Goal: Ask a question: Seek information or help from site administrators or community

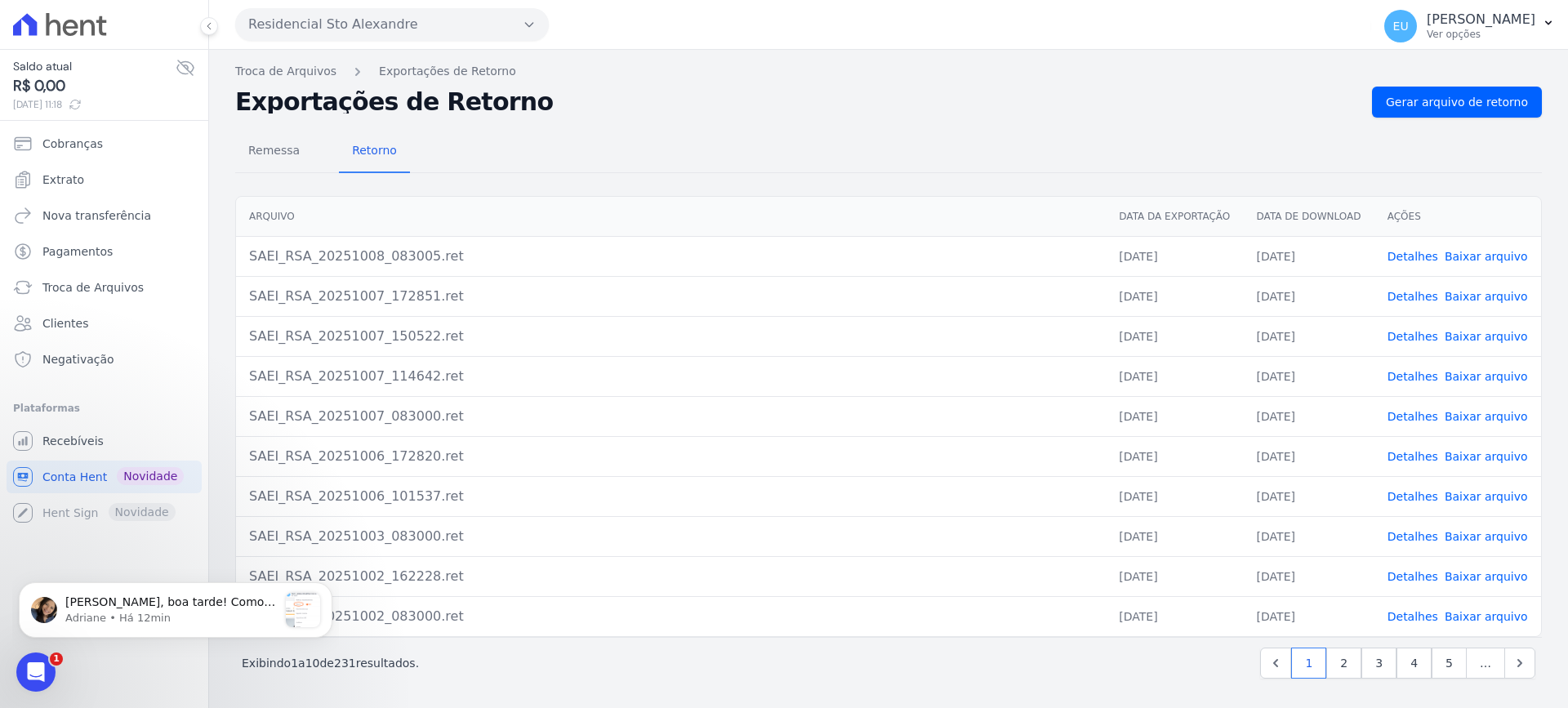
scroll to position [646, 0]
click at [140, 621] on p "Adriane • Há 24min" at bounding box center [172, 618] width 212 height 15
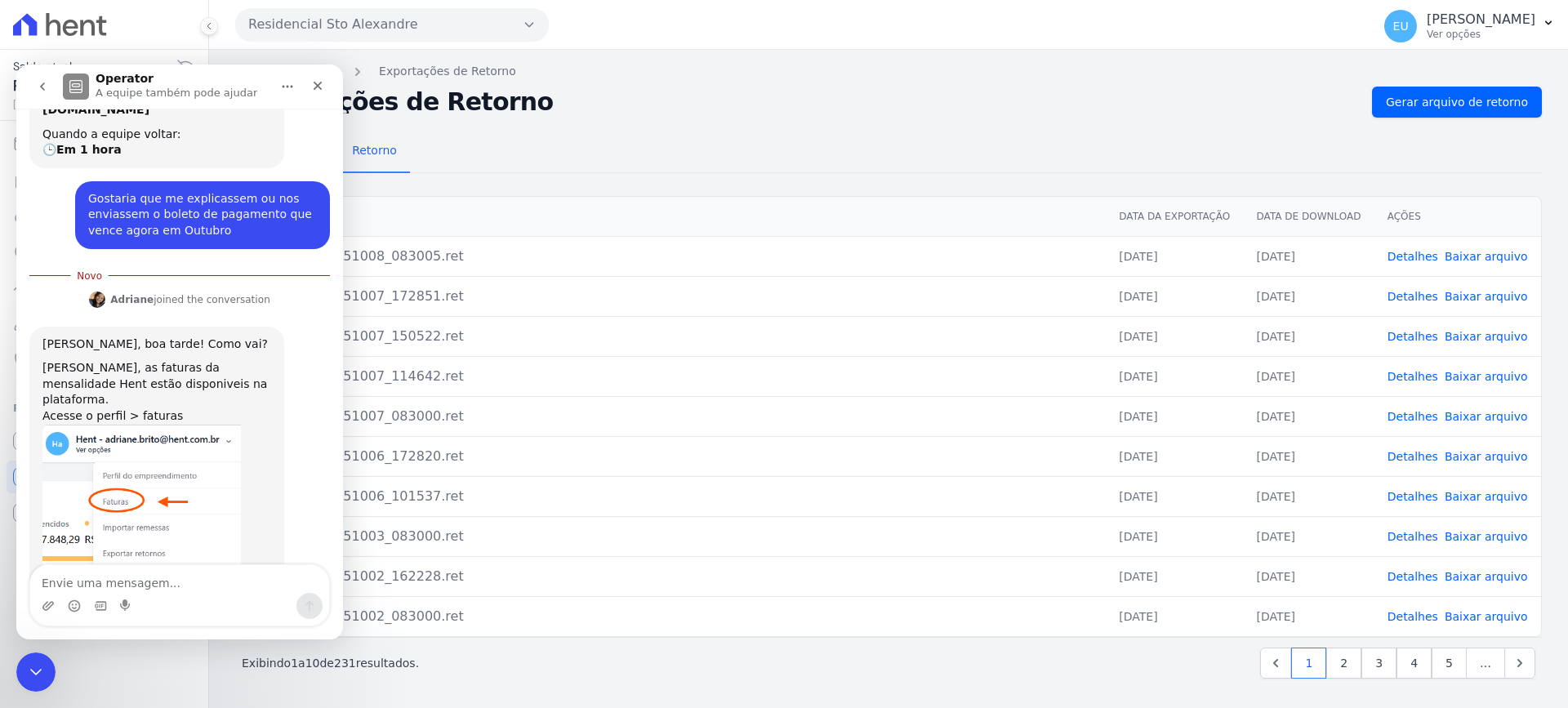
scroll to position [672, 0]
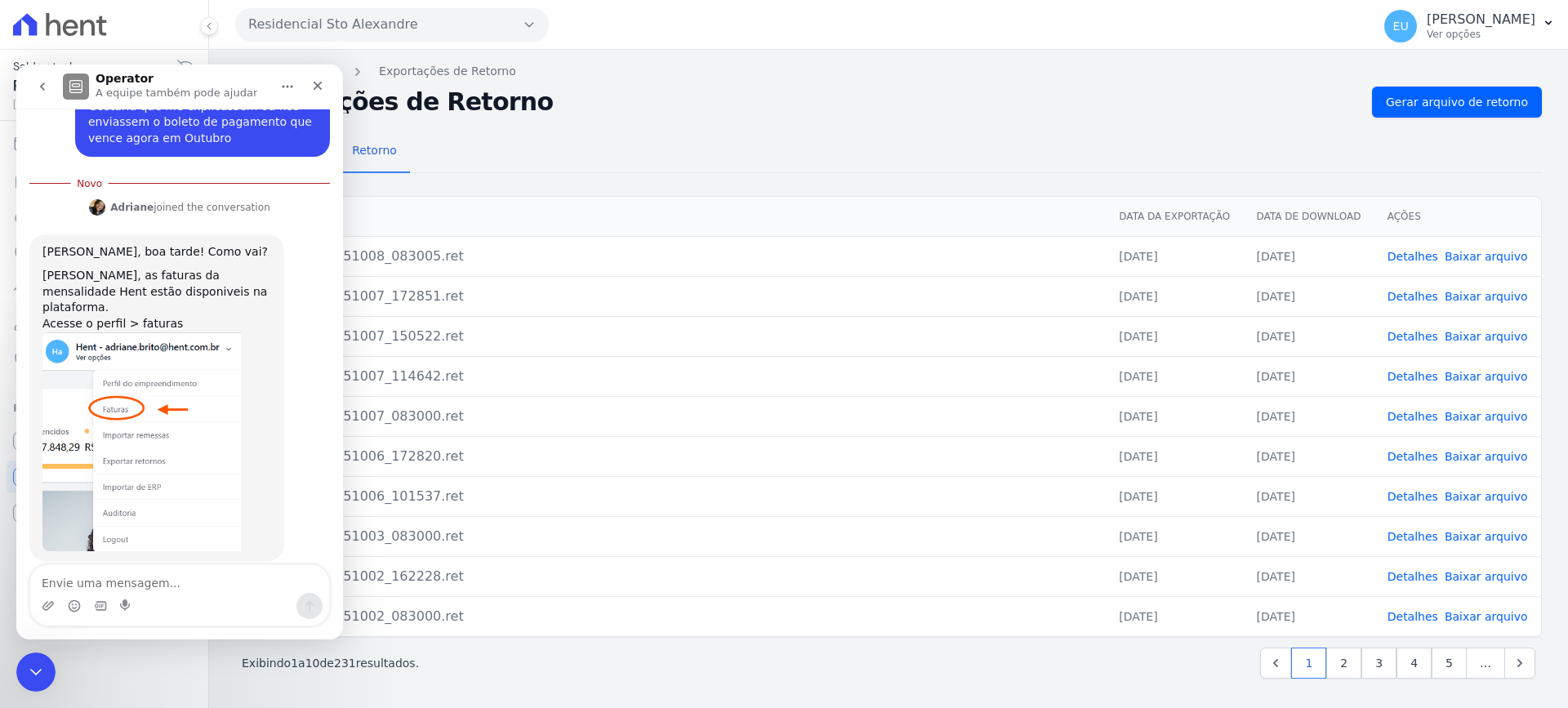
click at [544, 128] on div "Remessa Retorno [GEOGRAPHIC_DATA] Data da Exportação Data de Download Ações SAE…" at bounding box center [888, 406] width 1307 height 577
click at [317, 85] on icon "Fechar" at bounding box center [318, 86] width 9 height 9
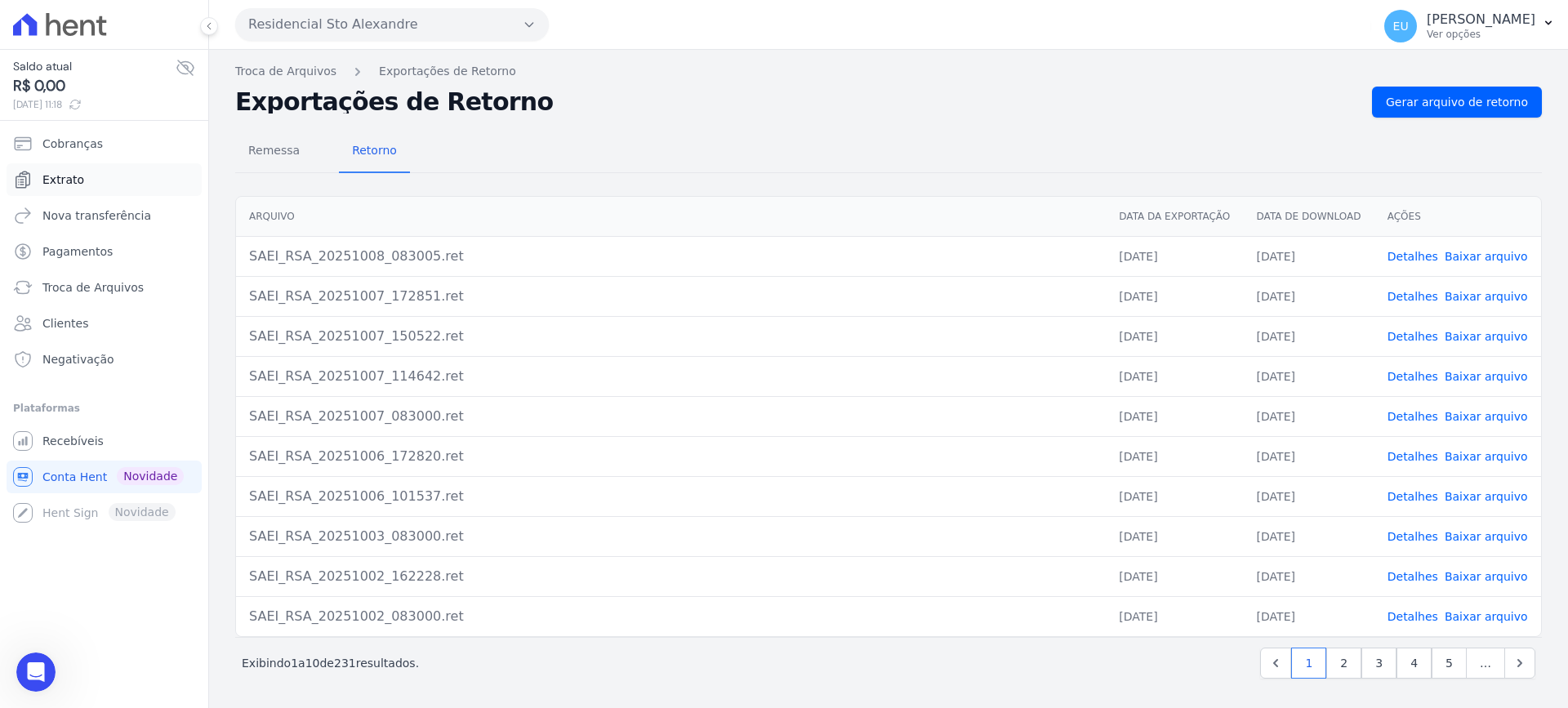
click at [69, 180] on span "Extrato" at bounding box center [63, 180] width 42 height 17
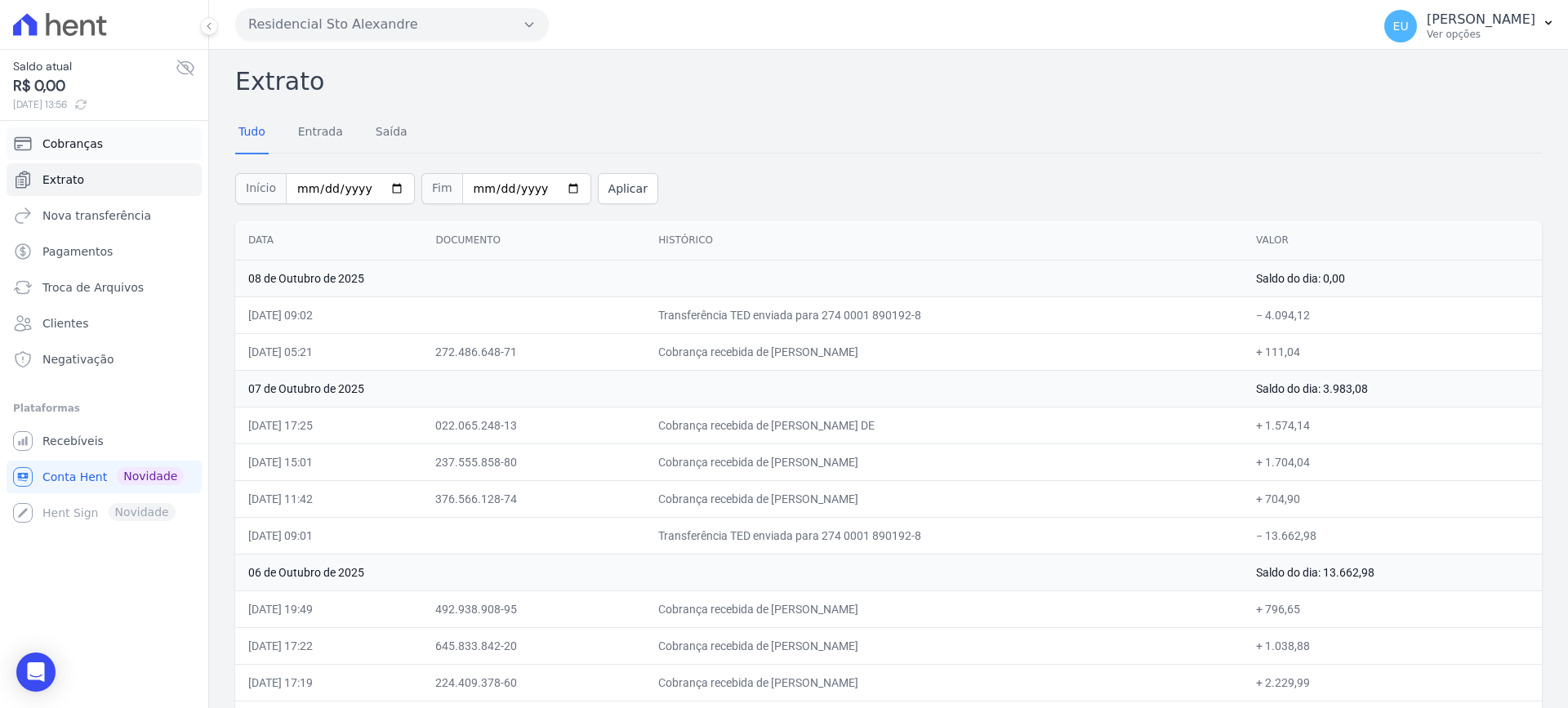
click at [71, 138] on span "Cobranças" at bounding box center [72, 144] width 60 height 17
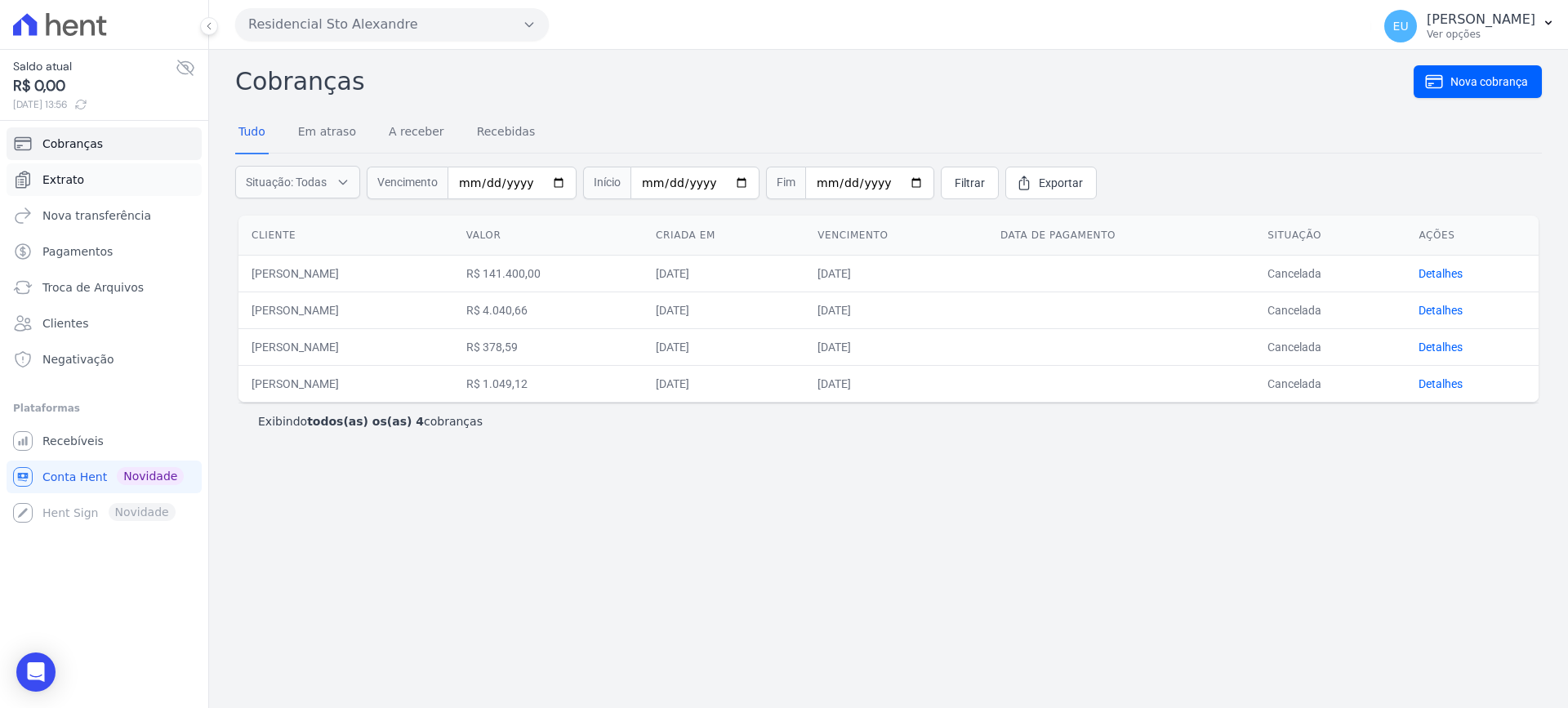
click at [65, 176] on span "Extrato" at bounding box center [63, 180] width 42 height 17
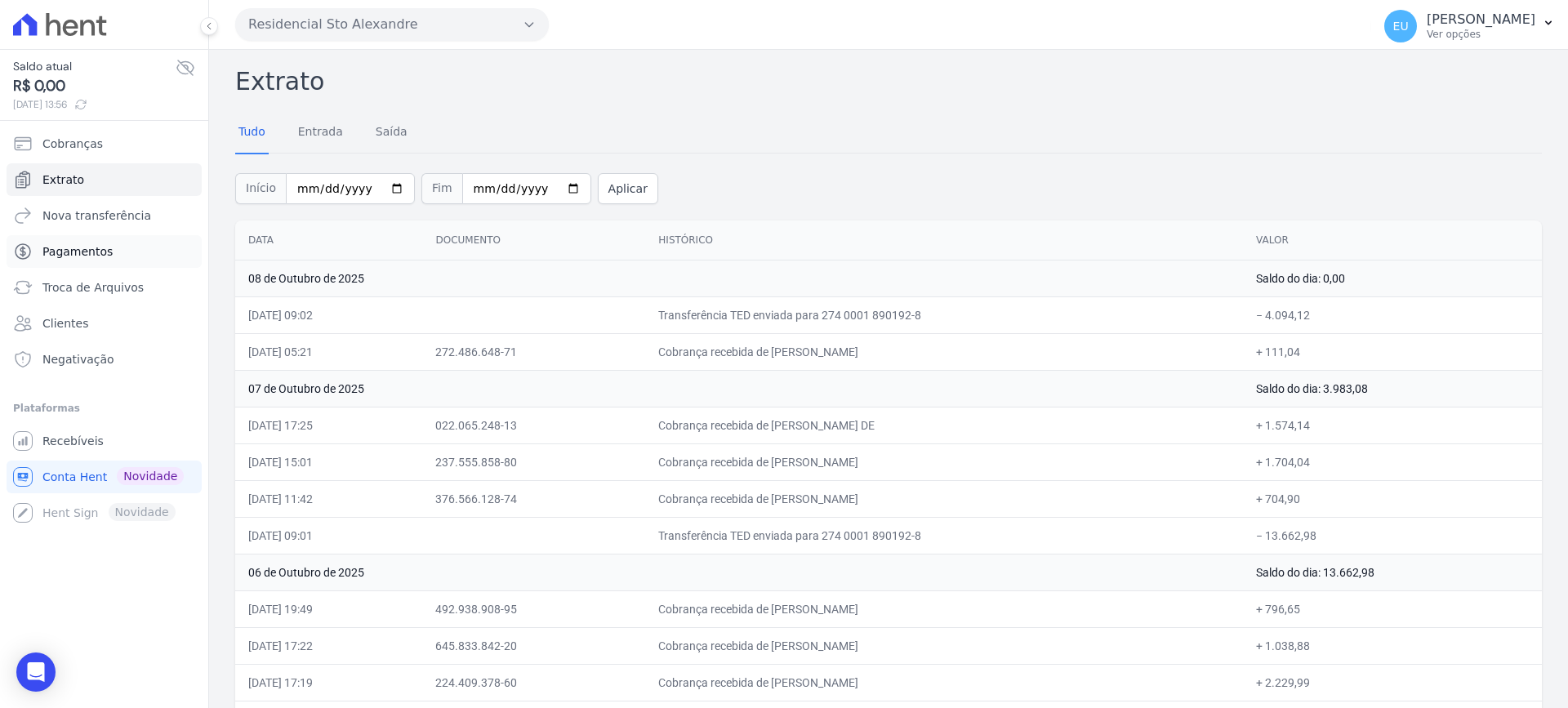
click at [101, 247] on span "Pagamentos" at bounding box center [77, 251] width 70 height 17
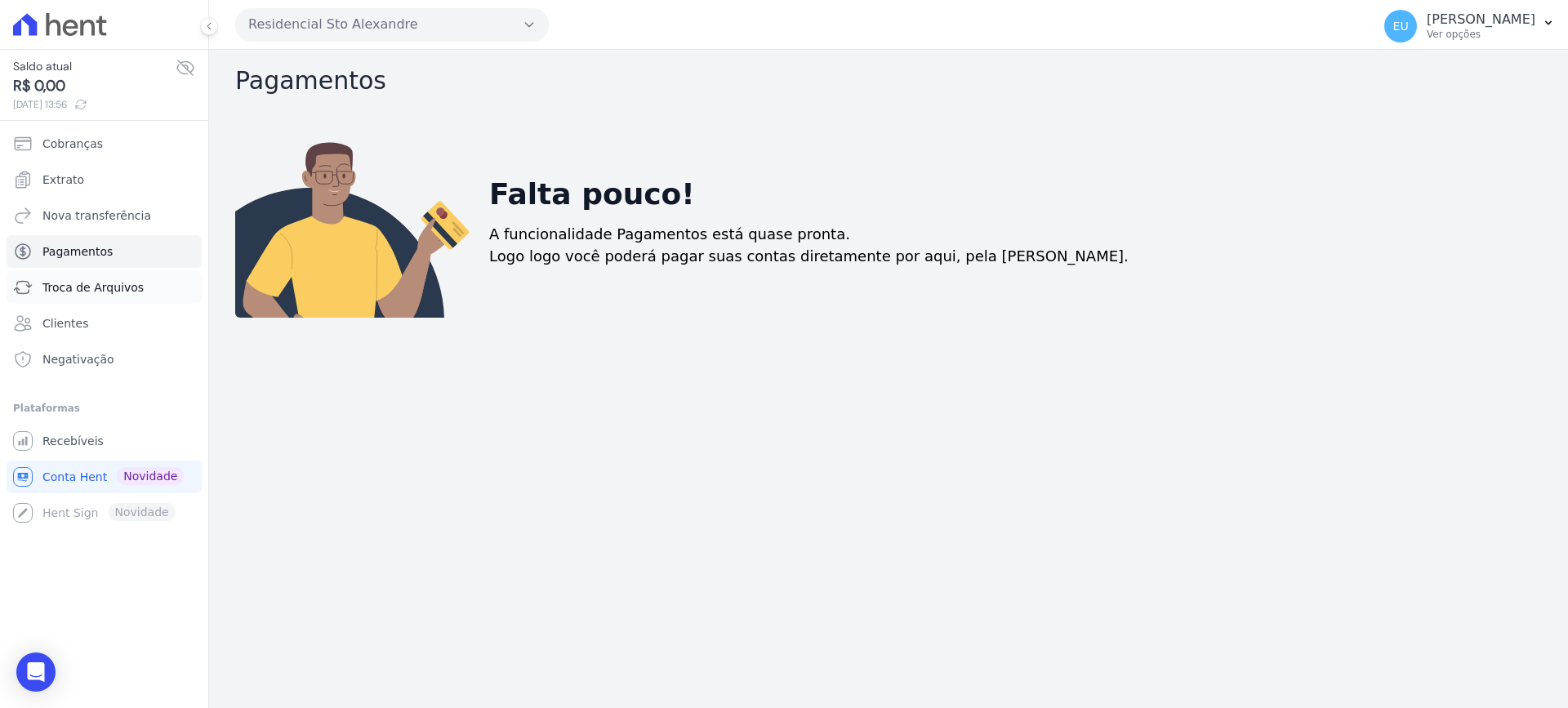
click at [95, 284] on span "Troca de Arquivos" at bounding box center [93, 287] width 102 height 17
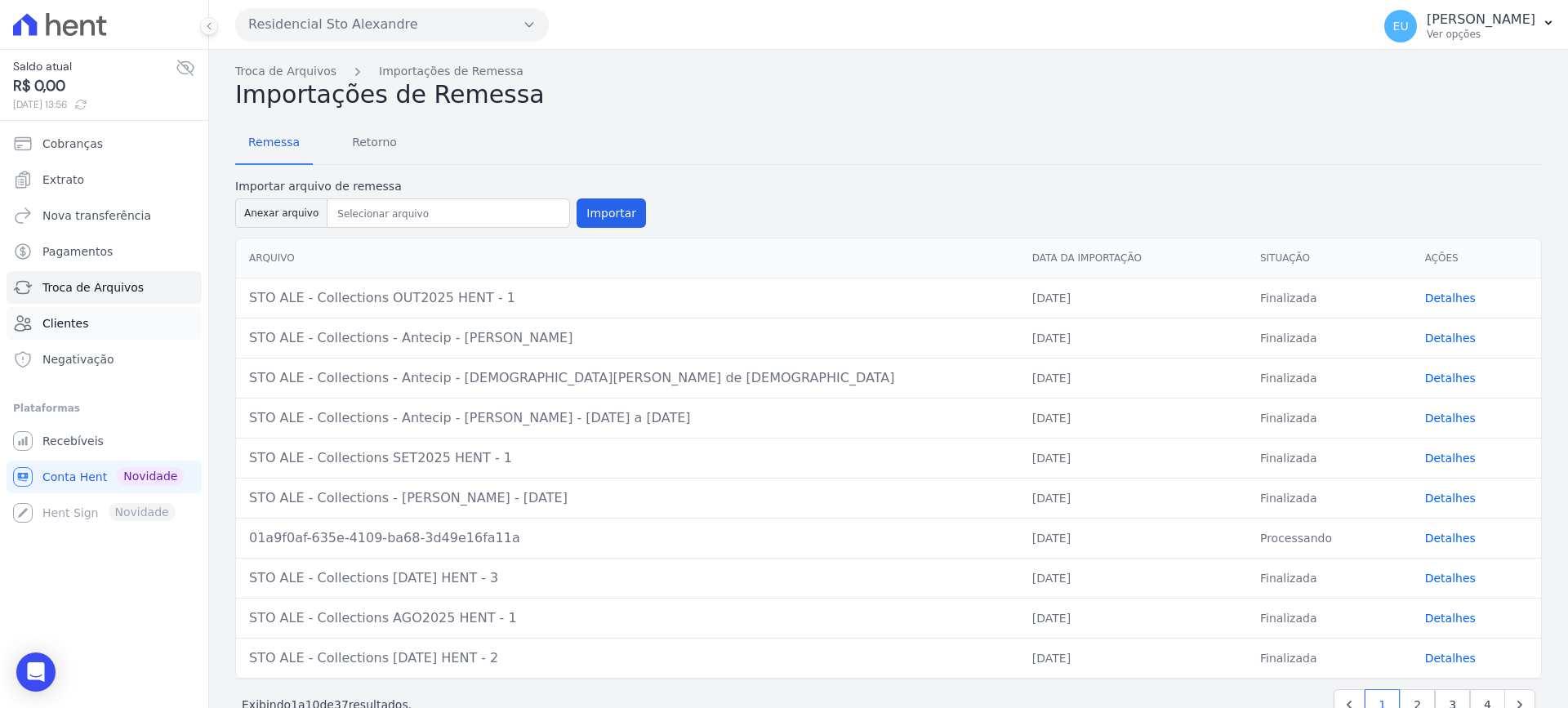
click at [74, 315] on span "Clientes" at bounding box center [65, 323] width 46 height 17
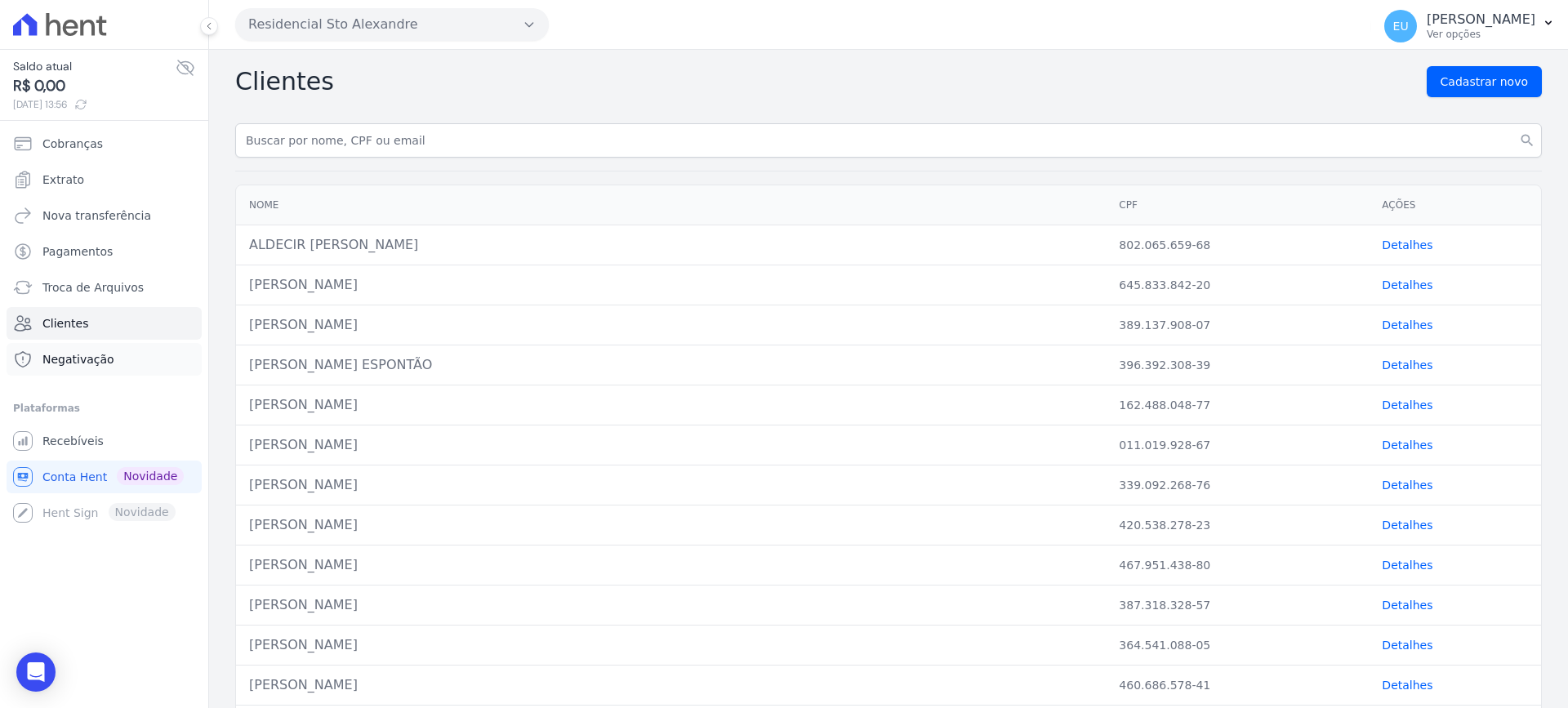
click at [81, 356] on span "Negativação" at bounding box center [78, 359] width 72 height 17
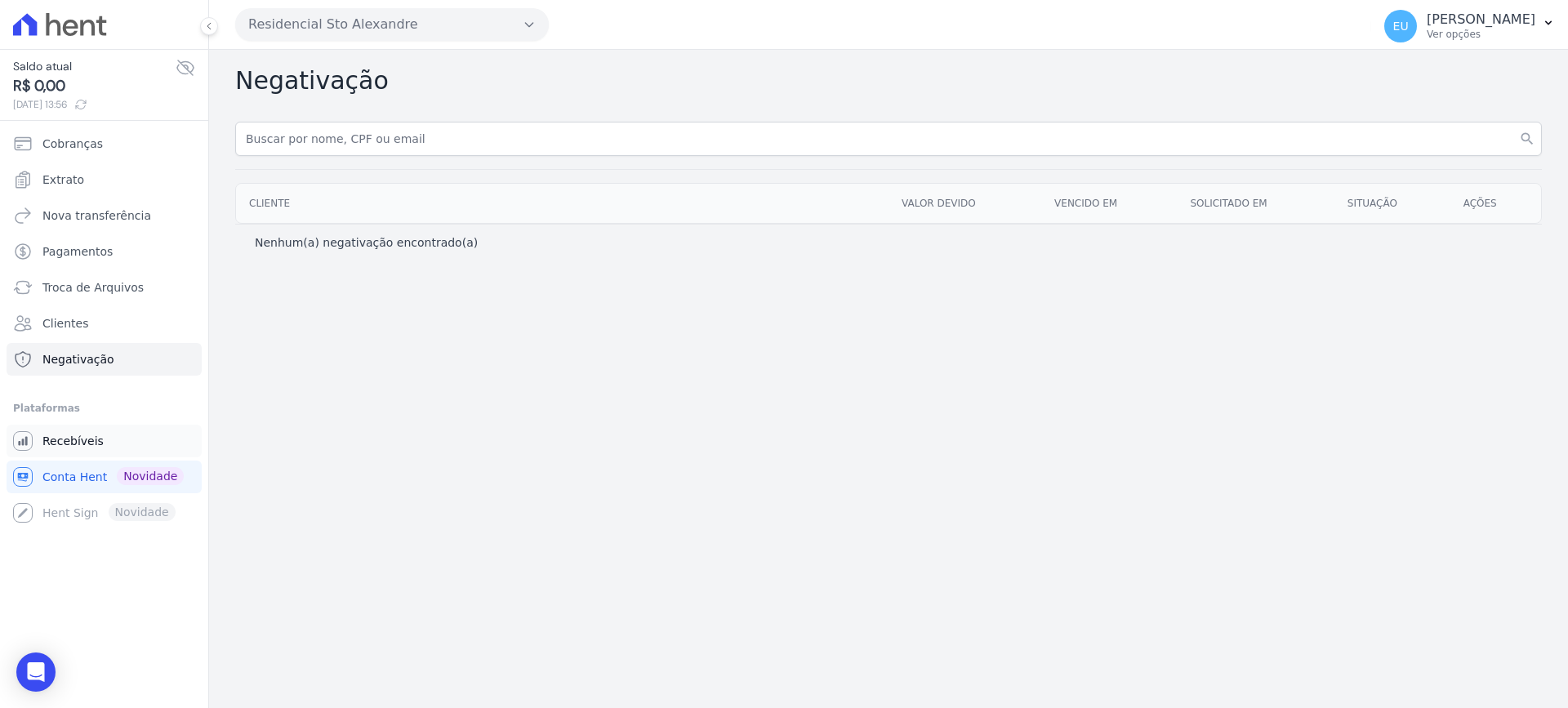
click at [85, 441] on span "Recebíveis" at bounding box center [73, 441] width 61 height 17
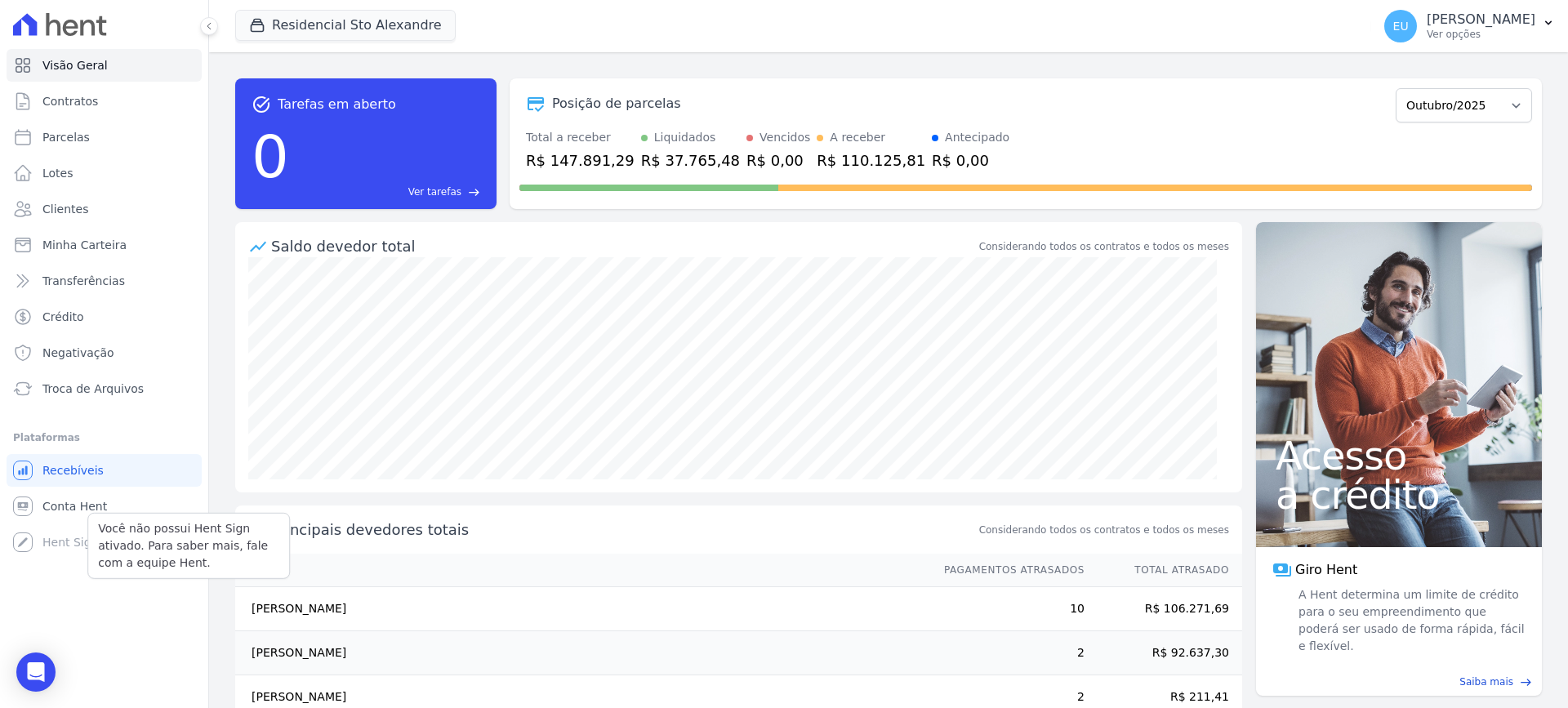
click at [67, 542] on div "Você não possui Hent Sign ativado. Para saber mais, fale com a equipe Hent. Hen…" at bounding box center [103, 542] width 195 height 32
click at [68, 509] on span "Conta Hent" at bounding box center [74, 506] width 65 height 17
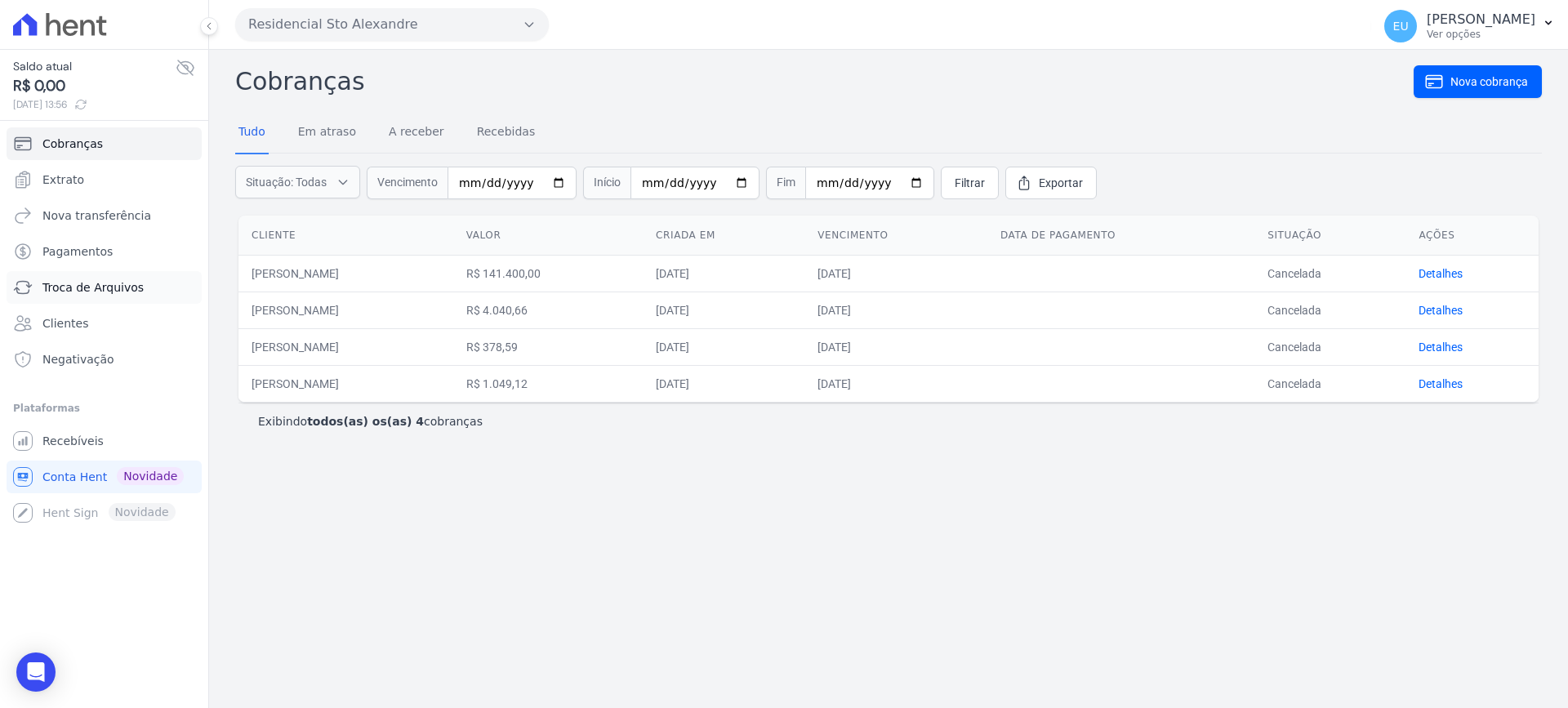
click at [70, 280] on span "Troca de Arquivos" at bounding box center [93, 287] width 102 height 17
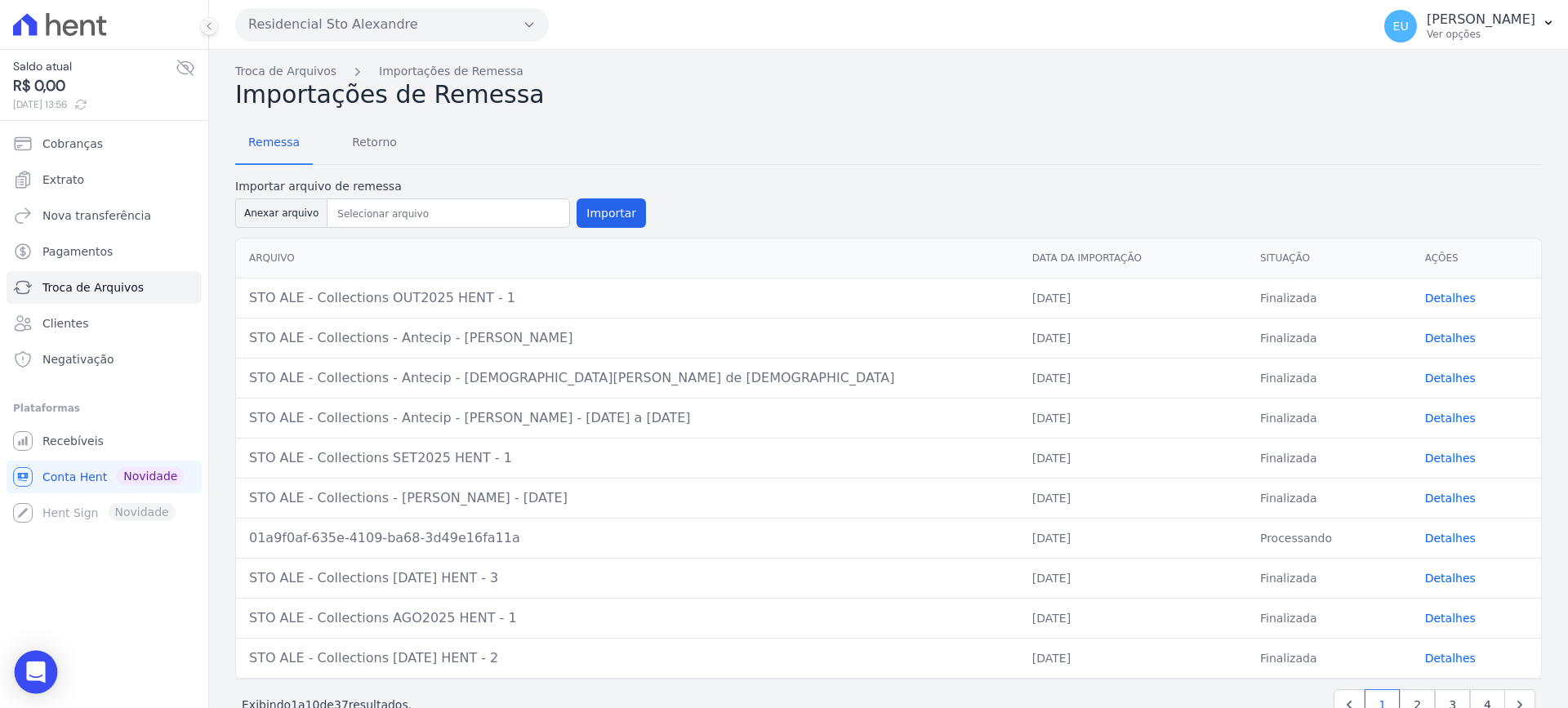
click at [34, 667] on icon "Open Intercom Messenger" at bounding box center [35, 672] width 18 height 21
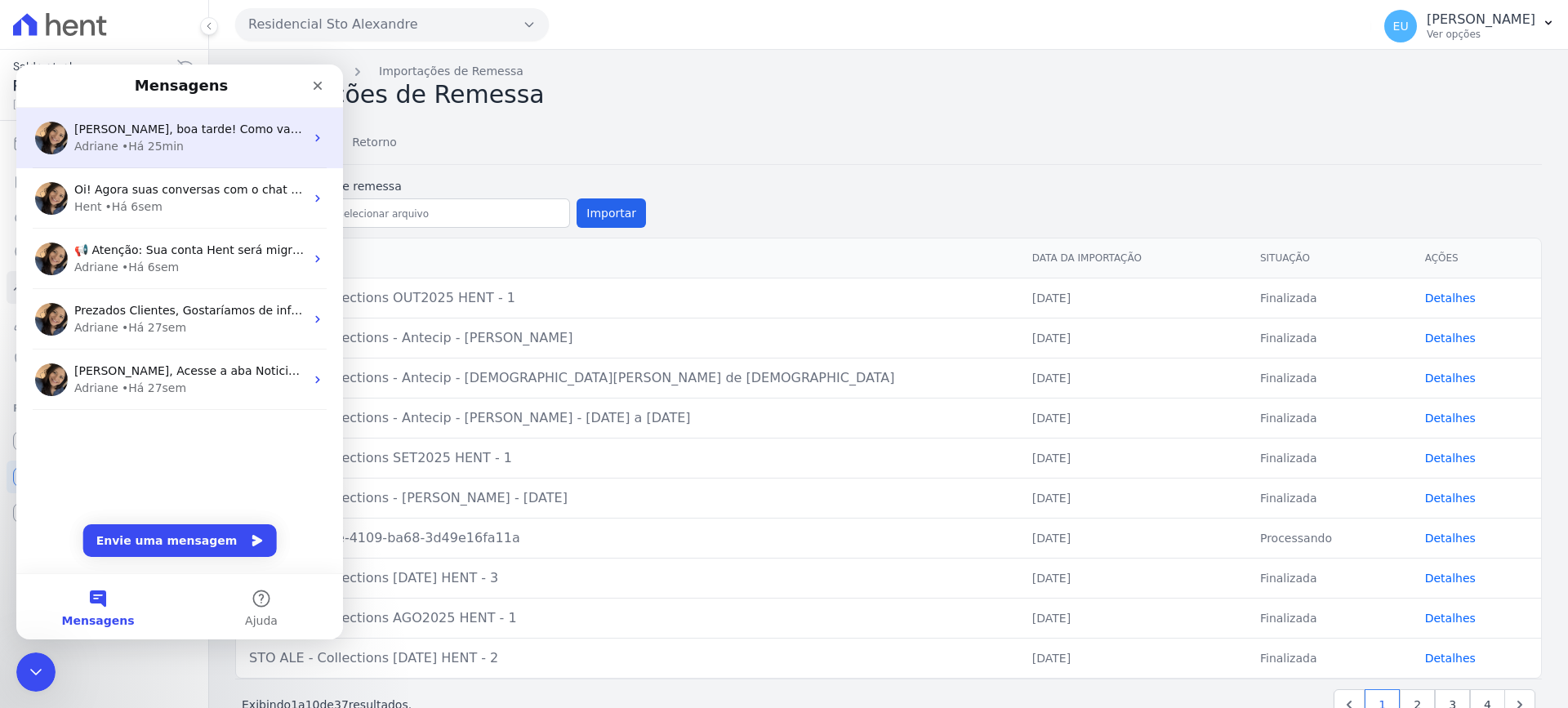
click at [185, 145] on div "Adriane • Há 25min" at bounding box center [189, 147] width 230 height 18
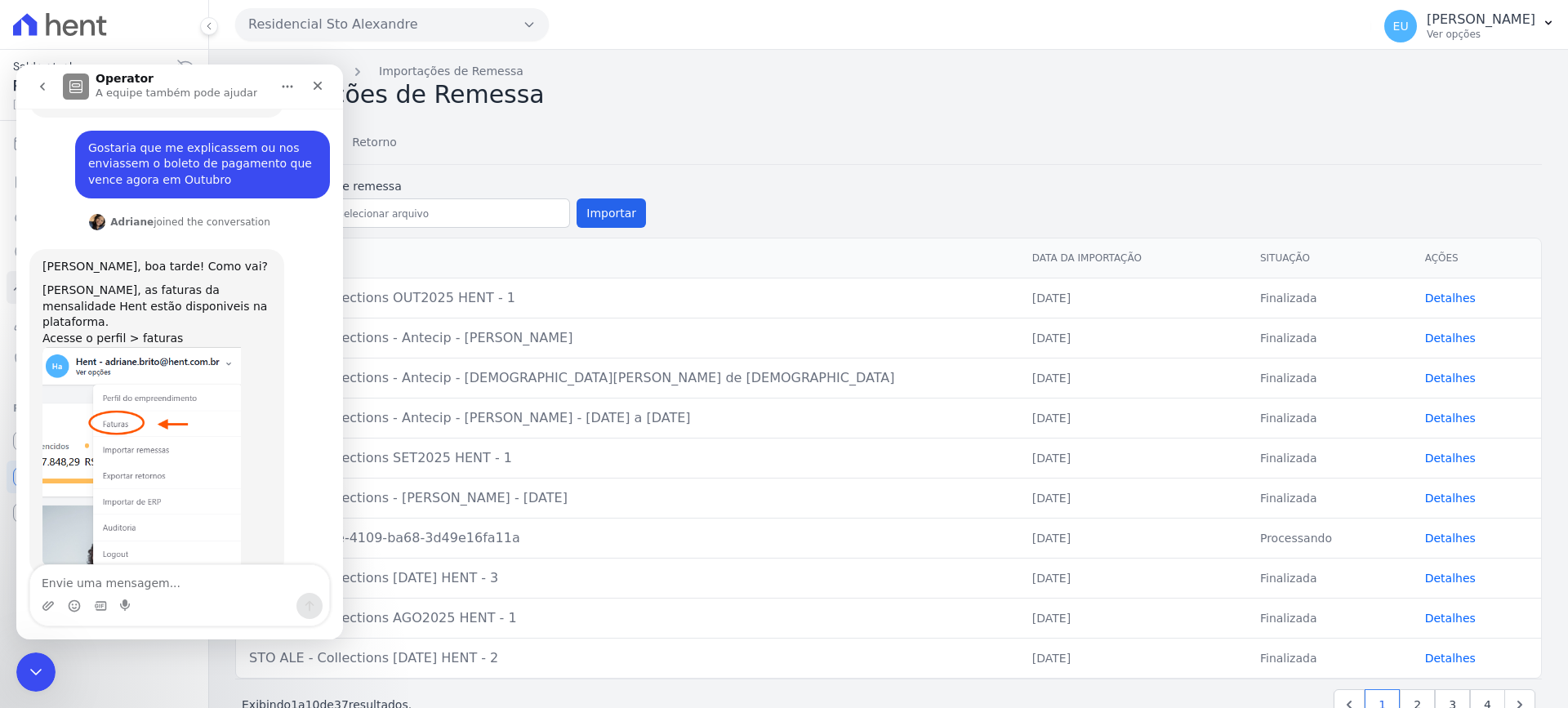
scroll to position [646, 0]
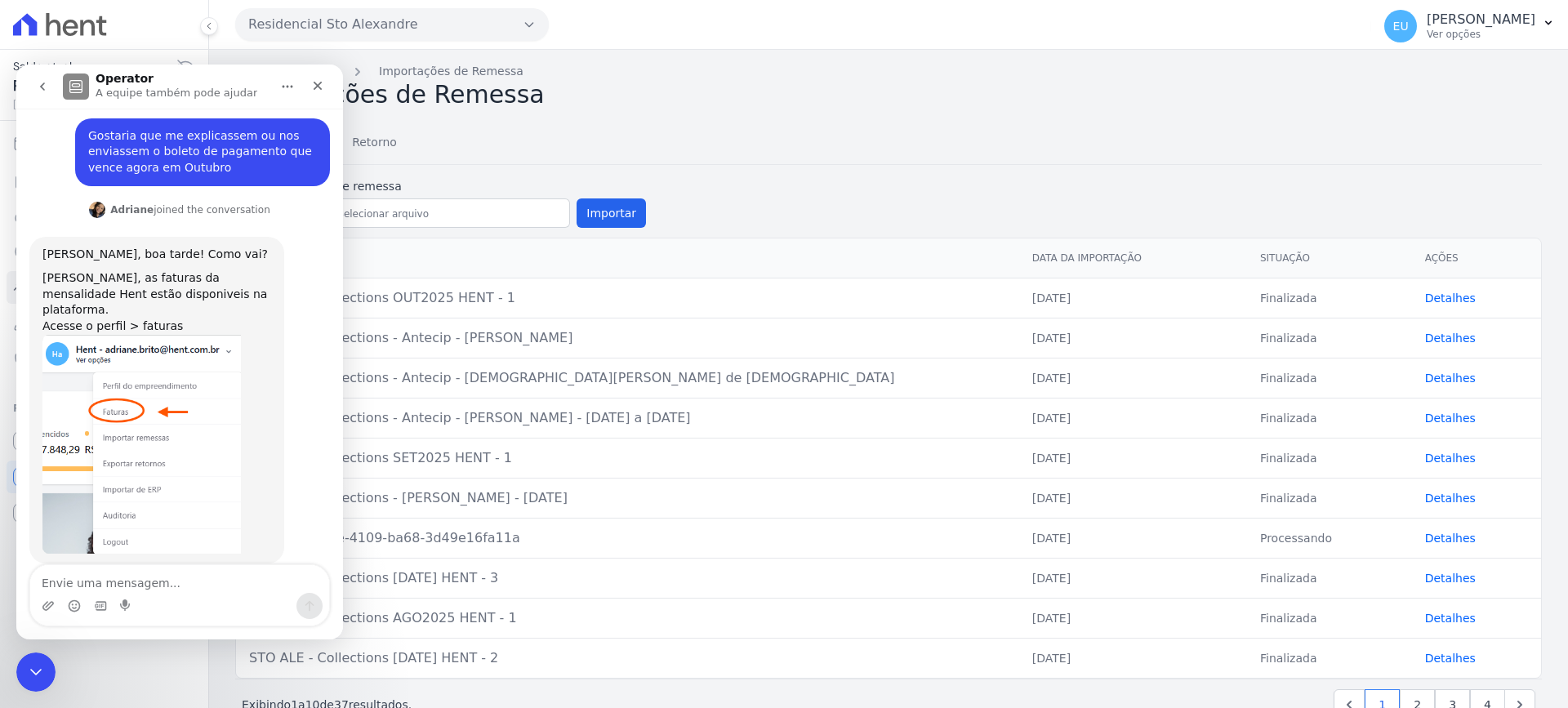
click at [789, 125] on div "Remessa Retorno" at bounding box center [888, 144] width 1307 height 42
click at [729, 93] on h2 "Importações de Remessa" at bounding box center [888, 95] width 1307 height 30
click at [317, 83] on icon "Fechar" at bounding box center [317, 85] width 13 height 13
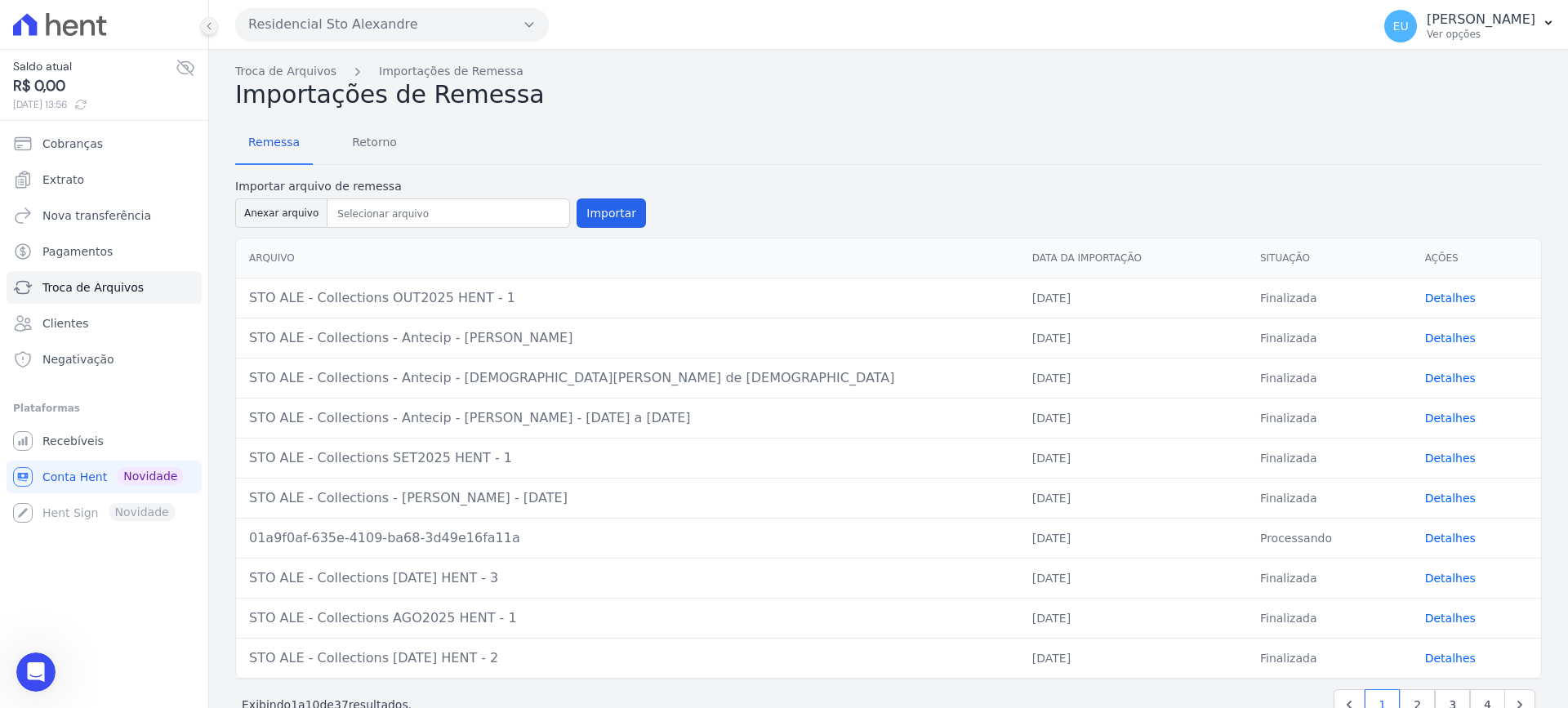
click at [210, 27] on icon at bounding box center [208, 25] width 10 height 10
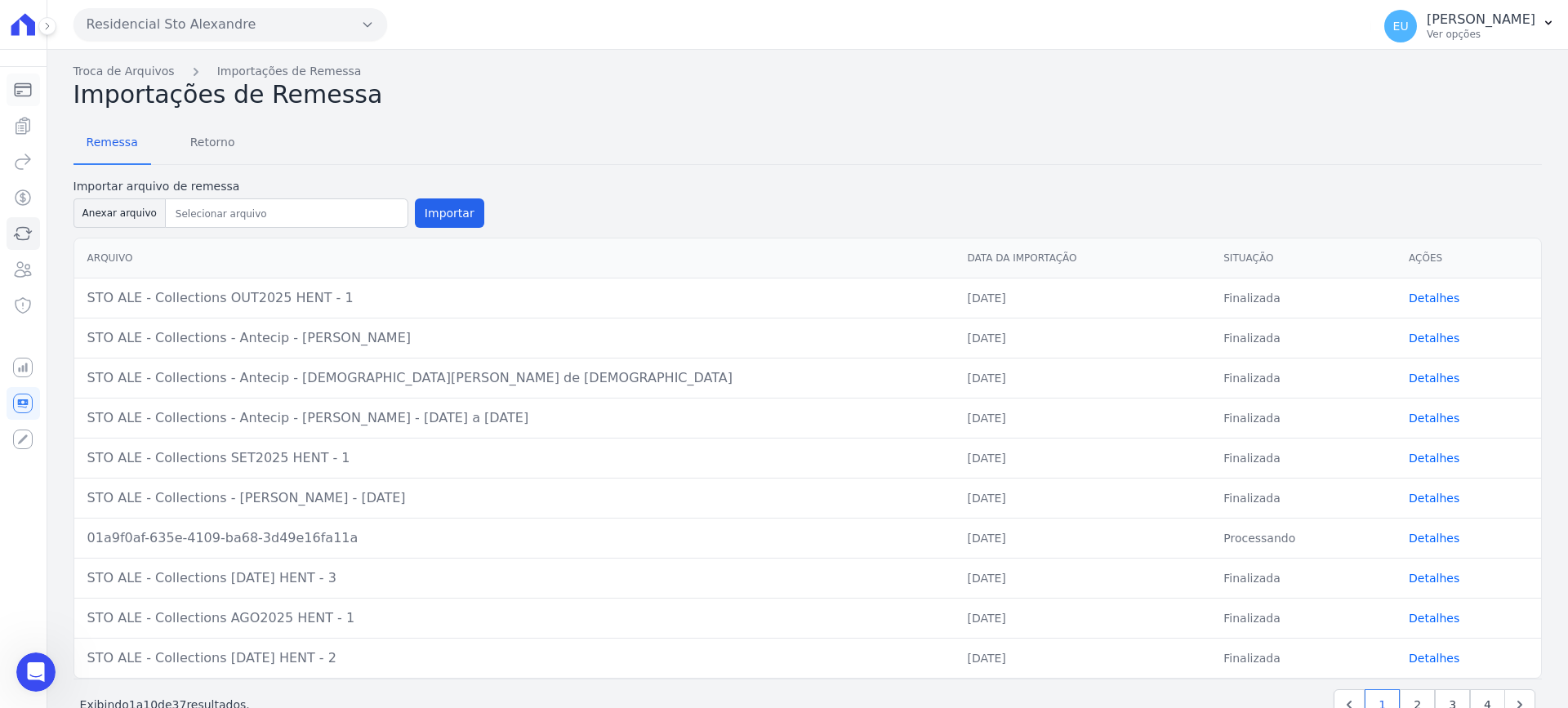
click at [25, 88] on icon "Sidebar" at bounding box center [23, 89] width 19 height 19
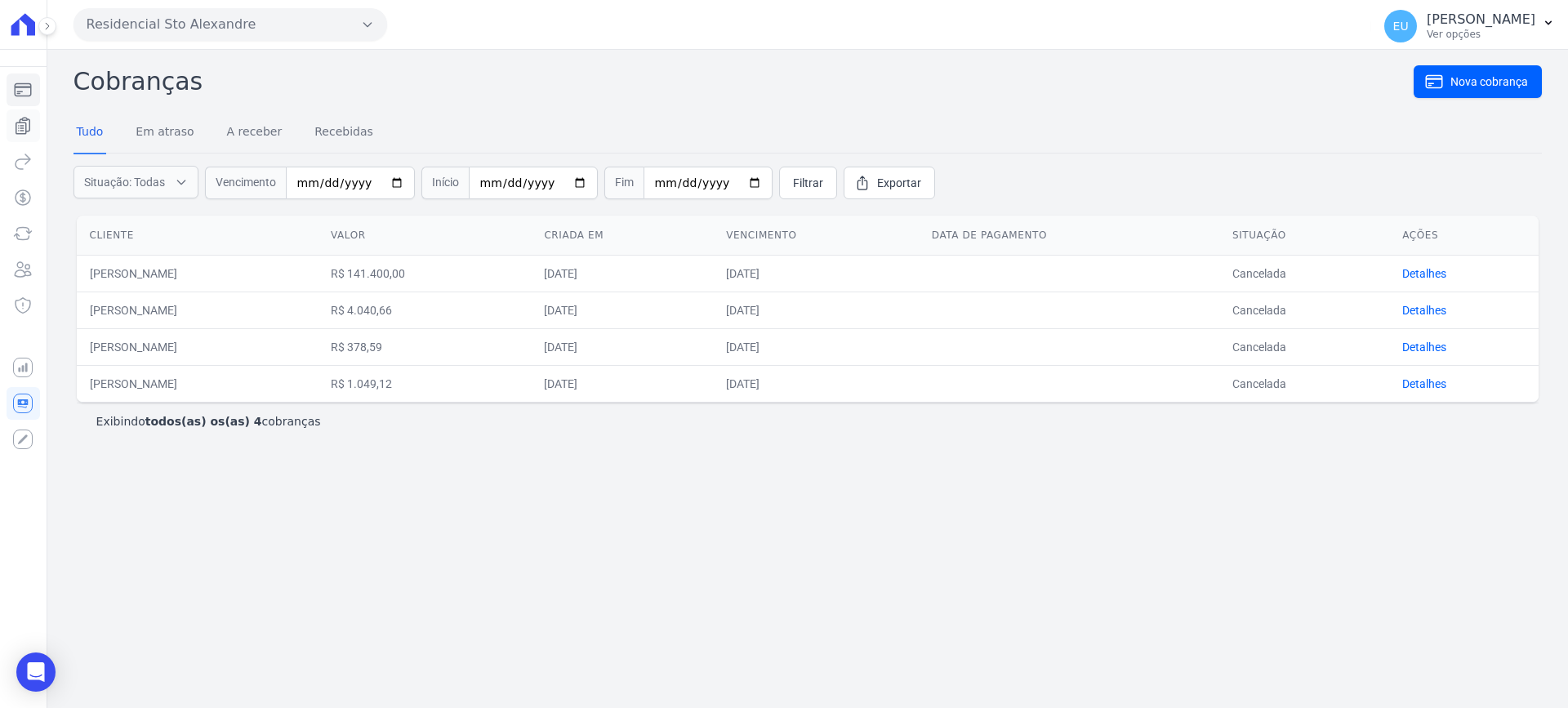
click at [22, 127] on icon "Sidebar" at bounding box center [23, 125] width 19 height 19
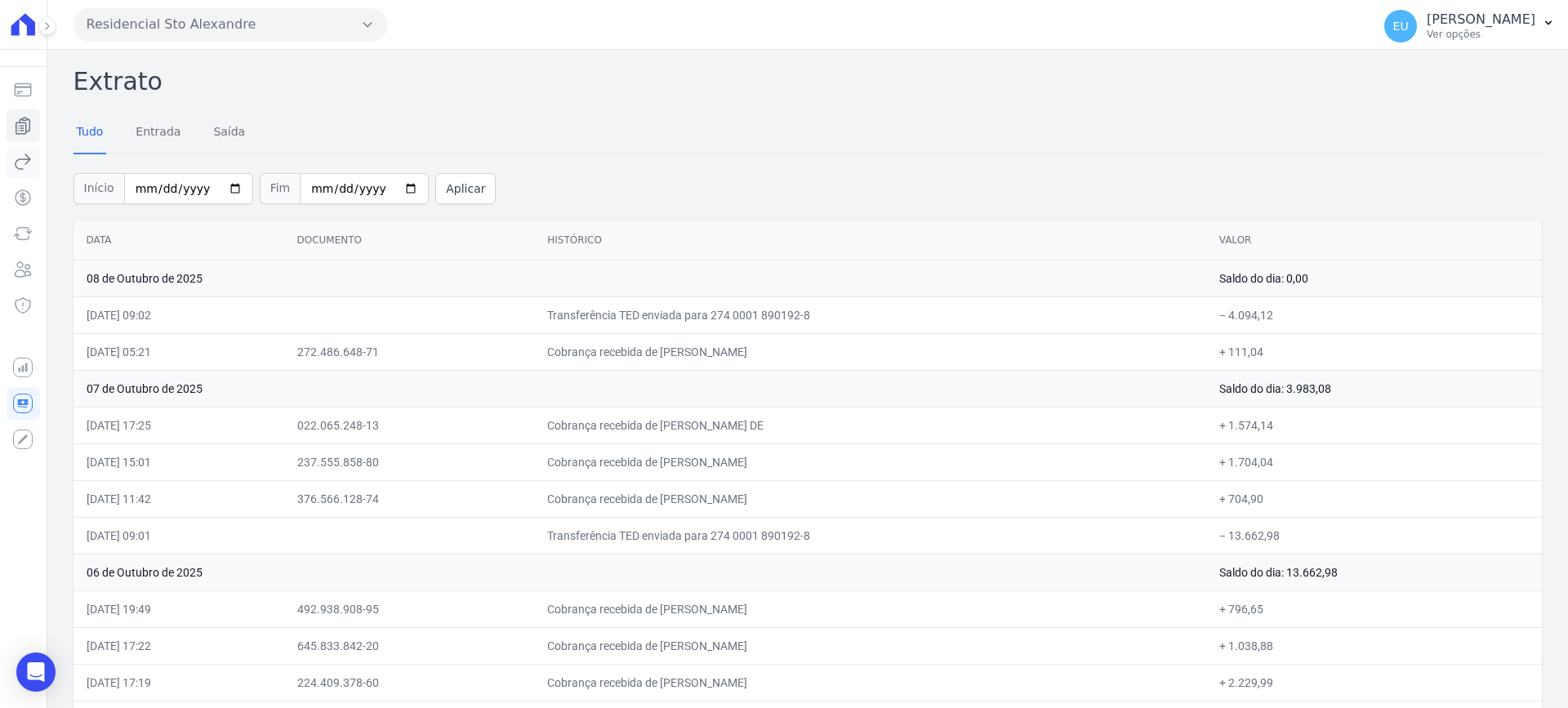
click at [20, 158] on icon "Sidebar" at bounding box center [23, 161] width 19 height 19
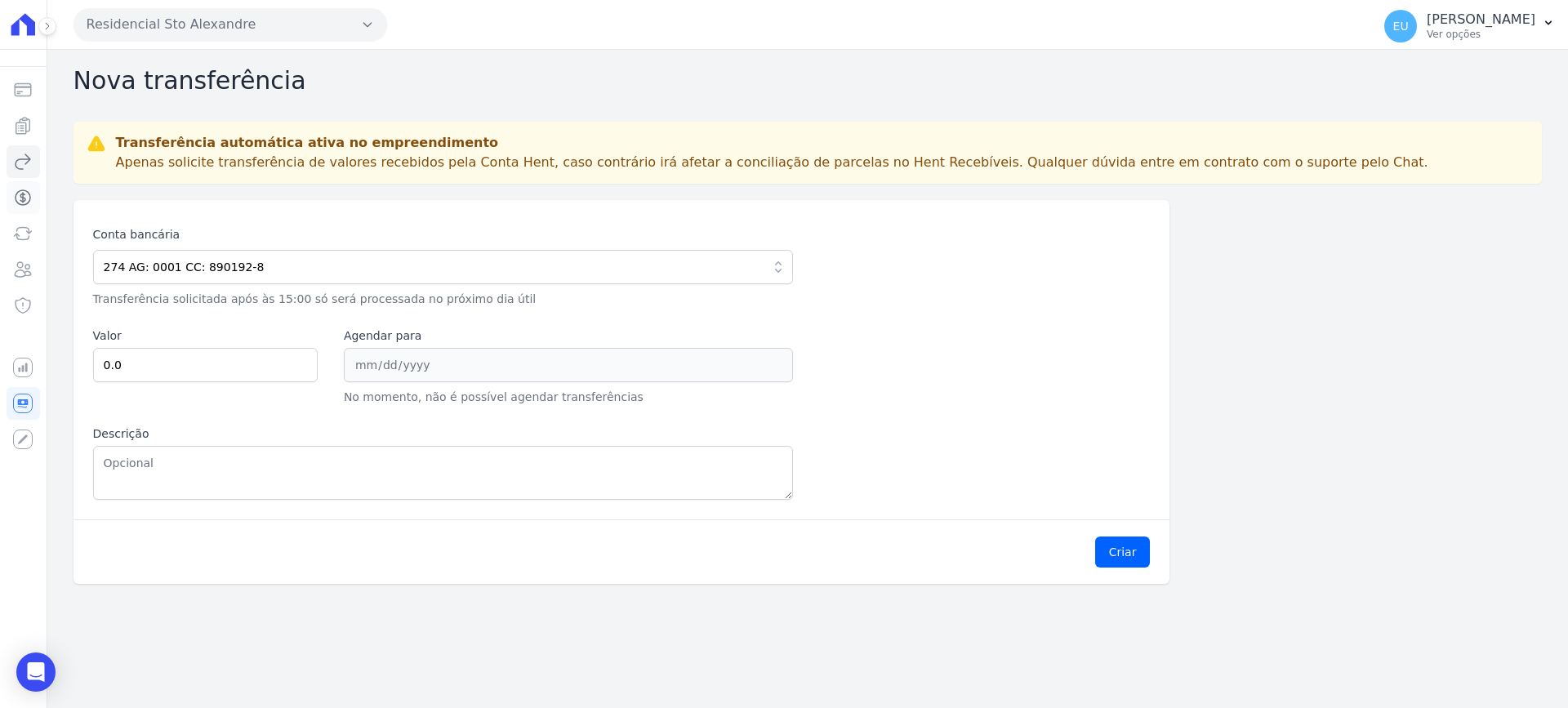
click at [21, 199] on icon "Sidebar" at bounding box center [23, 197] width 19 height 19
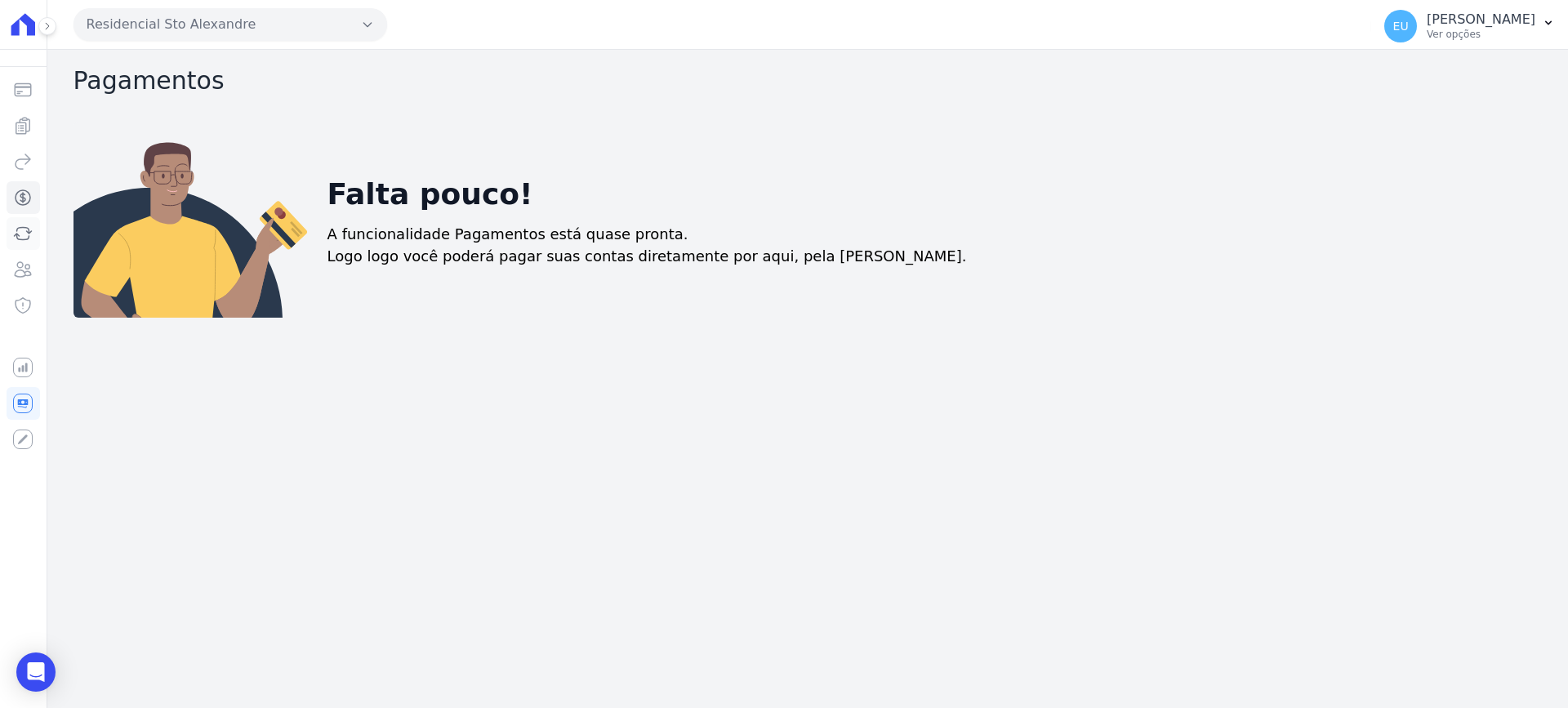
click at [21, 230] on icon "Sidebar" at bounding box center [23, 233] width 19 height 19
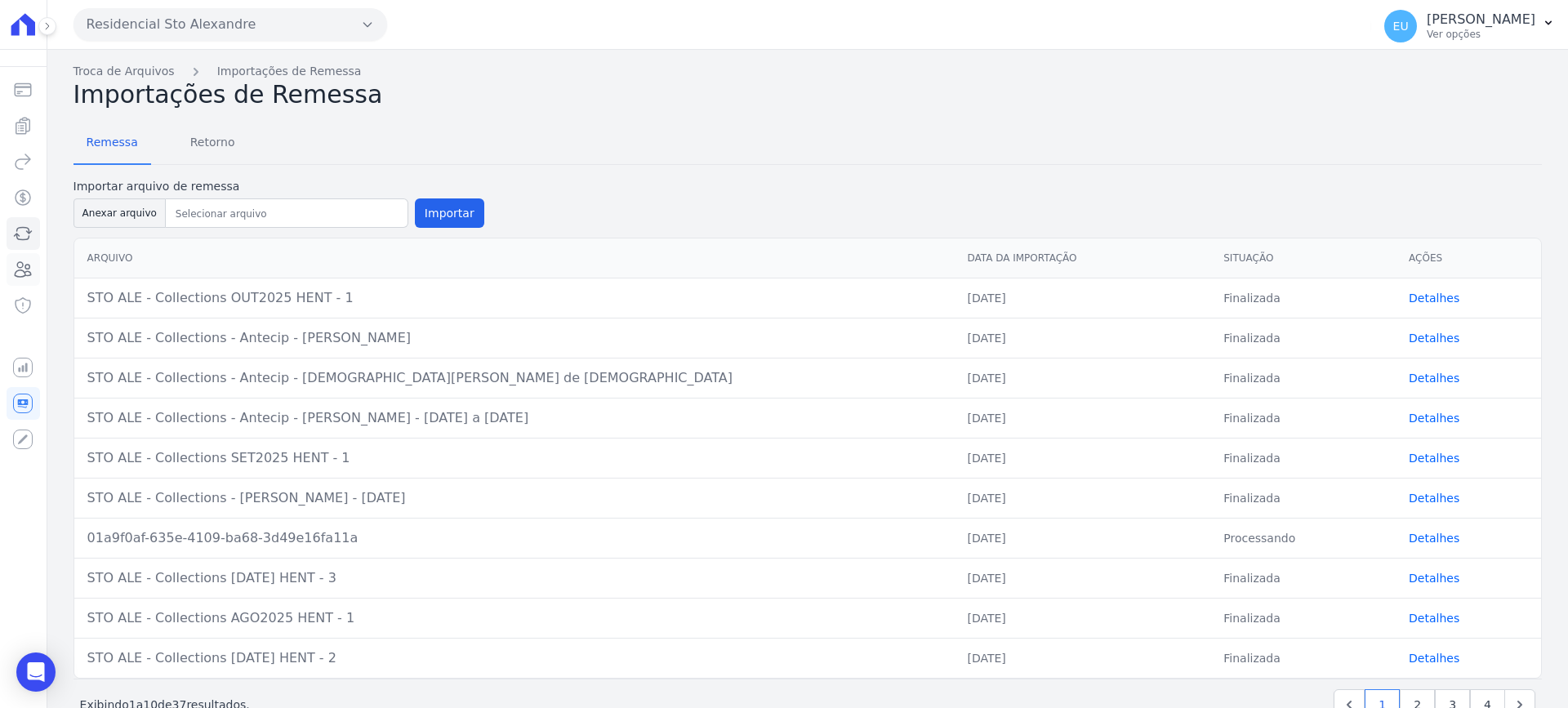
click at [25, 265] on icon "Sidebar" at bounding box center [23, 269] width 19 height 19
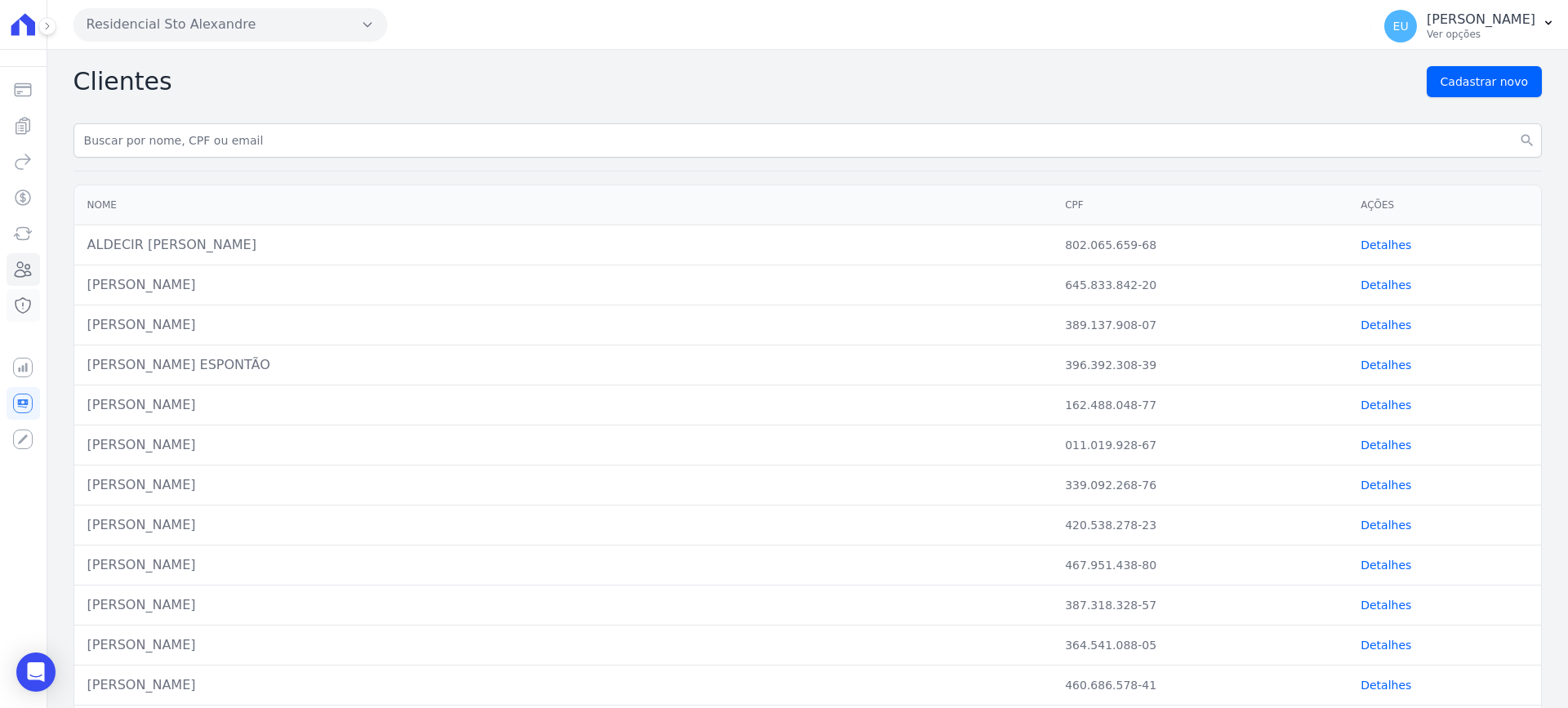
click at [25, 300] on icon "Sidebar" at bounding box center [23, 305] width 19 height 19
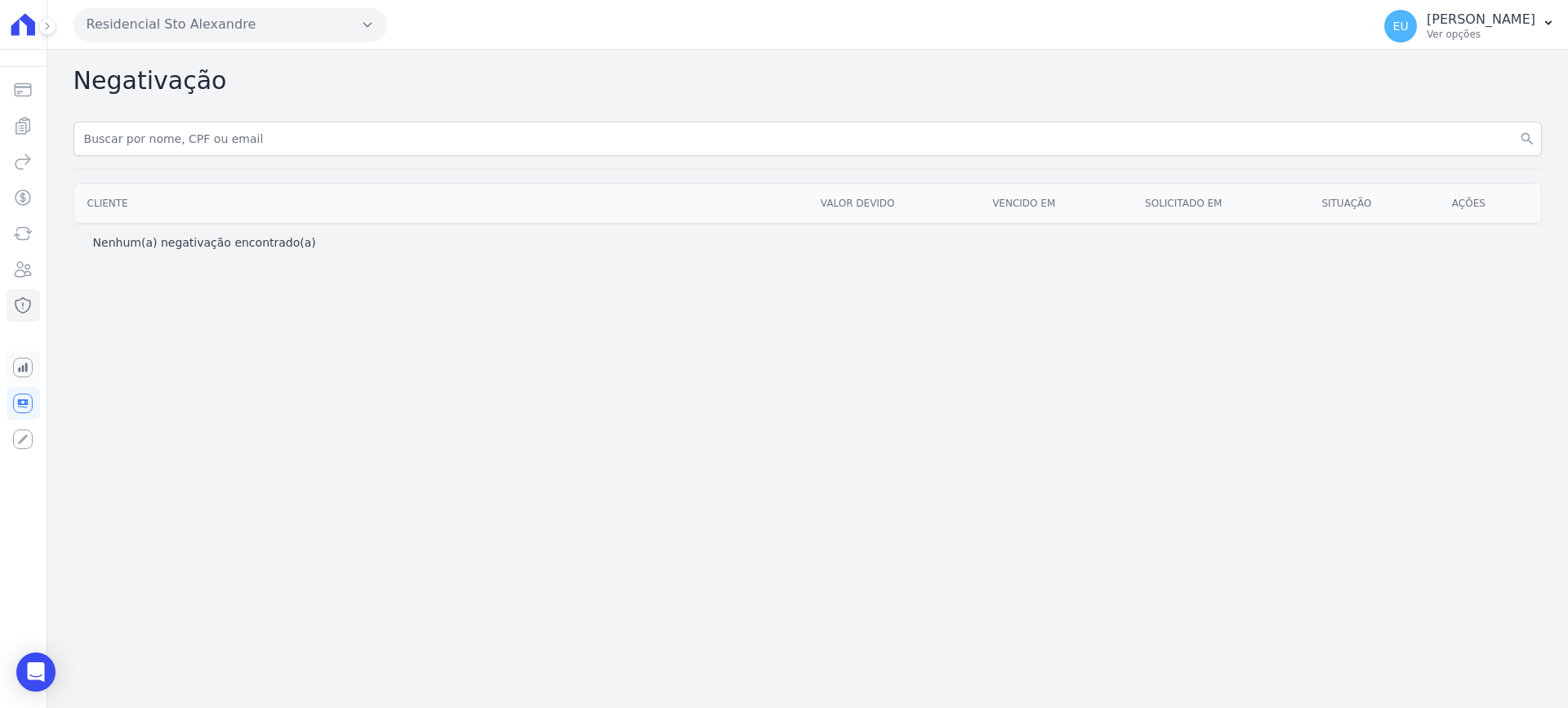
click at [26, 363] on icon "Sidebar" at bounding box center [23, 367] width 19 height 19
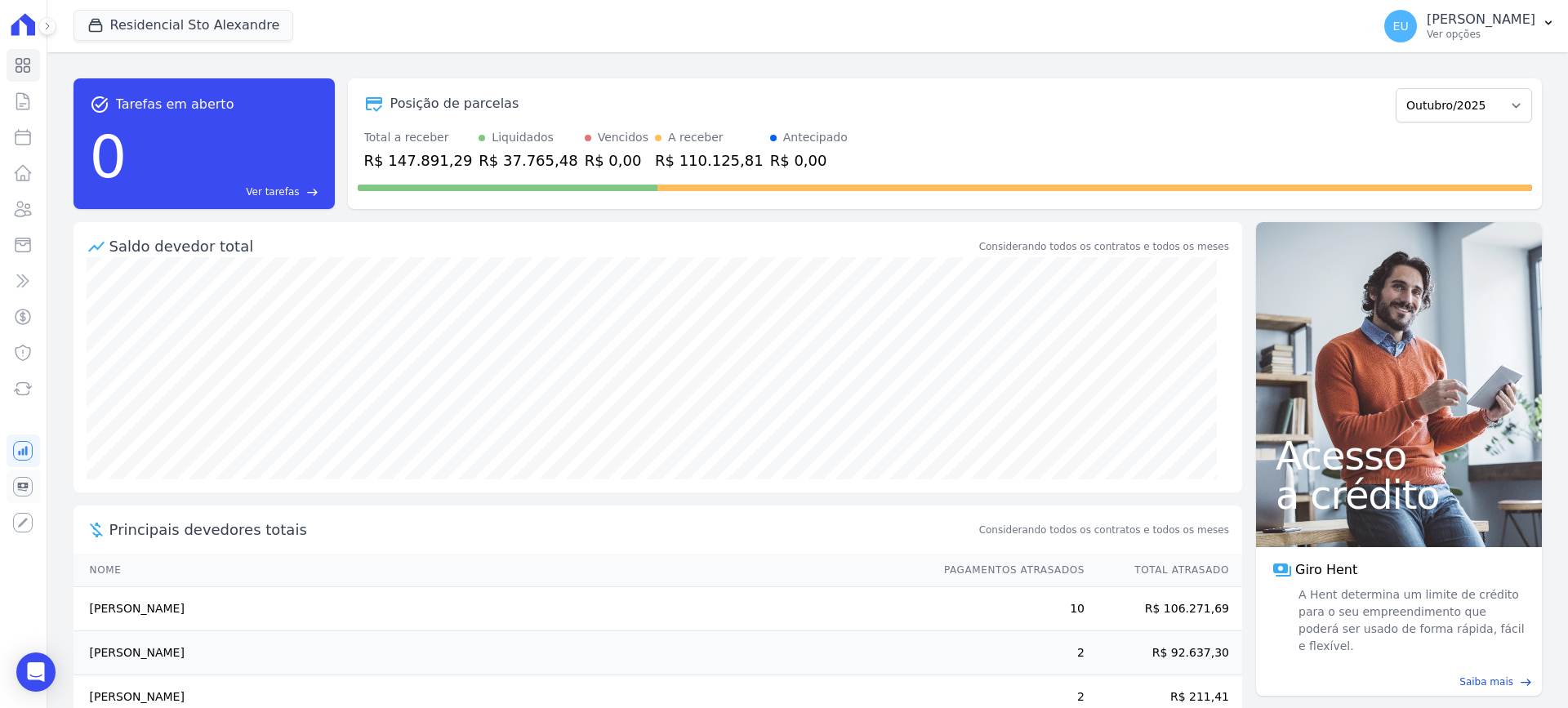
click at [25, 487] on icon at bounding box center [24, 486] width 11 height 8
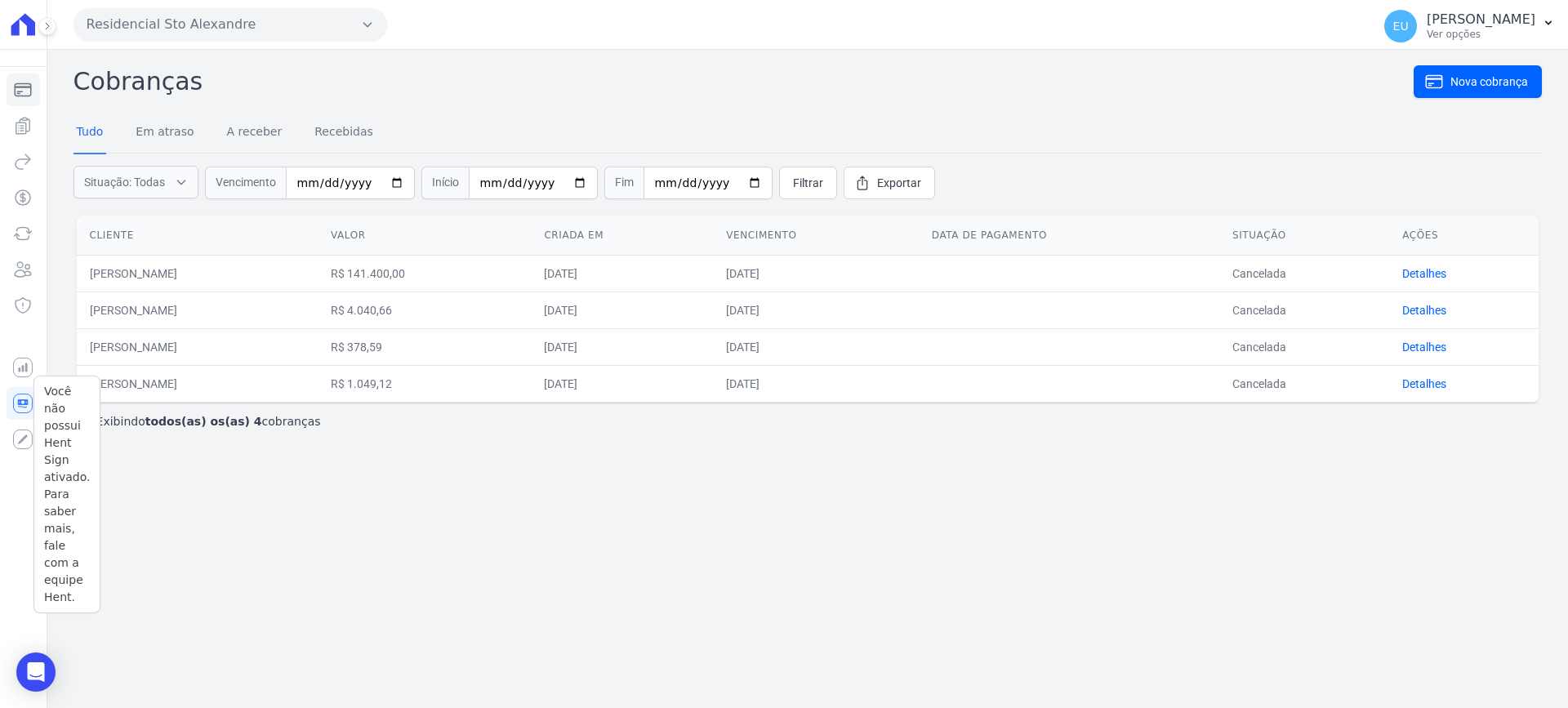
click at [21, 436] on div "Você não possui Hent Sign ativado. Para saber mais, fale com a equipe Hent. Hen…" at bounding box center [23, 439] width 33 height 32
click at [46, 25] on icon at bounding box center [47, 25] width 4 height 6
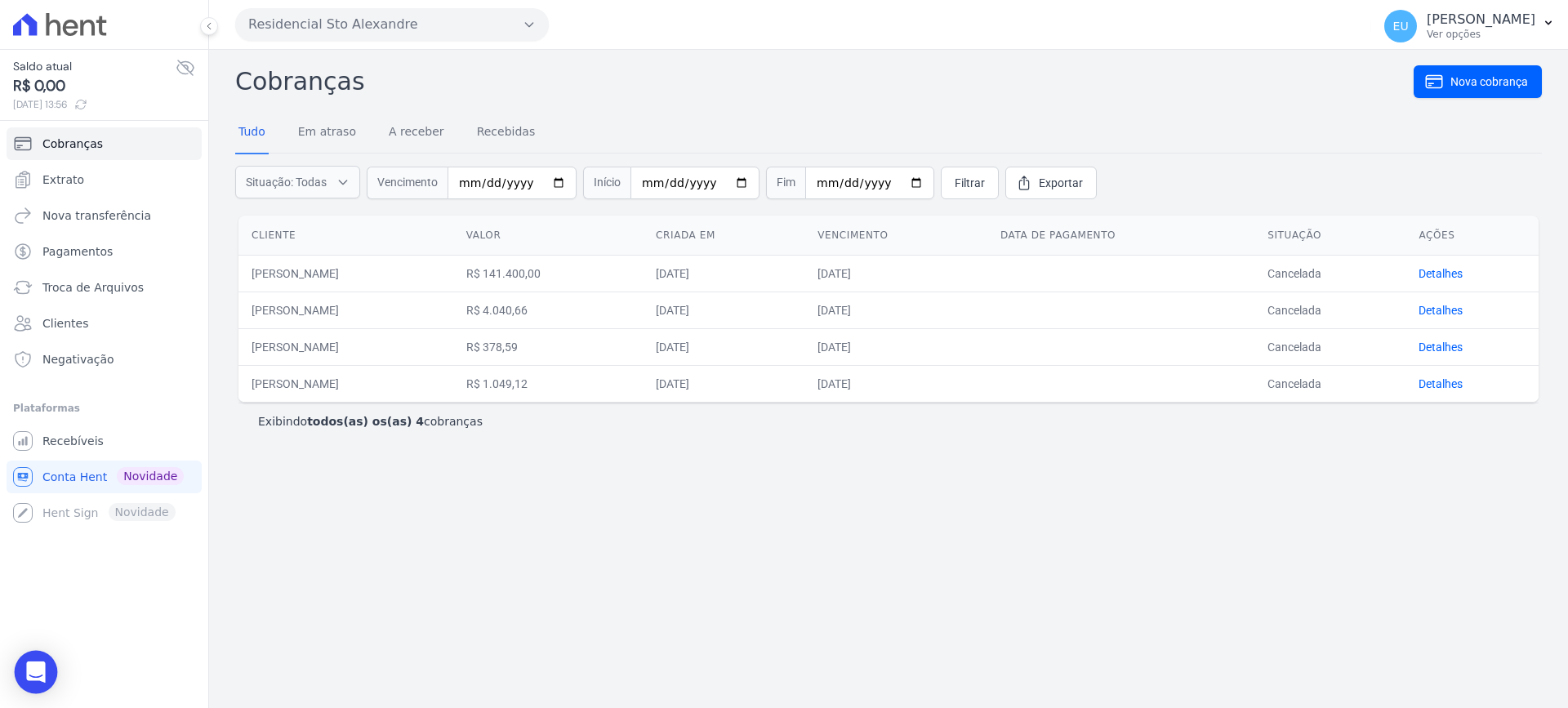
click at [32, 668] on icon "Open Intercom Messenger" at bounding box center [35, 672] width 18 height 21
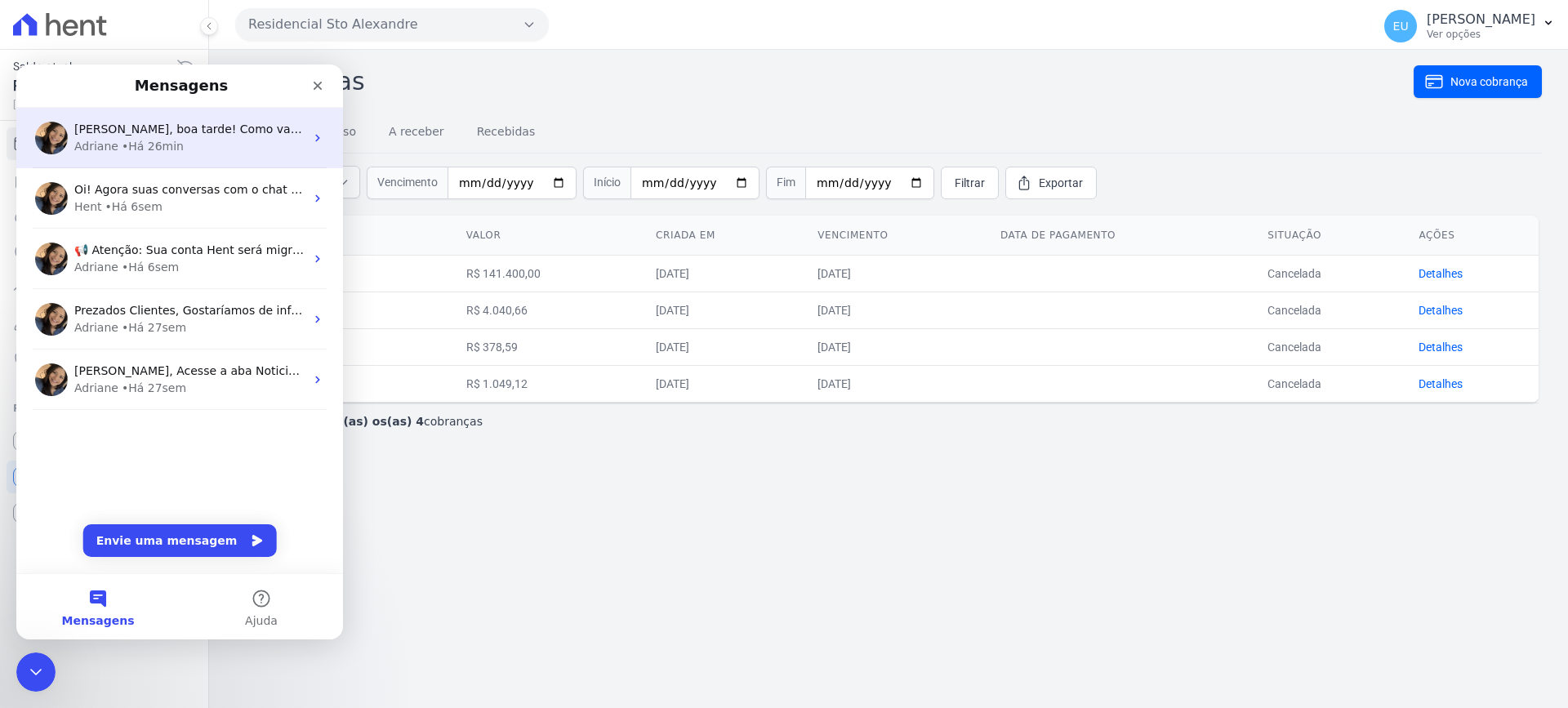
click at [170, 135] on span "[PERSON_NAME], boa tarde! Como vai? [PERSON_NAME], as faturas da mensalidade He…" at bounding box center [499, 129] width 850 height 13
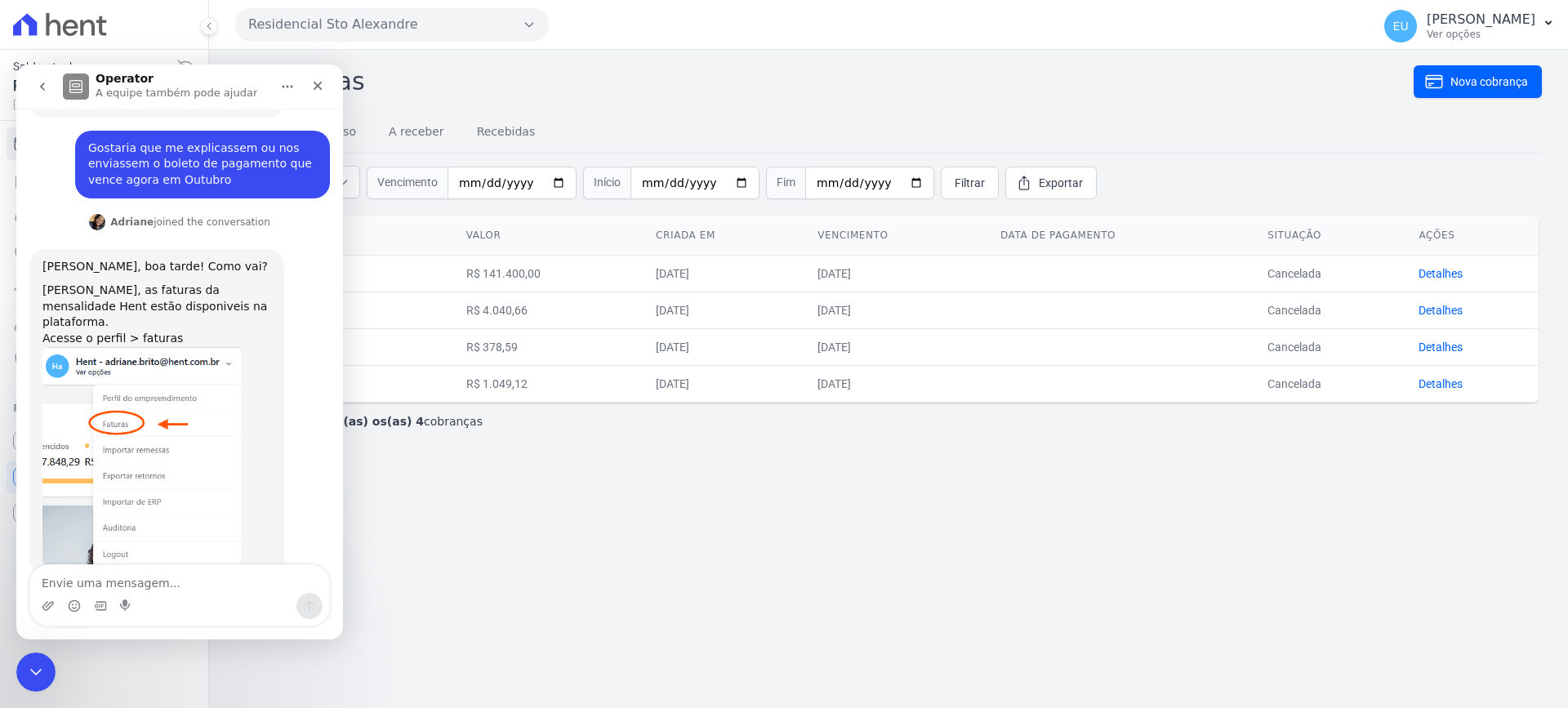
scroll to position [646, 0]
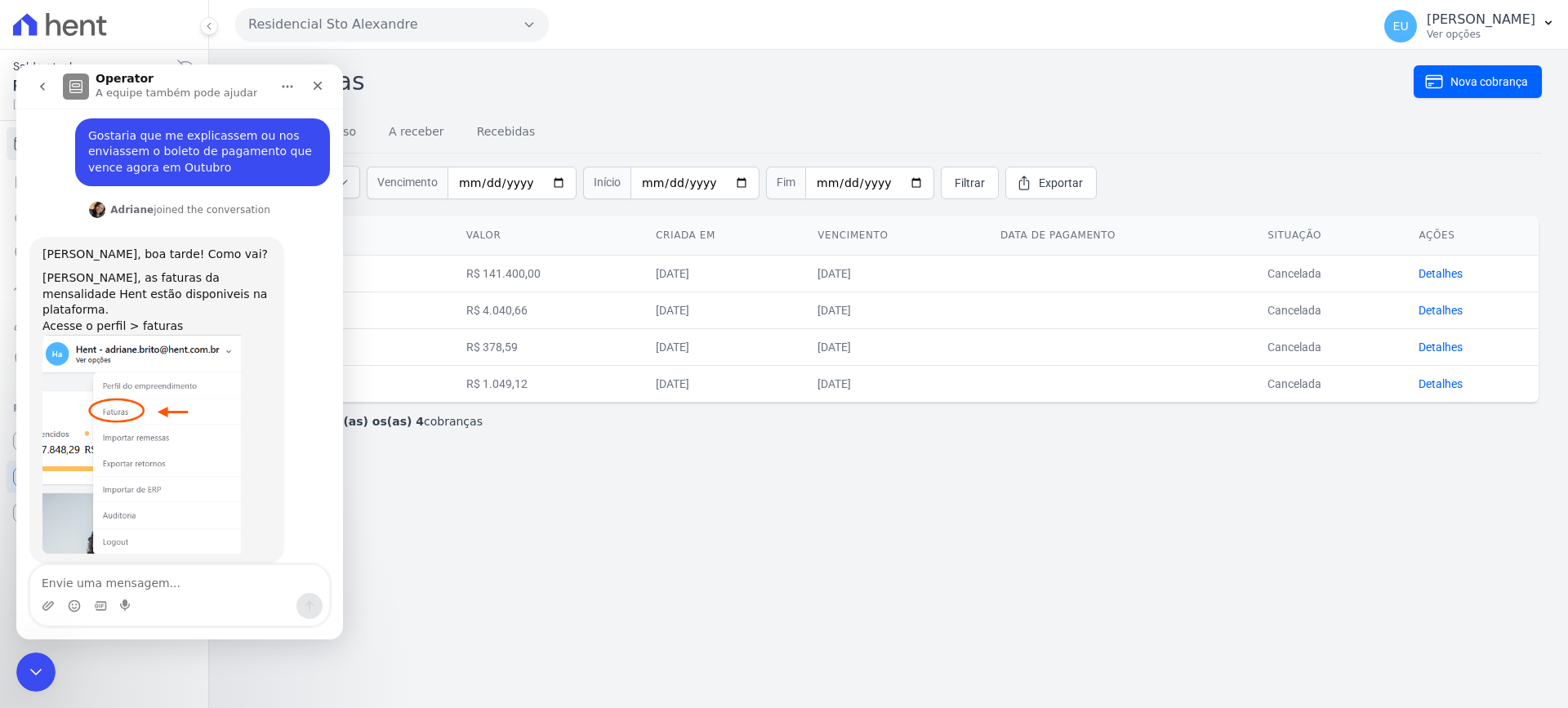
click at [184, 567] on textarea "Envie uma mensagem..." at bounding box center [179, 579] width 299 height 28
type textarea "Olá!"
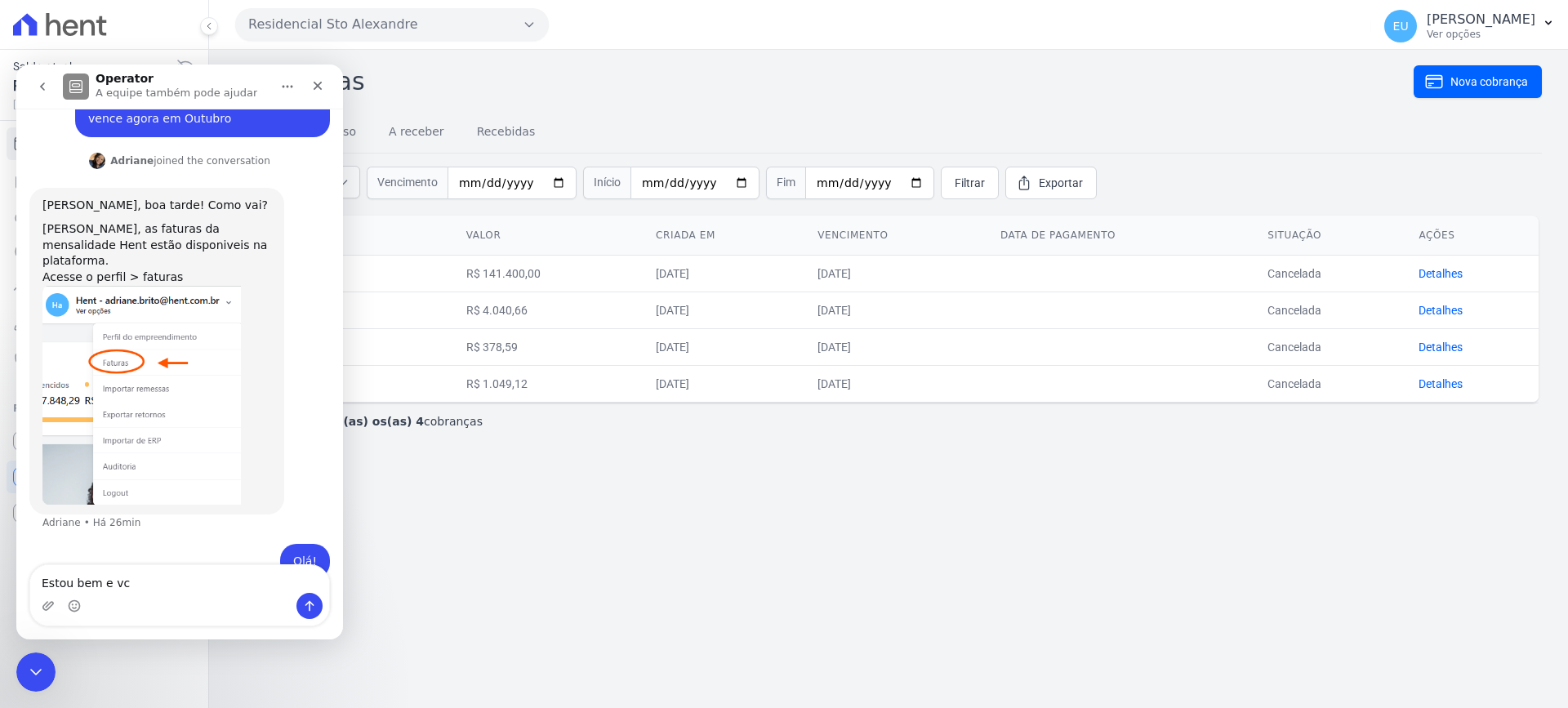
type textarea "Estou bem e vc?"
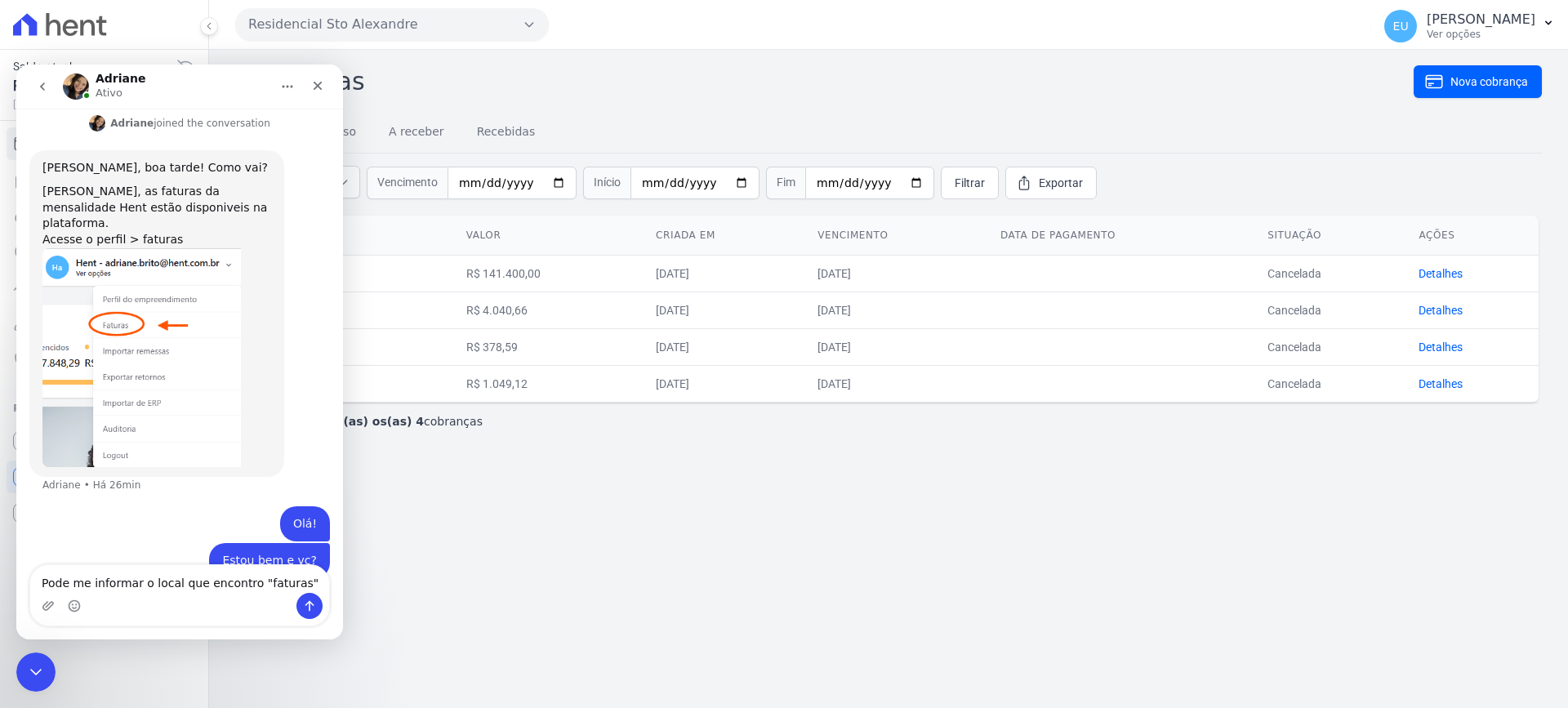
type textarea "Pode me informar o local que encontro "faturas" ?"
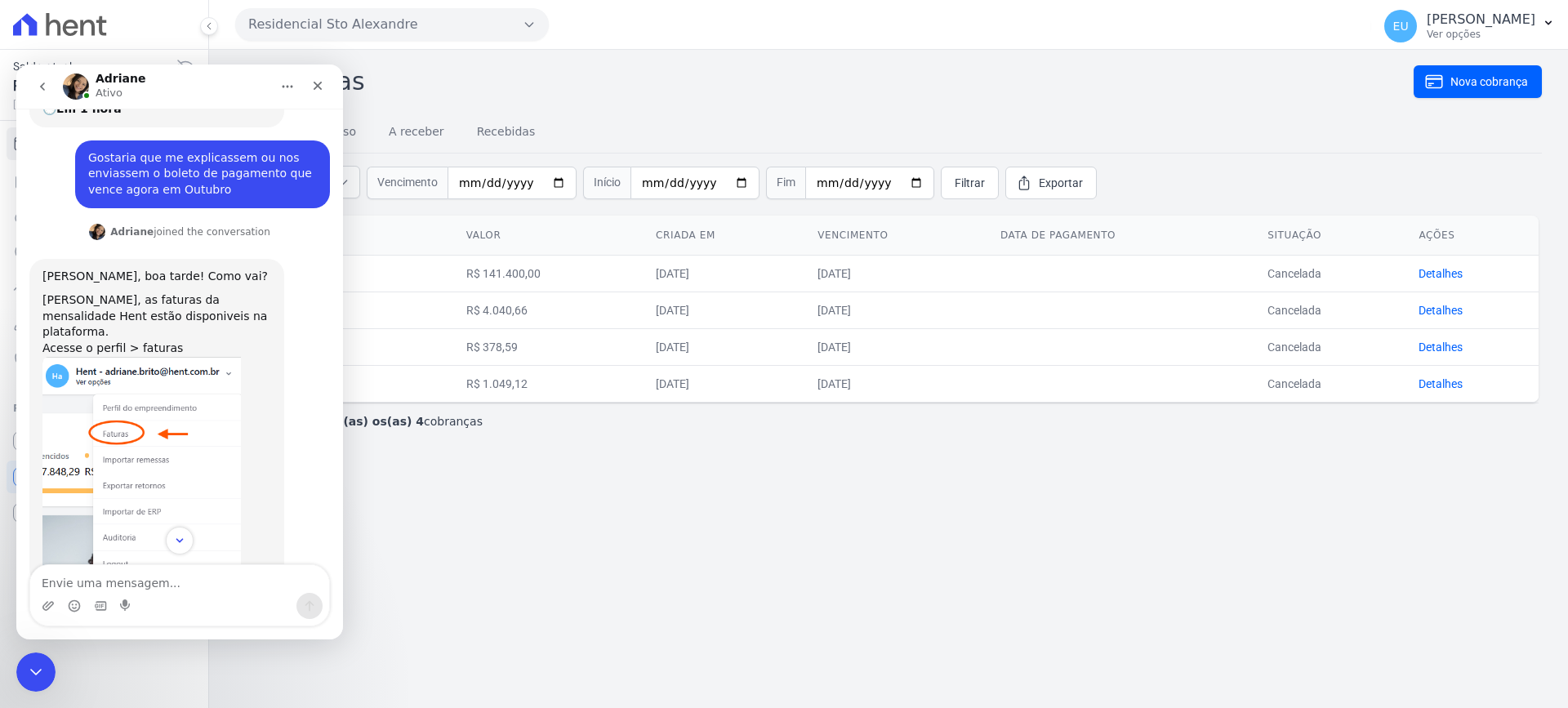
scroll to position [785, 0]
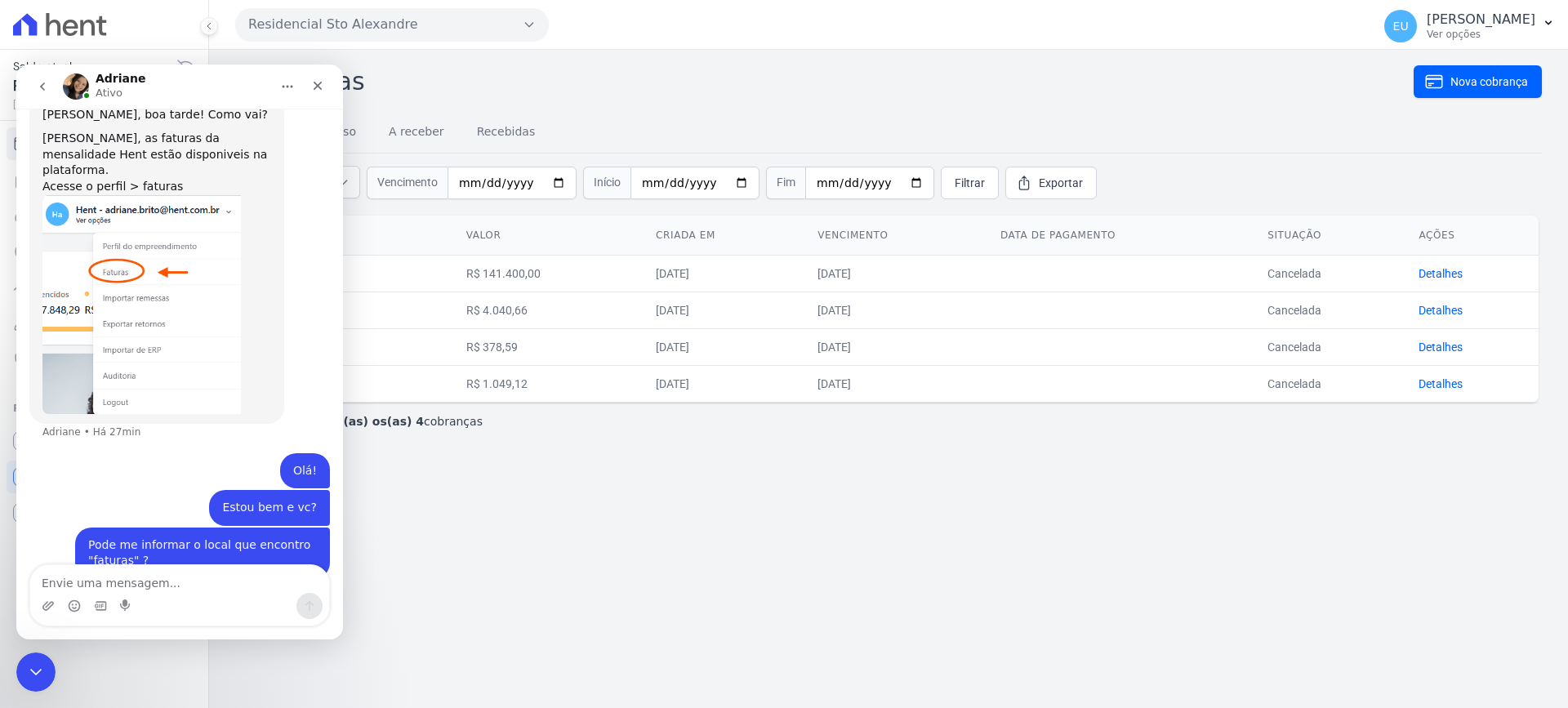
click at [1124, 515] on div "Cobranças Nova cobrança Tudo Em atraso A receber Recebidas Situação: Todas Em a…" at bounding box center [888, 379] width 1359 height 658
click at [1547, 14] on button "EU [PERSON_NAME] Ver opções" at bounding box center [1469, 26] width 197 height 46
click at [1546, 16] on button "EU [PERSON_NAME] Ver opções" at bounding box center [1469, 26] width 197 height 46
click at [1557, 18] on button "EU [PERSON_NAME] Ver opções" at bounding box center [1469, 26] width 197 height 46
click at [1253, 127] on nav "Tudo Em atraso A receber Recebidas" at bounding box center [888, 133] width 1307 height 41
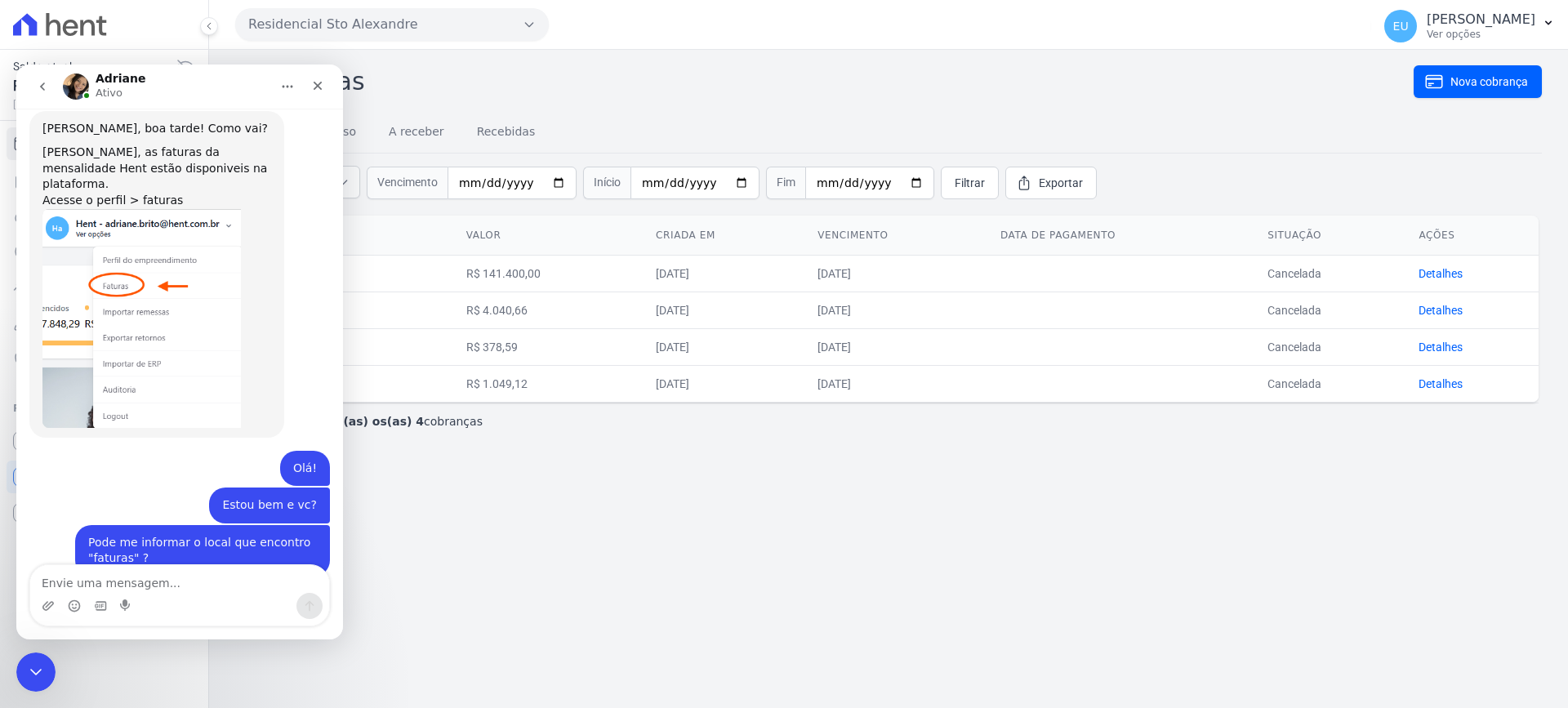
scroll to position [686, 0]
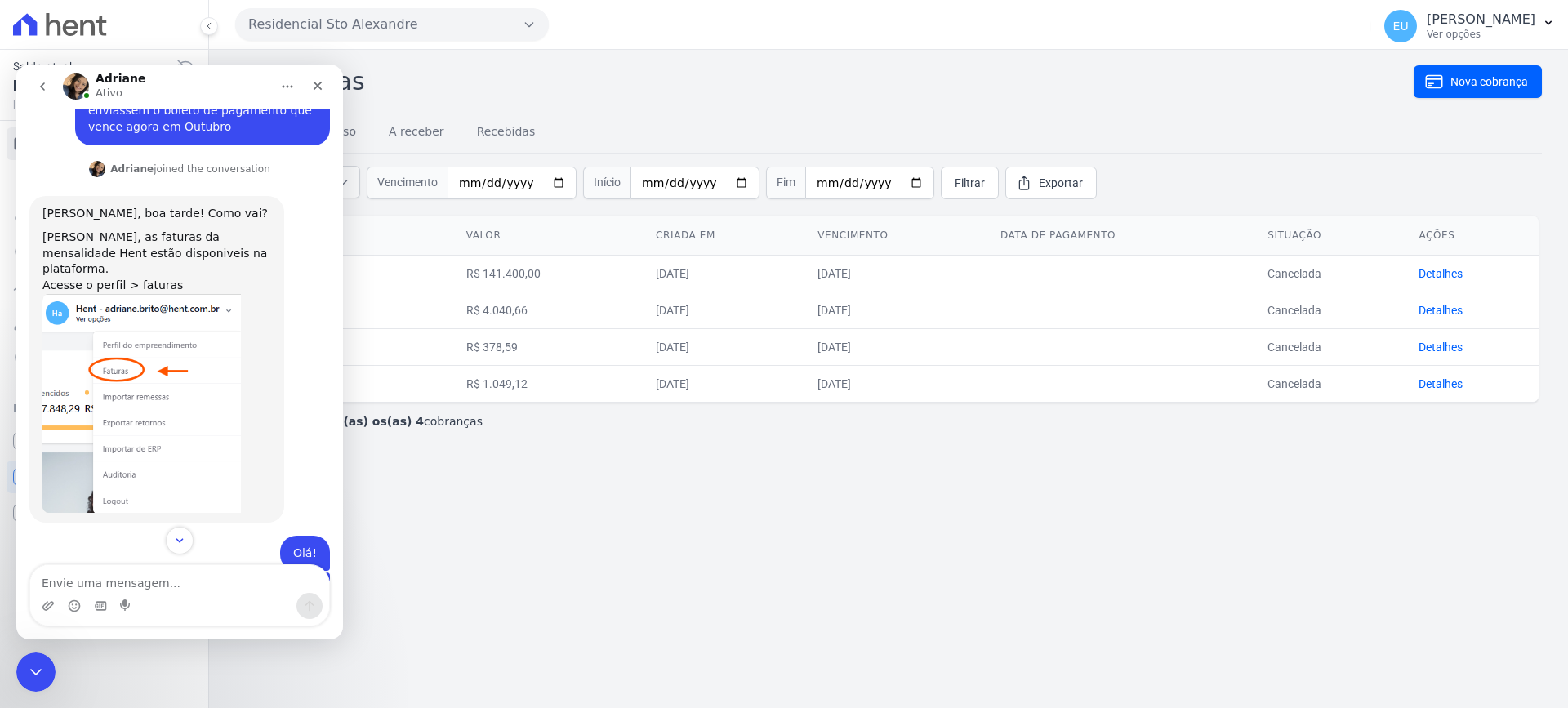
drag, startPoint x: 597, startPoint y: 472, endPoint x: 608, endPoint y: 479, distance: 13.0
click at [597, 476] on div "Cobranças Nova cobrança Tudo Em atraso A receber Recebidas Situação: Todas Em a…" at bounding box center [888, 379] width 1359 height 658
click at [151, 570] on textarea "Envie uma mensagem..." at bounding box center [179, 579] width 299 height 28
type textarea "Deixa ver aqui"
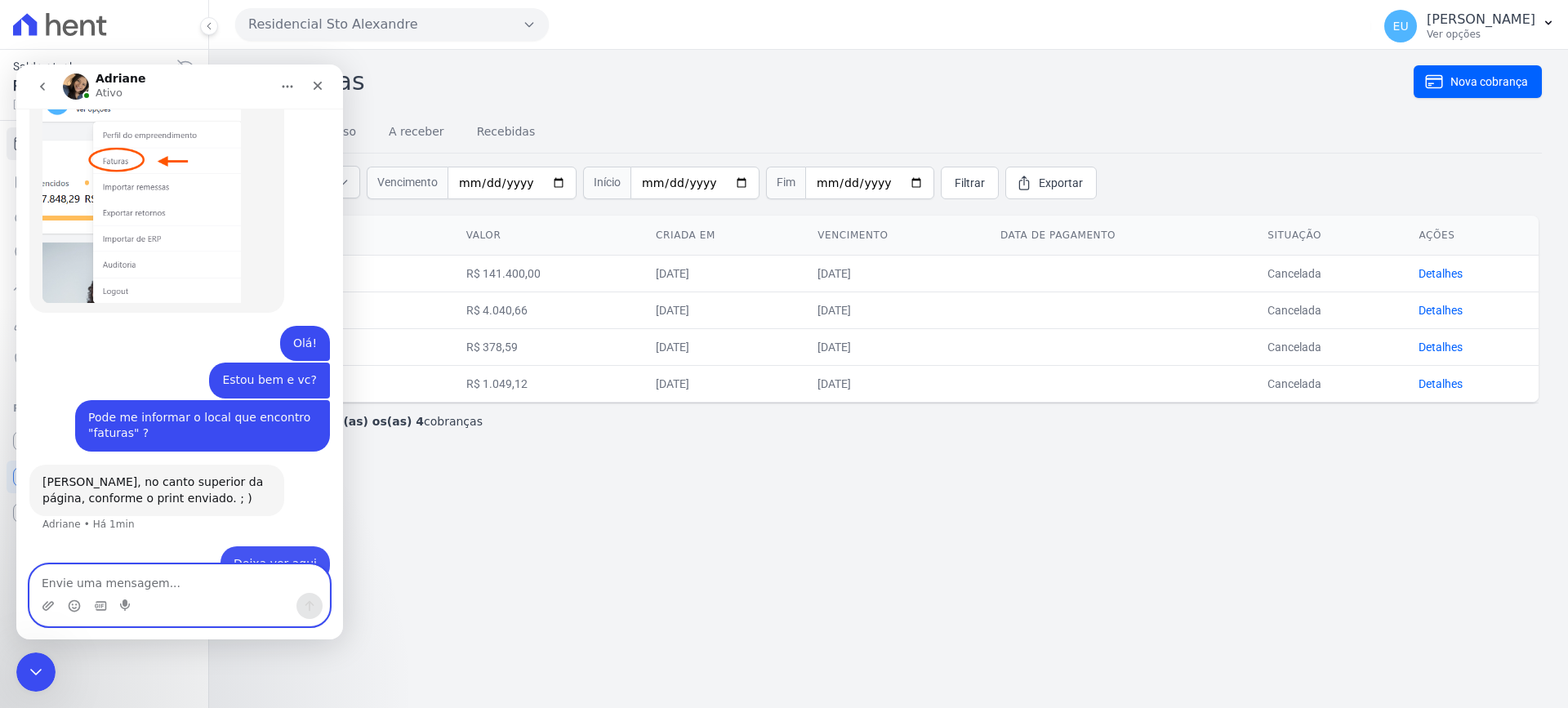
scroll to position [899, 0]
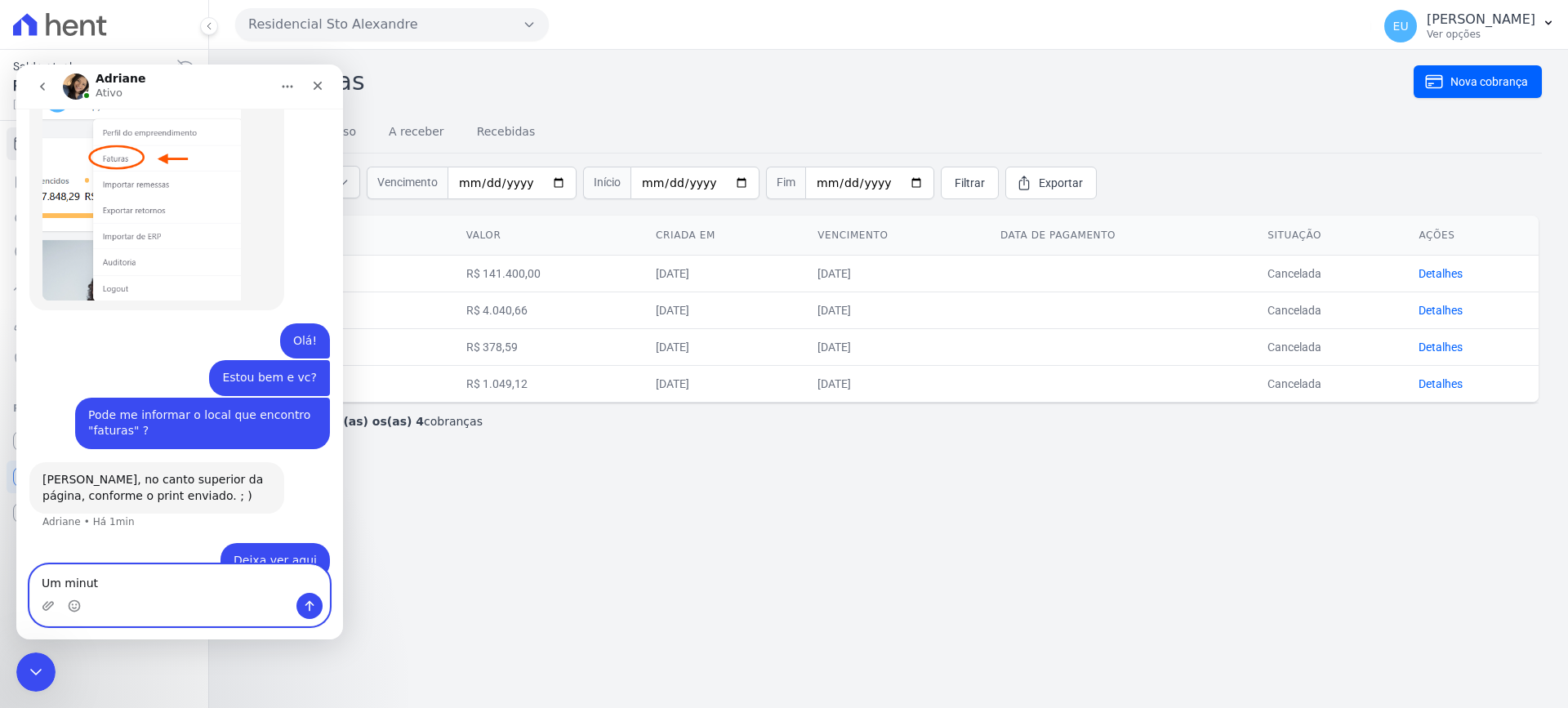
type textarea "Um minuto"
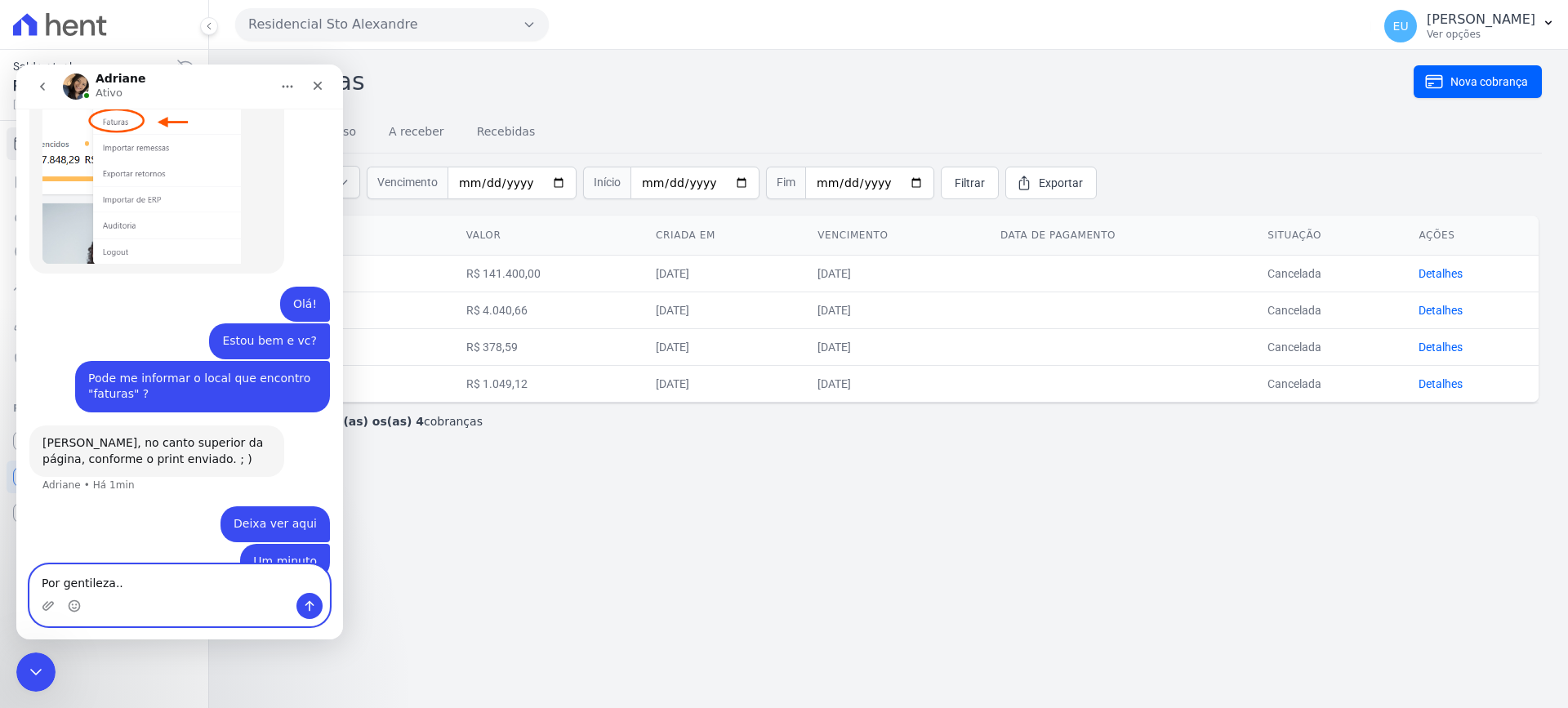
type textarea "Por gentileza..."
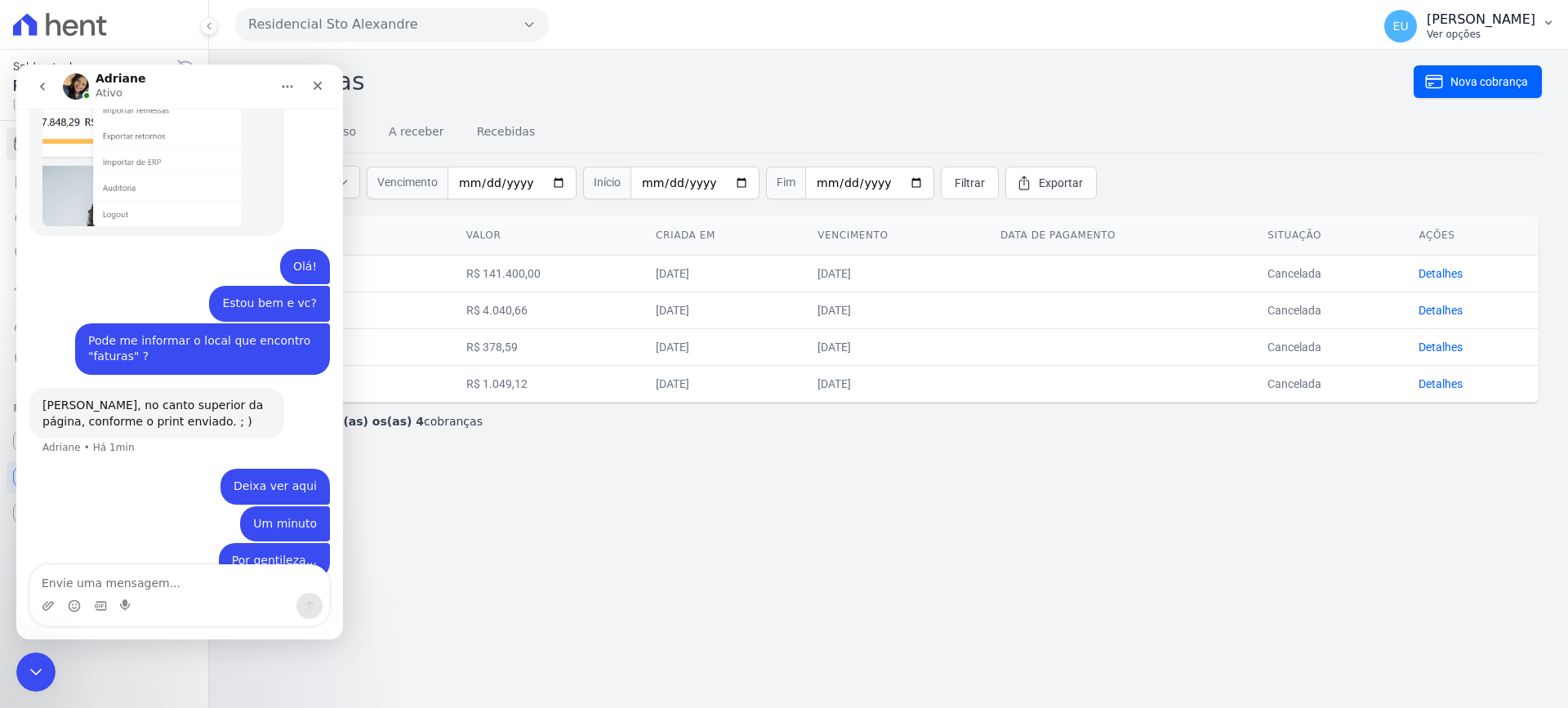
click at [1548, 18] on icon "button" at bounding box center [1548, 23] width 13 height 13
click at [573, 79] on h2 "Cobranças" at bounding box center [823, 81] width 1178 height 37
click at [529, 25] on icon "button" at bounding box center [529, 25] width 13 height 13
click at [466, 64] on span "Você possui apenas um empreendimento" at bounding box center [392, 67] width 314 height 30
click at [321, 81] on icon "Fechar" at bounding box center [317, 85] width 13 height 13
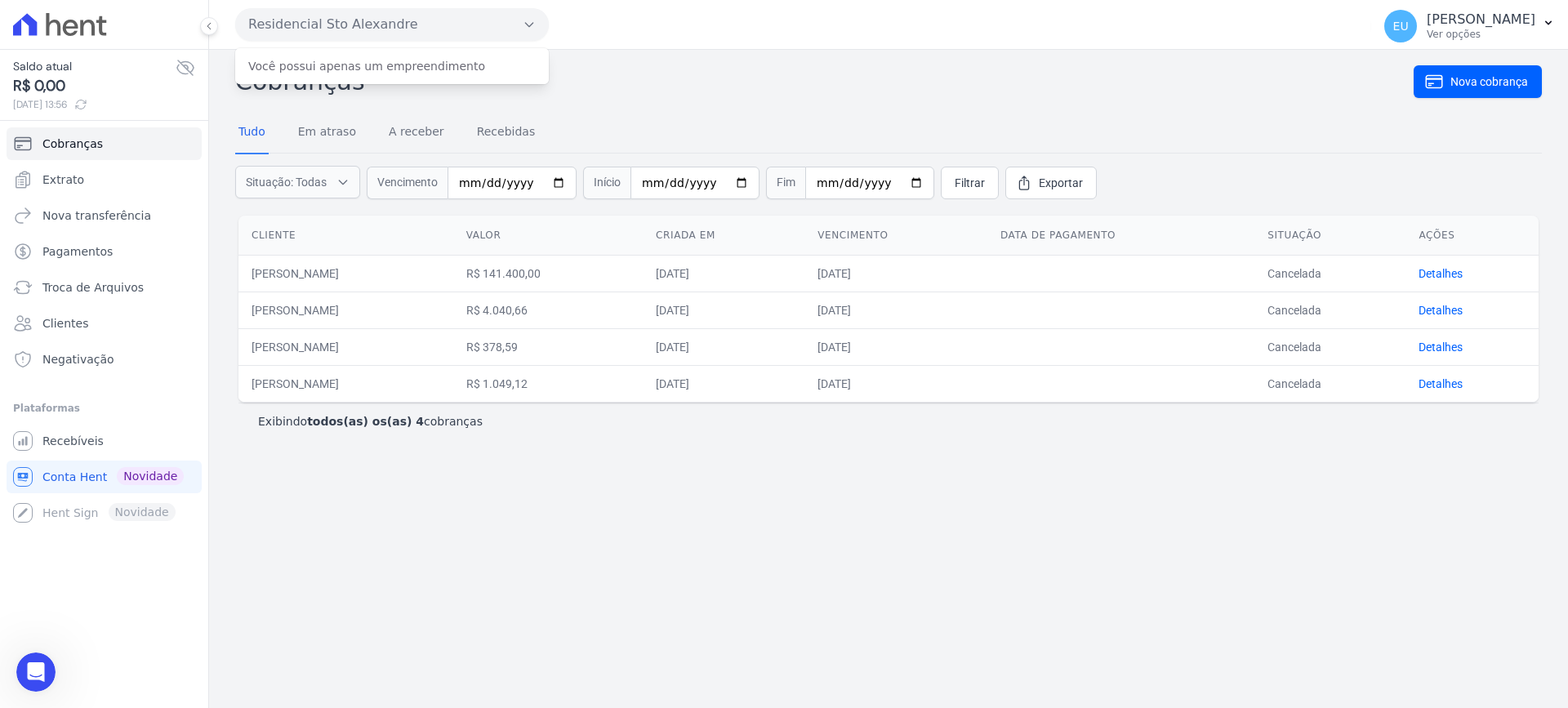
click at [611, 485] on div "Cobranças Nova cobrança Tudo Em atraso A receber Recebidas Situação: Todas Em a…" at bounding box center [888, 379] width 1359 height 658
click at [1472, 33] on p "Ver opções" at bounding box center [1481, 34] width 109 height 13
click at [1544, 19] on icon "button" at bounding box center [1548, 23] width 13 height 13
click at [1245, 69] on h2 "Cobranças" at bounding box center [823, 81] width 1178 height 37
click at [1549, 22] on icon "button" at bounding box center [1548, 23] width 13 height 13
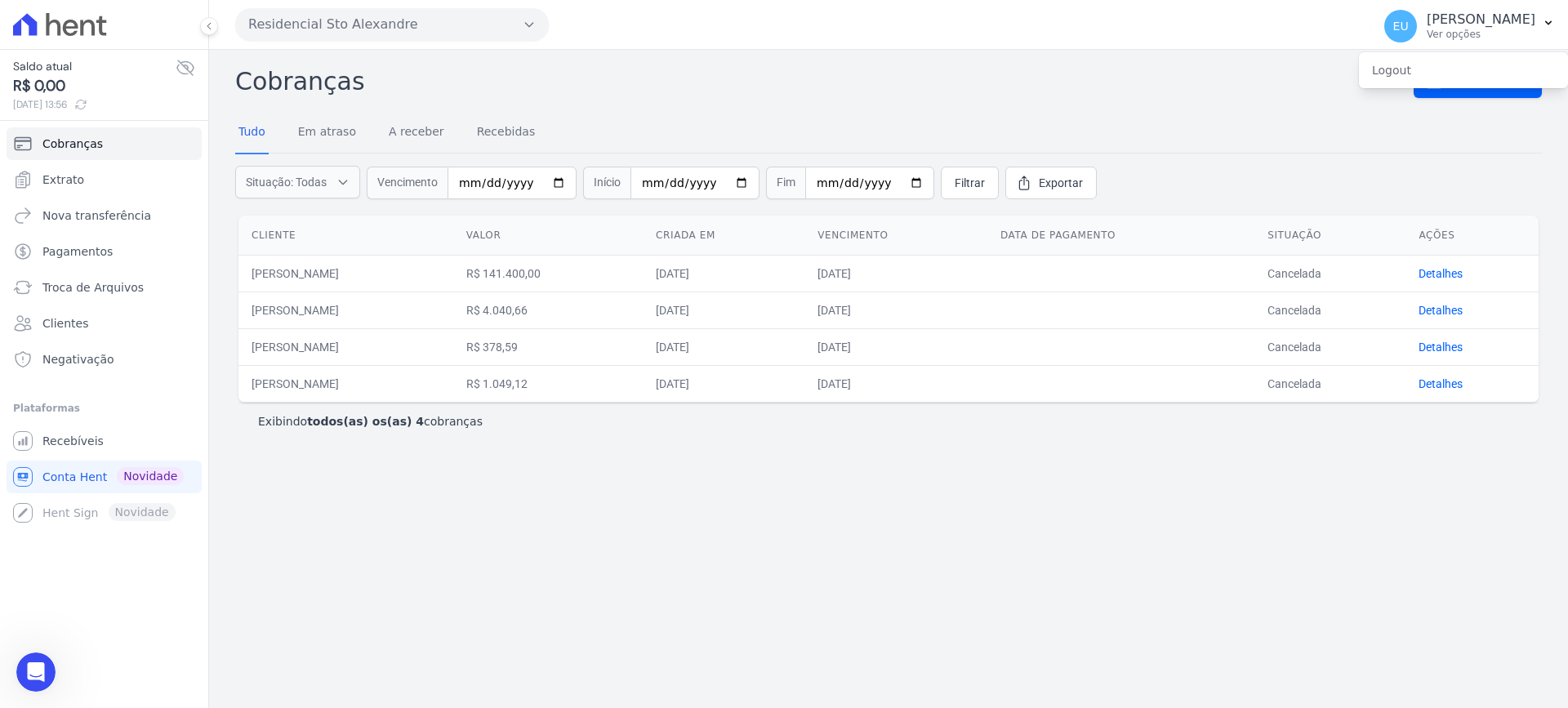
click at [1289, 114] on nav "Tudo Em atraso A receber Recebidas" at bounding box center [888, 133] width 1307 height 41
drag, startPoint x: 1428, startPoint y: 8, endPoint x: 1140, endPoint y: 67, distance: 294.0
click at [1140, 67] on h2 "Cobranças" at bounding box center [823, 81] width 1178 height 37
click at [356, 503] on div "Cobranças Nova cobrança Tudo Em atraso A receber Recebidas Situação: Todas Em a…" at bounding box center [888, 379] width 1359 height 658
click at [30, 657] on icon "Abertura do Messenger da Intercom" at bounding box center [33, 670] width 27 height 27
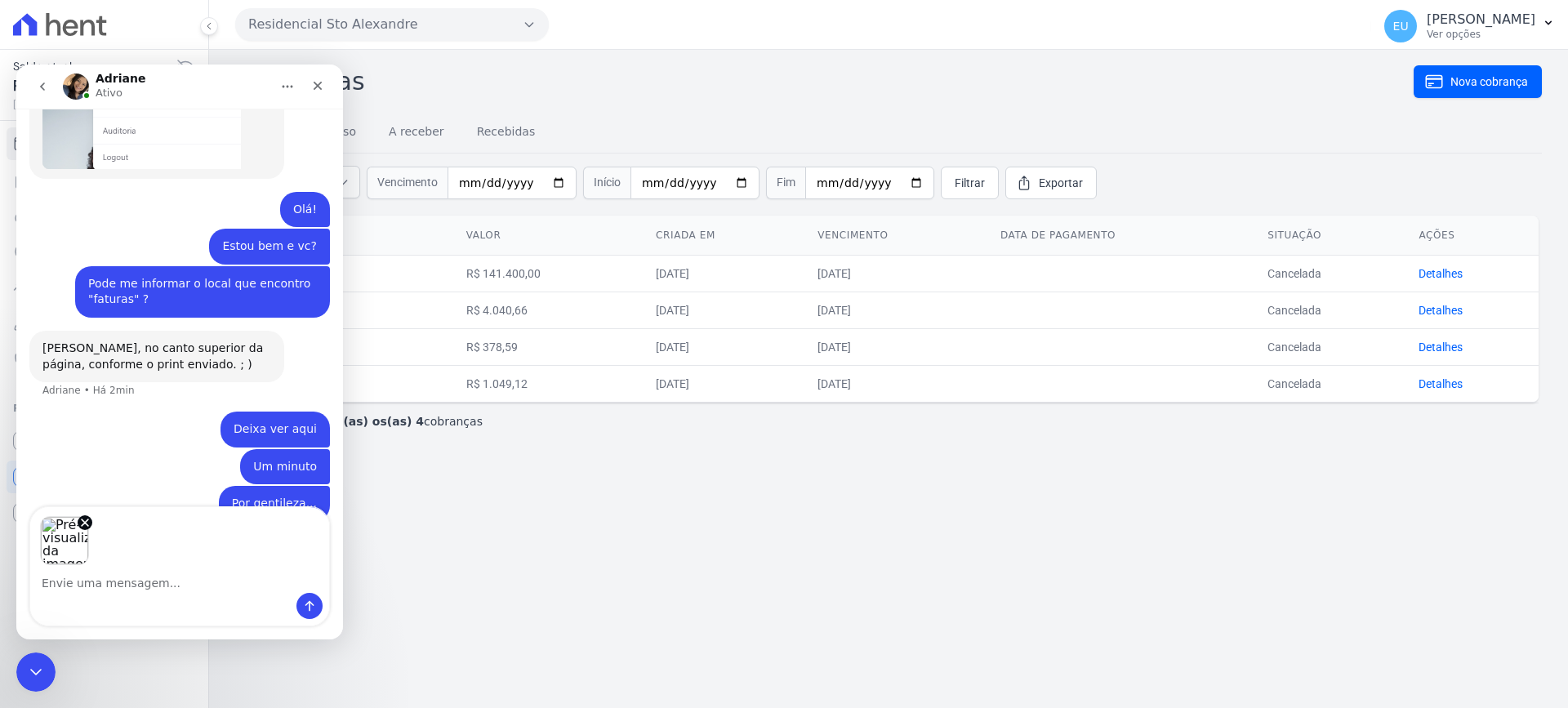
scroll to position [1031, 0]
type textarea "Tenho esse canto esquerdo"
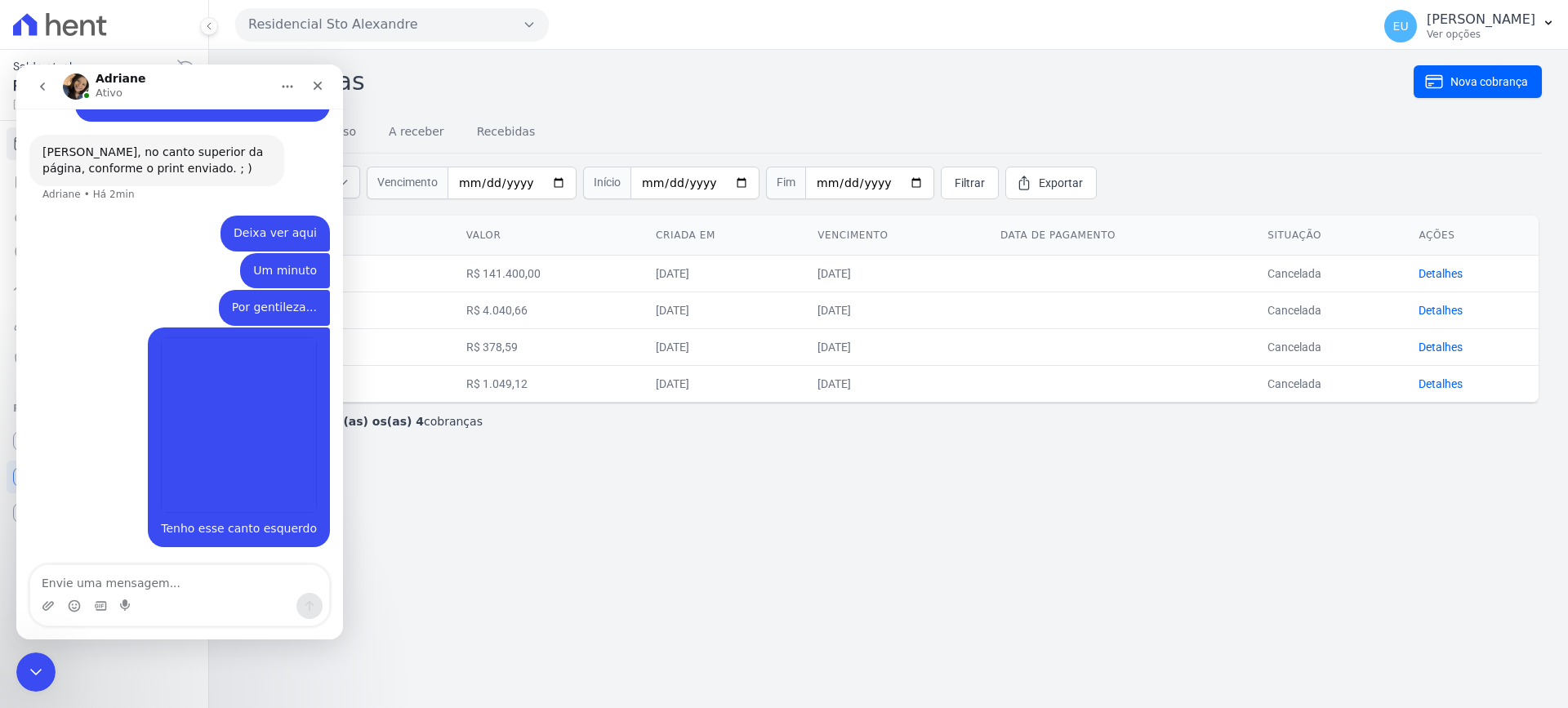
scroll to position [1236, 0]
click at [529, 553] on div "Cobranças Nova cobrança Tudo Em atraso A receber Recebidas Situação: Todas Em a…" at bounding box center [888, 379] width 1359 height 658
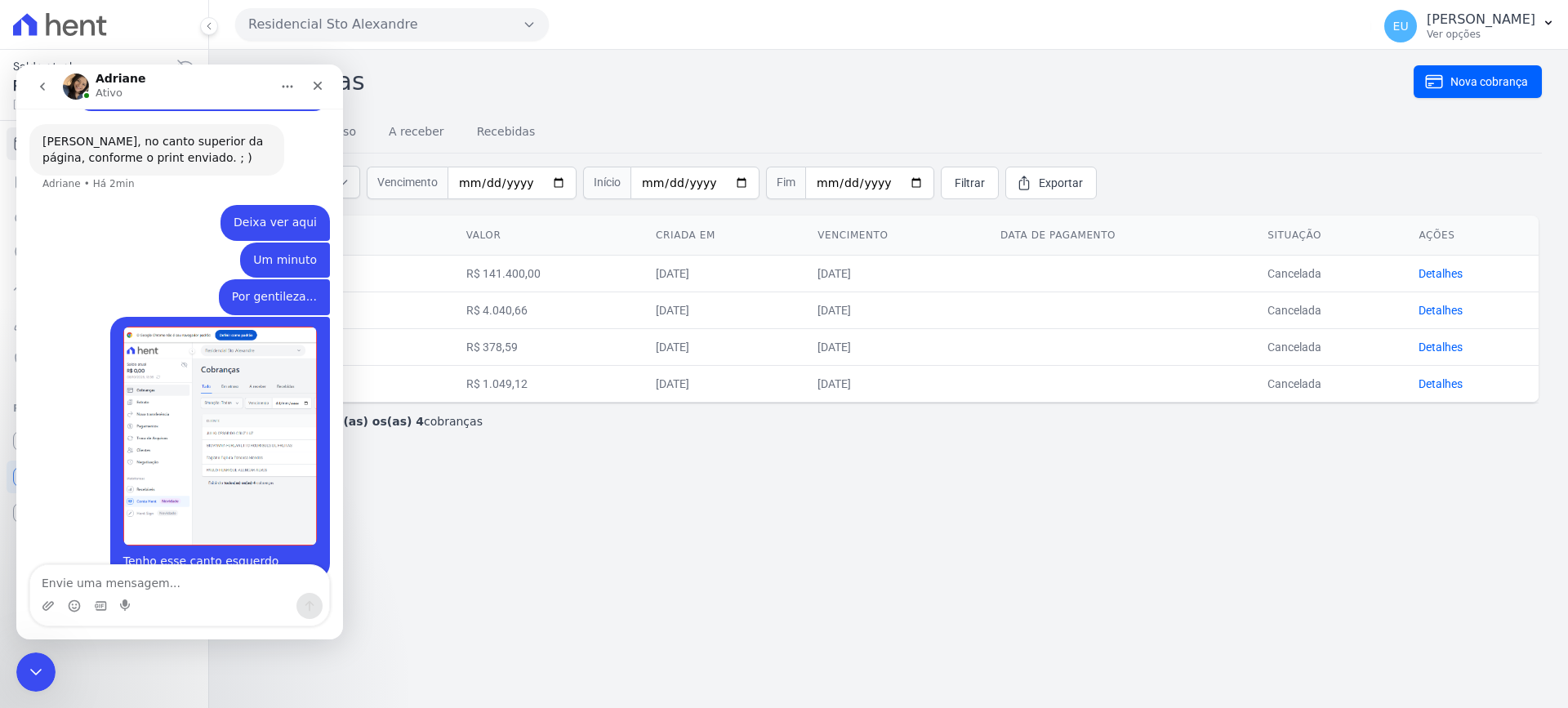
click at [379, 574] on div "Cobranças Nova cobrança Tudo Em atraso A receber Recebidas Situação: Todas Em a…" at bounding box center [888, 379] width 1359 height 658
drag, startPoint x: 314, startPoint y: 84, endPoint x: 299, endPoint y: 461, distance: 377.3
click at [314, 84] on icon "Fechar" at bounding box center [317, 85] width 13 height 13
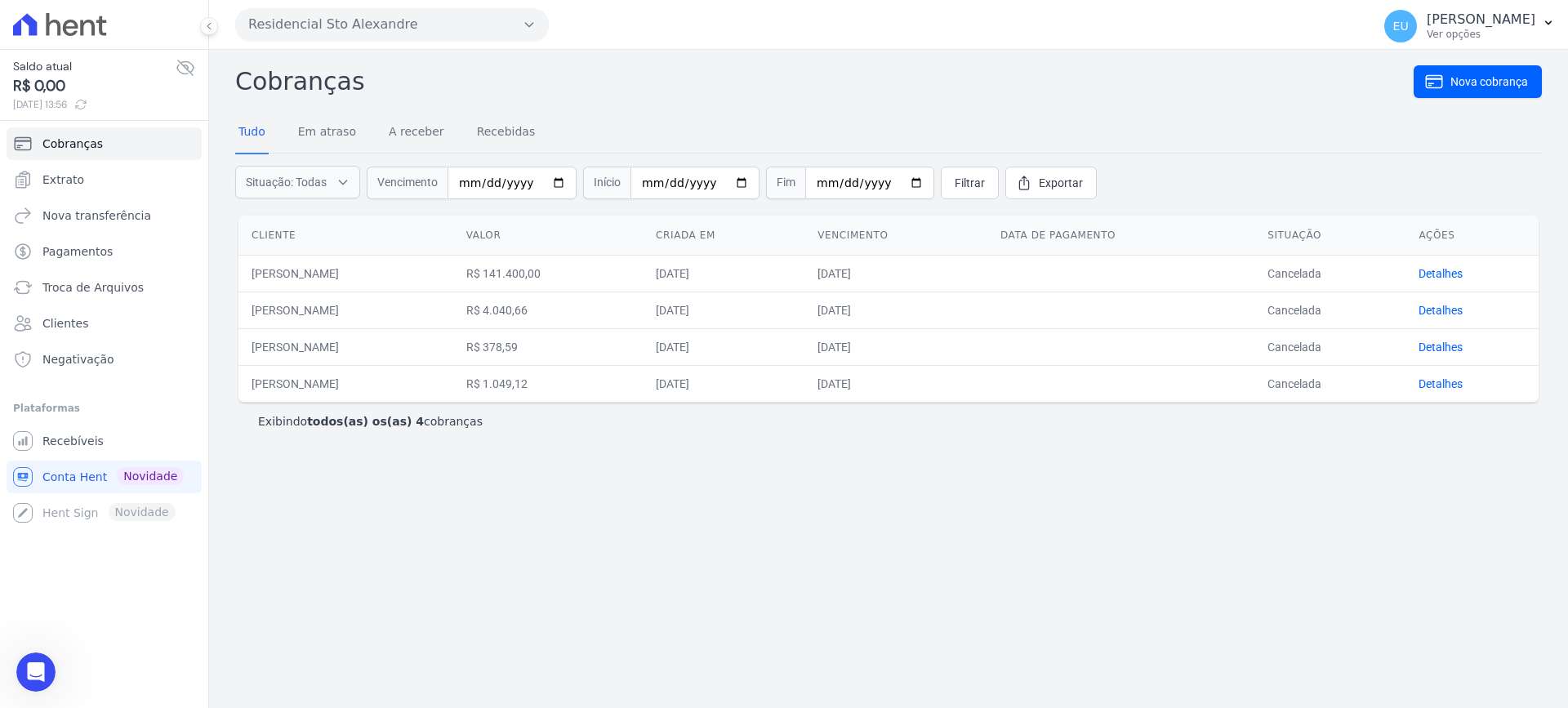
click at [1288, 512] on div "Cobranças Nova cobrança Tudo Em atraso A receber Recebidas Situação: Todas Em a…" at bounding box center [888, 379] width 1359 height 658
click at [1542, 16] on button "EU [PERSON_NAME] Ver opções" at bounding box center [1469, 26] width 197 height 46
click at [39, 656] on div "Abertura do Messenger da Intercom" at bounding box center [33, 670] width 54 height 54
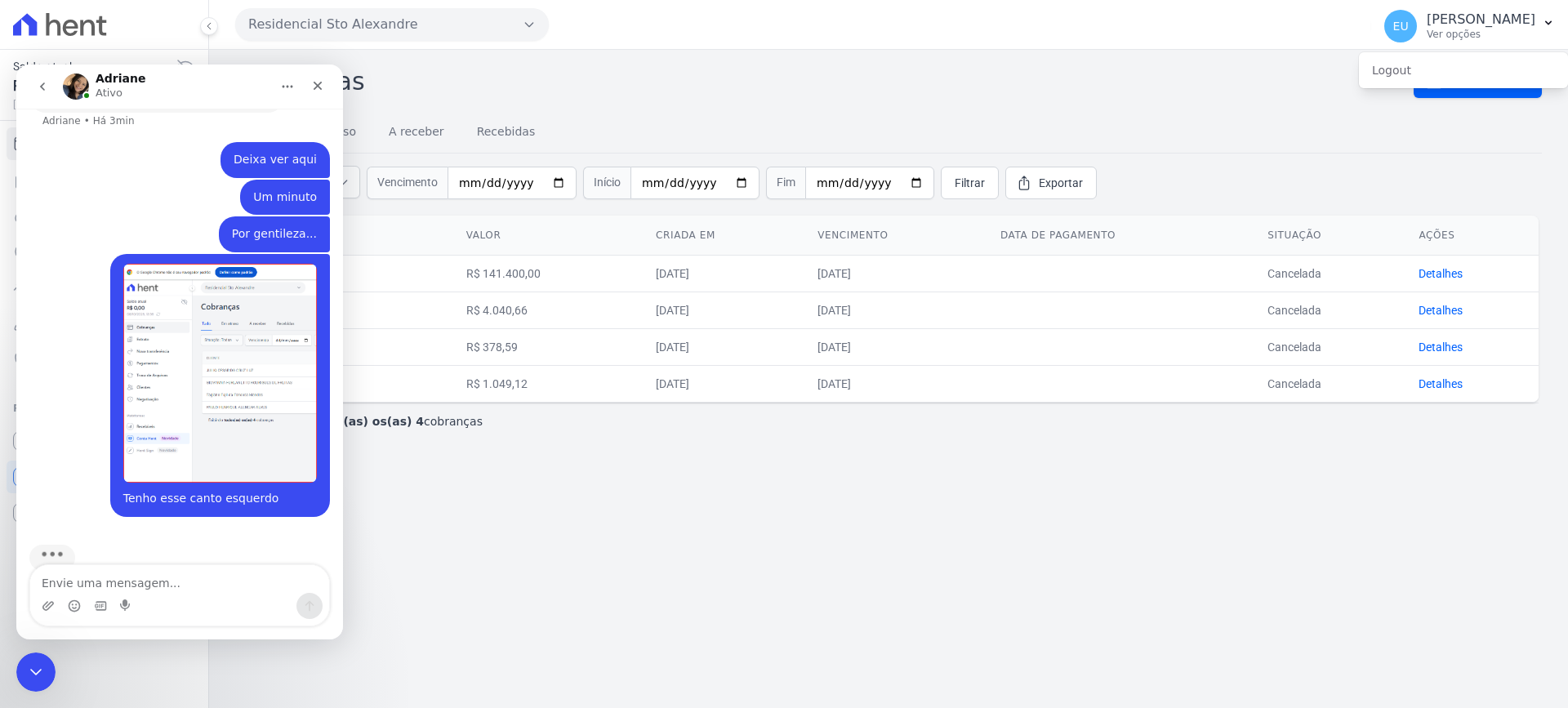
click at [97, 584] on textarea "Envie uma mensagem..." at bounding box center [179, 579] width 299 height 28
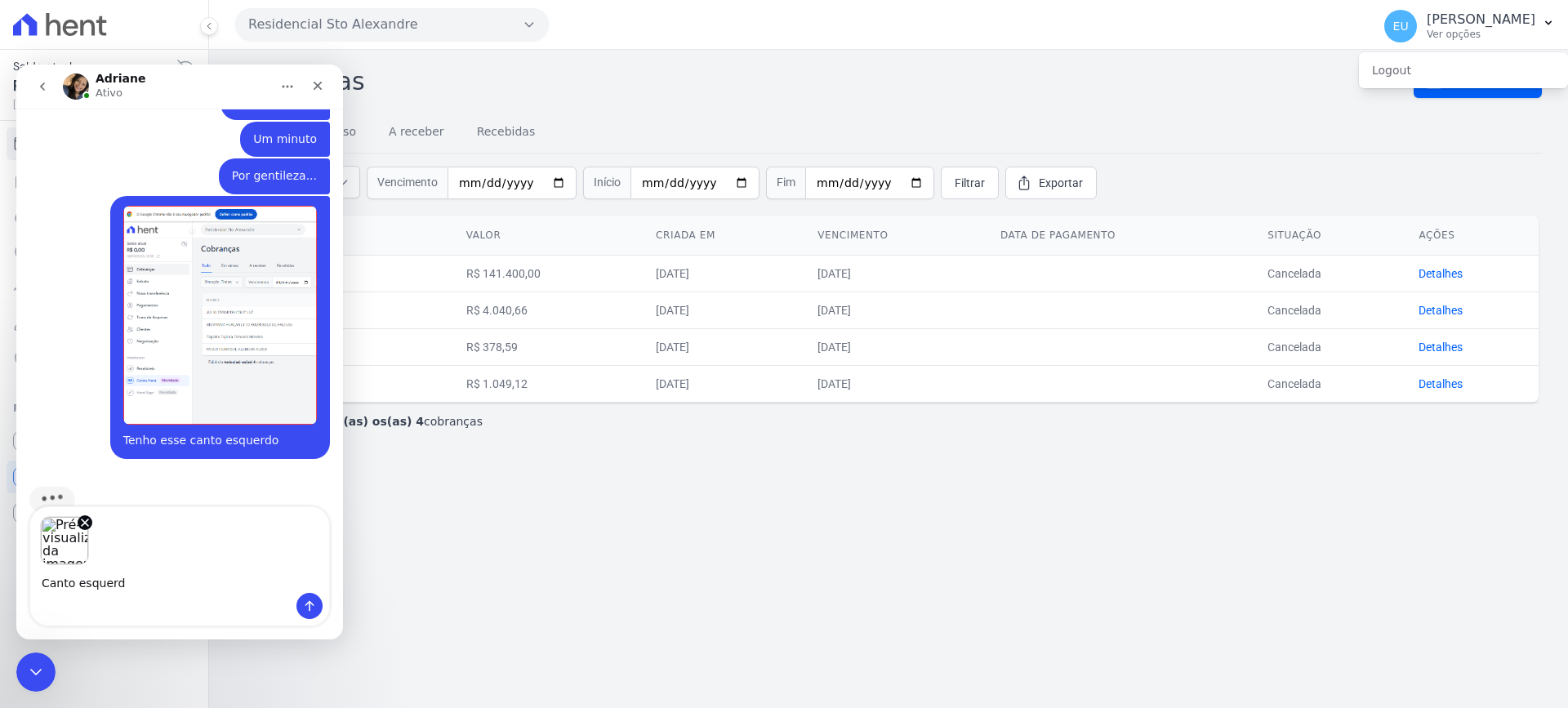
type textarea "Canto esquerdo"
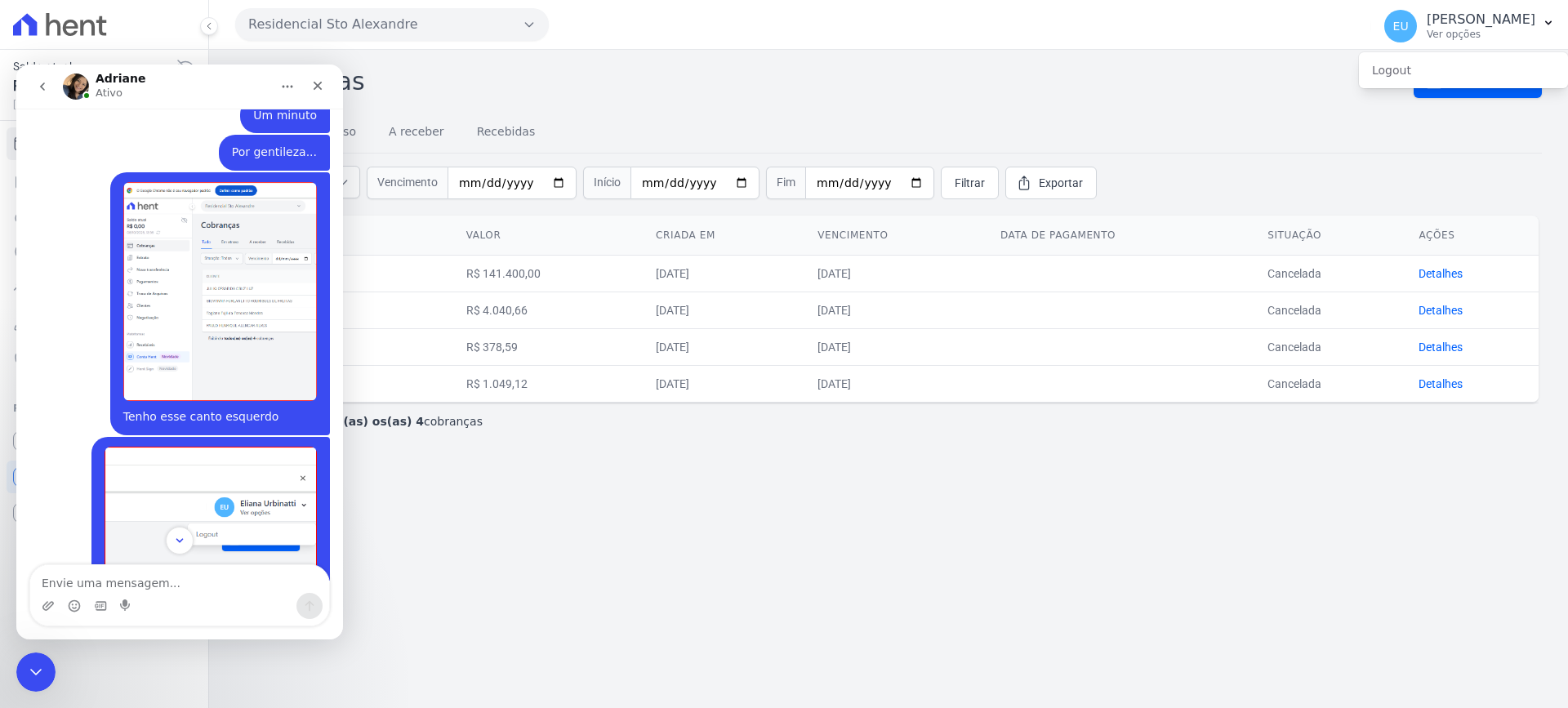
scroll to position [1401, 0]
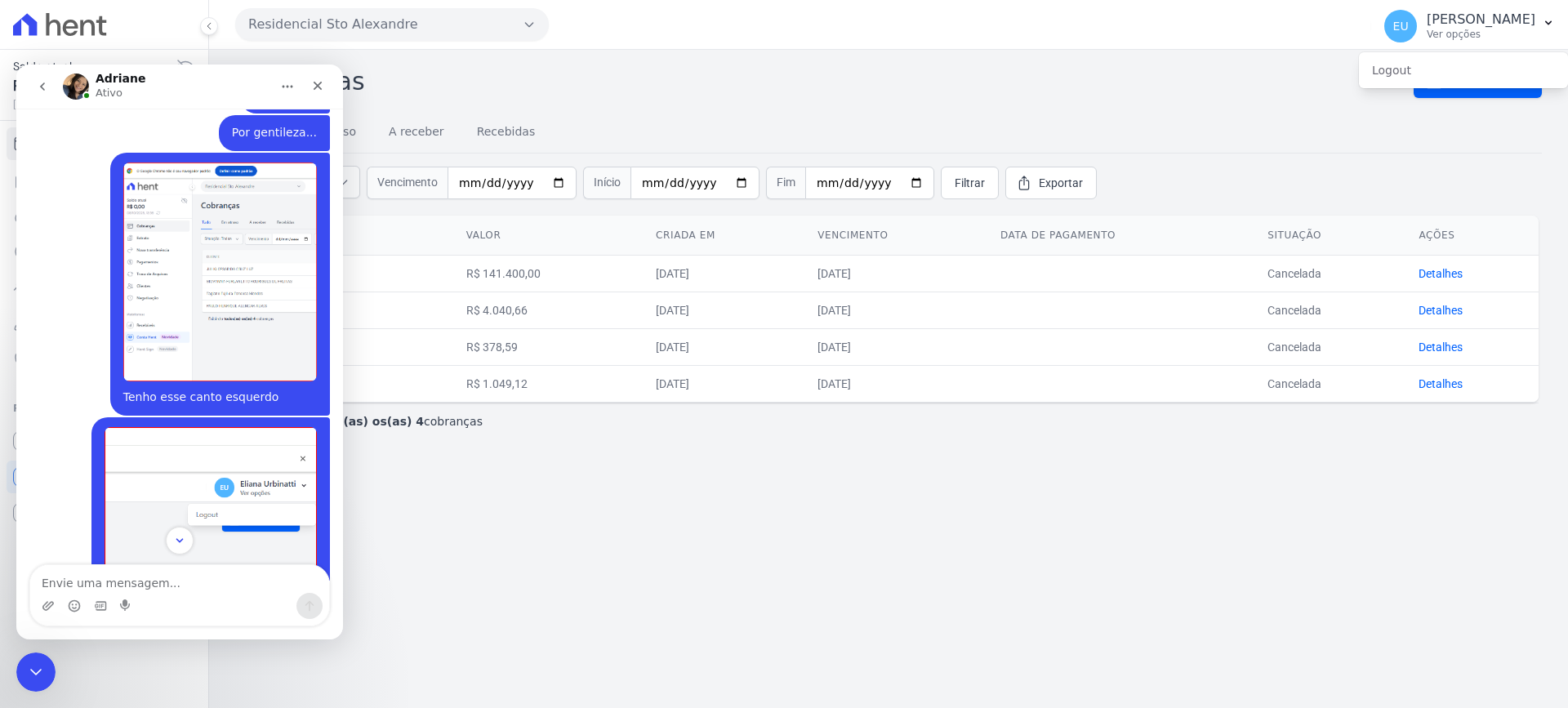
drag, startPoint x: 115, startPoint y: 579, endPoint x: 423, endPoint y: 678, distance: 323.5
click at [115, 579] on textarea "Envie uma mensagem..." at bounding box center [179, 579] width 299 height 28
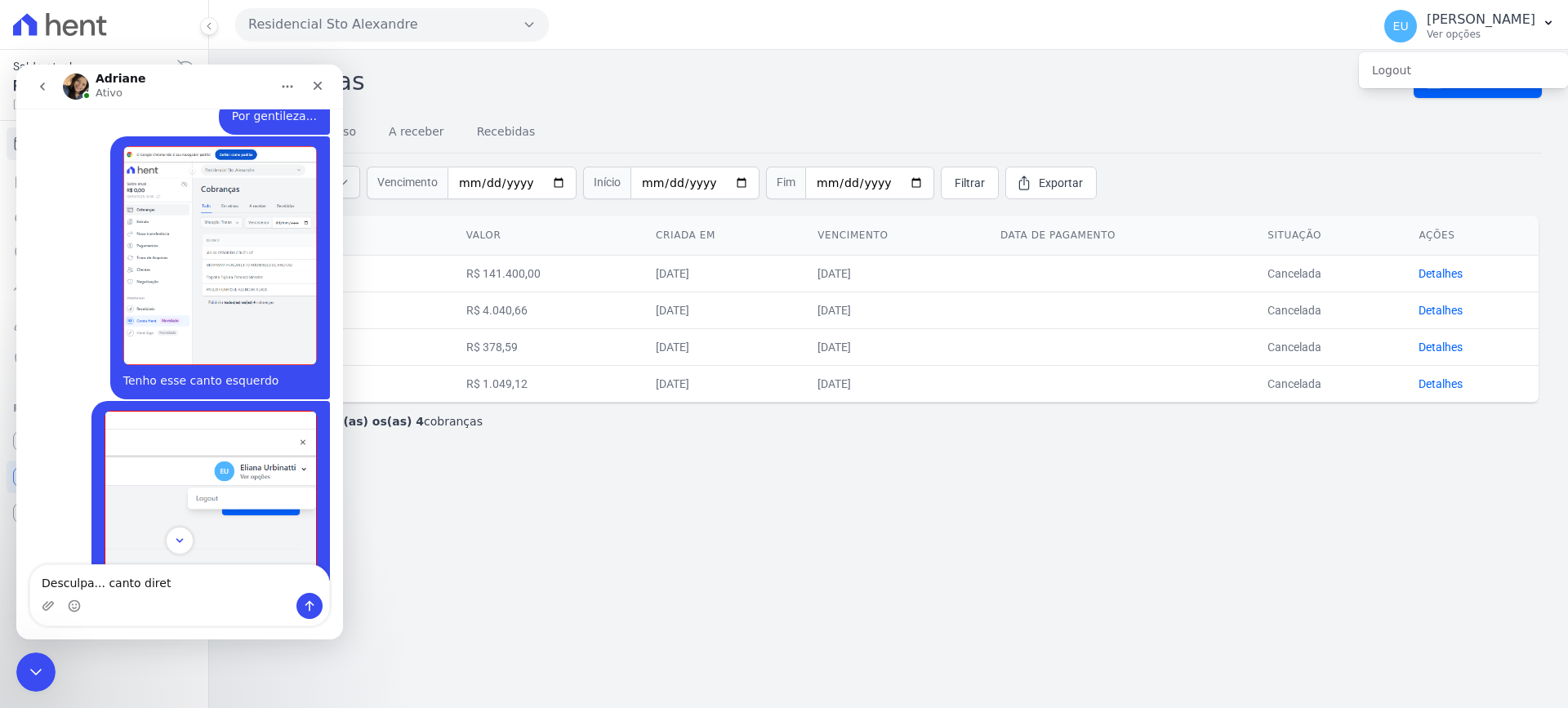
type textarea "Desculpa... canto direto"
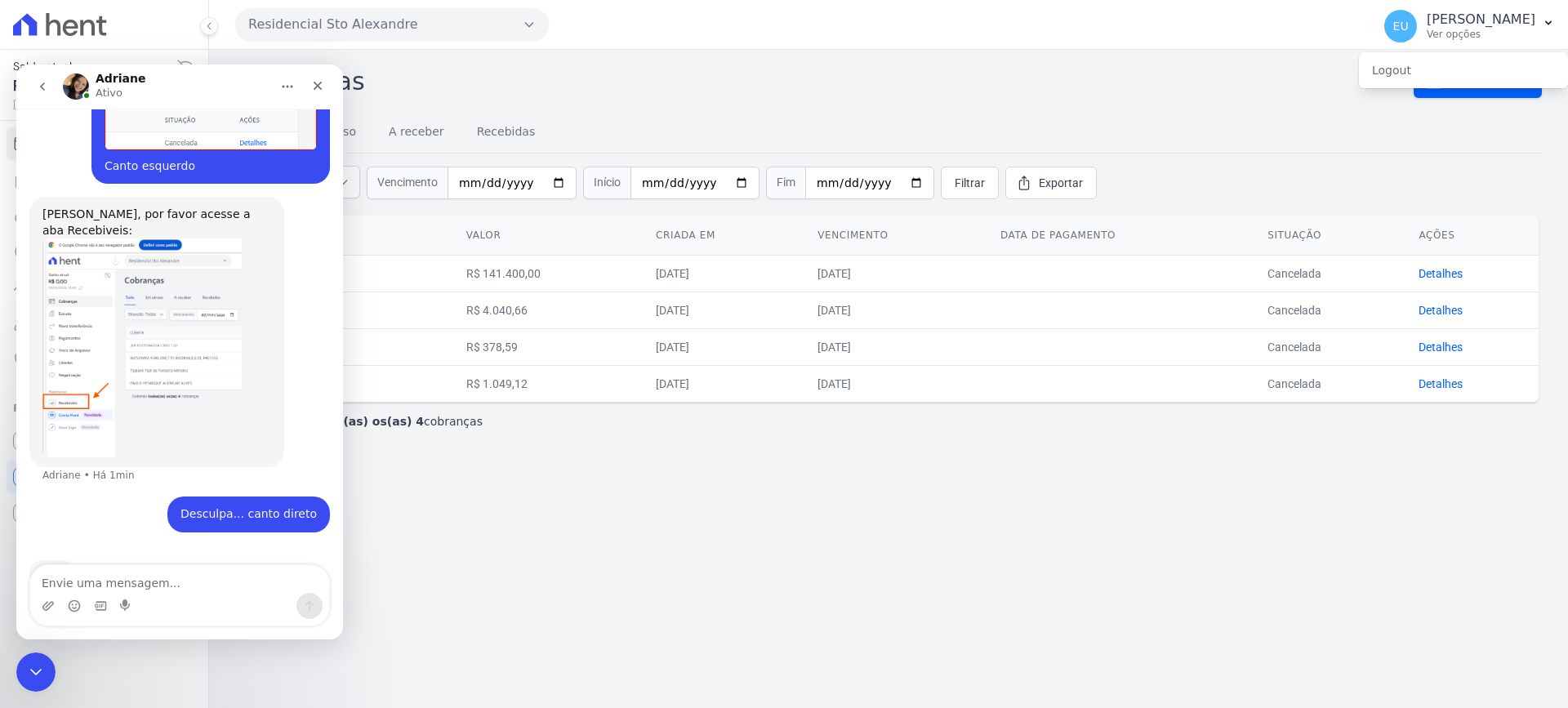
scroll to position [1817, 0]
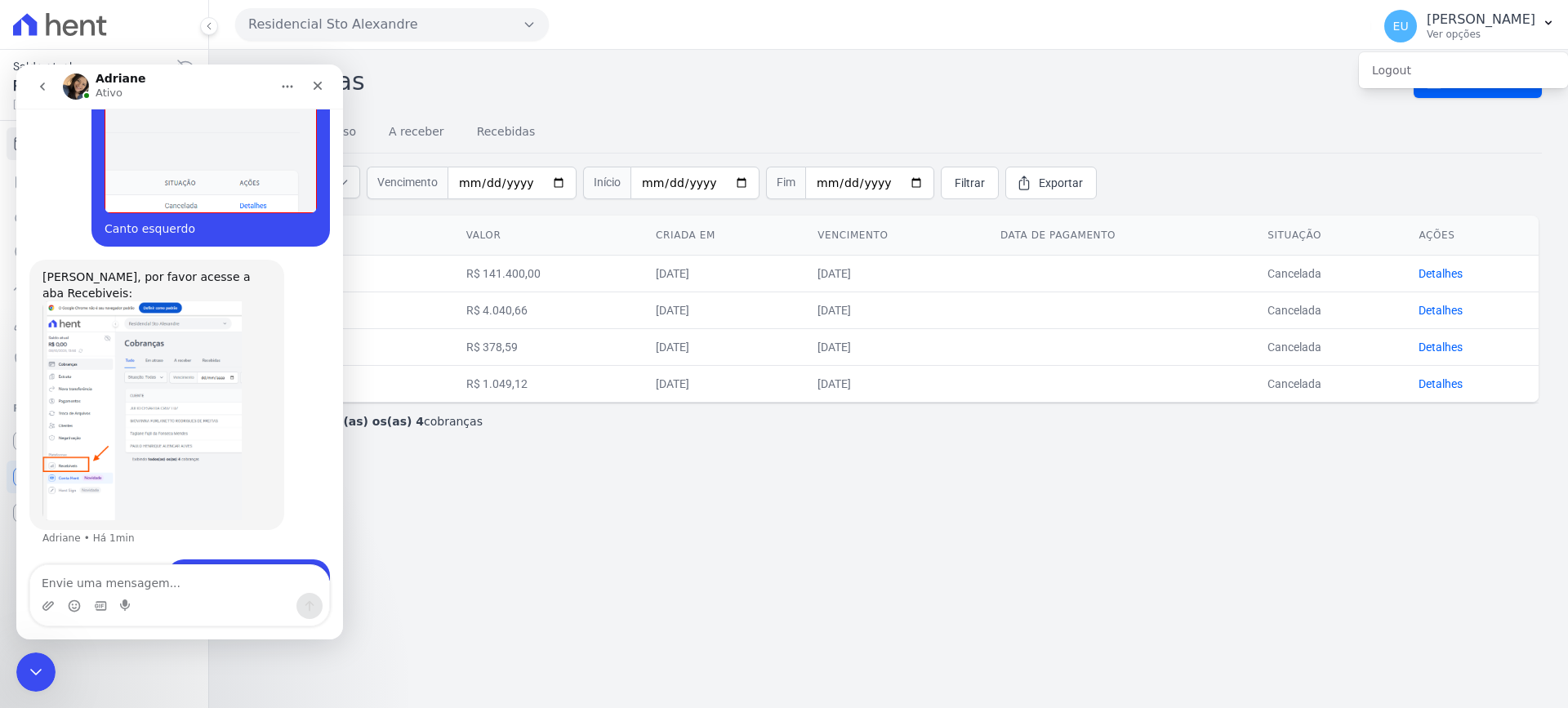
drag, startPoint x: 286, startPoint y: 403, endPoint x: 512, endPoint y: 598, distance: 298.5
click at [512, 598] on div "Cobranças Nova cobrança Tudo Em atraso A receber Recebidas Situação: Todas Em a…" at bounding box center [888, 379] width 1359 height 658
click at [143, 579] on textarea "Envie uma mensagem..." at bounding box center [179, 579] width 299 height 28
click at [625, 510] on div "Cobranças Nova cobrança Tudo Em atraso A receber Recebidas Situação: Todas Em a…" at bounding box center [888, 379] width 1359 height 658
click at [92, 408] on img "Adriane diz…" at bounding box center [141, 411] width 199 height 219
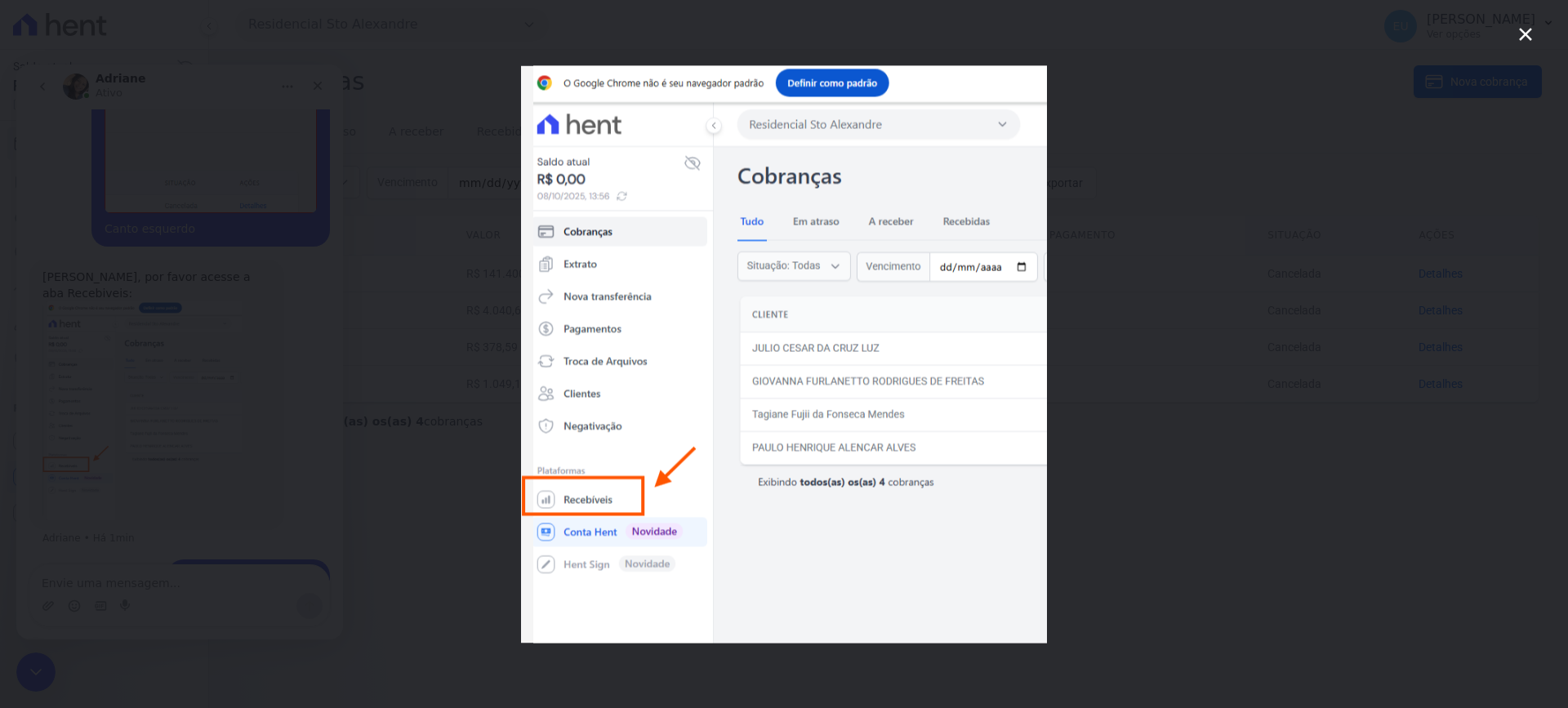
scroll to position [0, 0]
click at [1224, 428] on div "Messenger da Intercom" at bounding box center [784, 354] width 1568 height 708
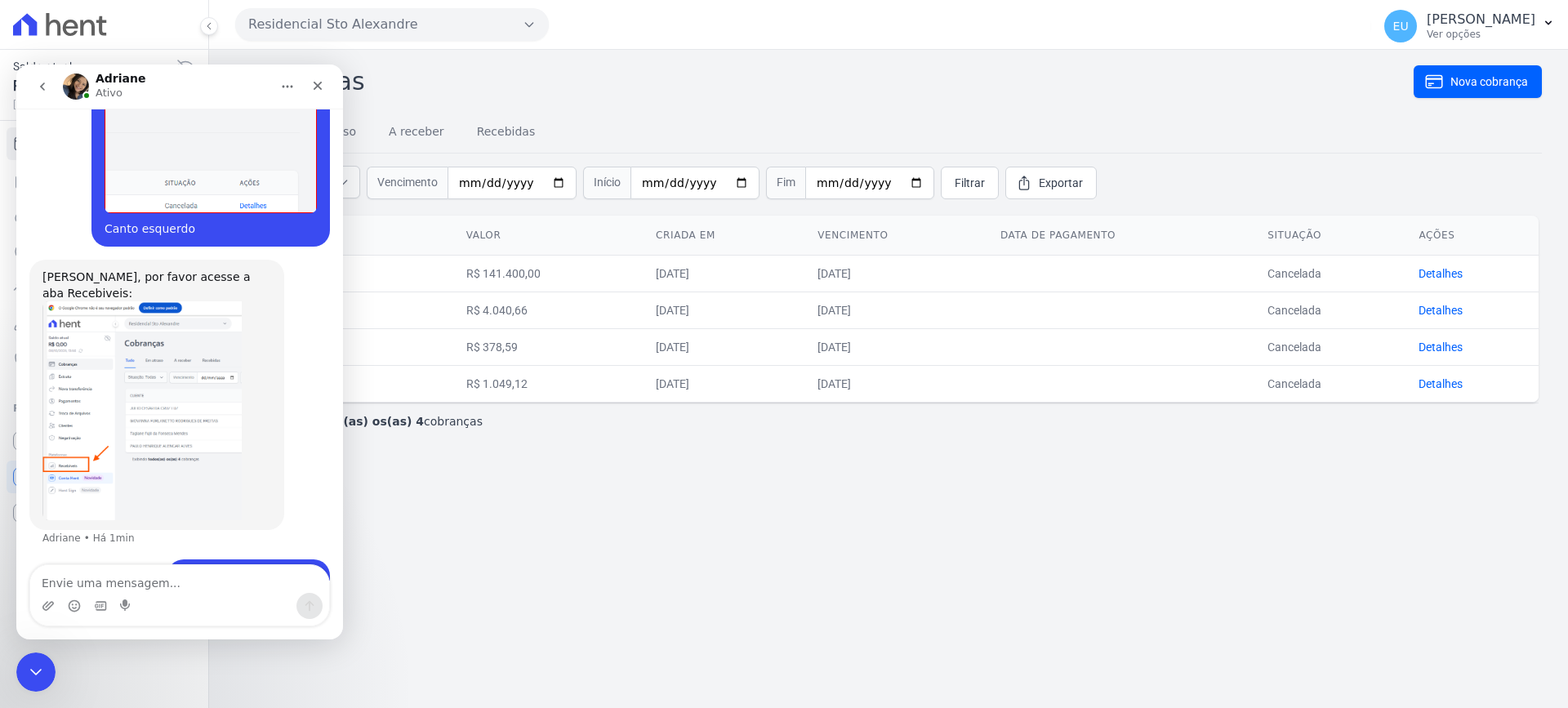
click at [266, 271] on div "[PERSON_NAME], por favor acesse a aba Recebiveis: [PERSON_NAME] • Há 1min" at bounding box center [180, 409] width 300 height 300
click at [125, 581] on textarea "Envie uma mensagem..." at bounding box center [179, 579] width 299 height 28
drag, startPoint x: 585, startPoint y: 577, endPoint x: 380, endPoint y: 492, distance: 221.9
click at [585, 577] on div "Cobranças Nova cobrança Tudo Em atraso A receber Recebidas Situação: Todas Em a…" at bounding box center [888, 379] width 1359 height 658
click at [321, 77] on div "Fechar" at bounding box center [318, 86] width 30 height 30
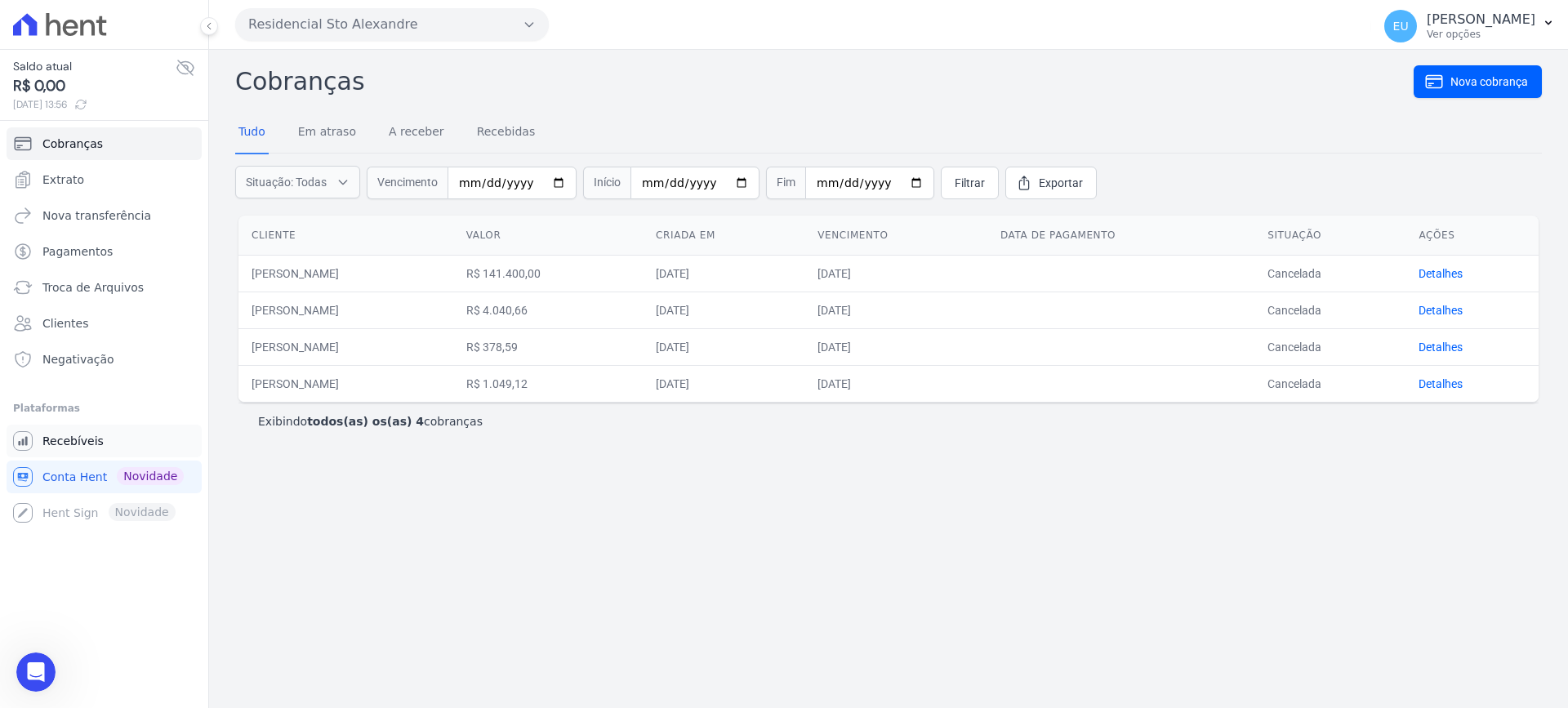
click at [83, 433] on span "Recebíveis" at bounding box center [73, 441] width 61 height 17
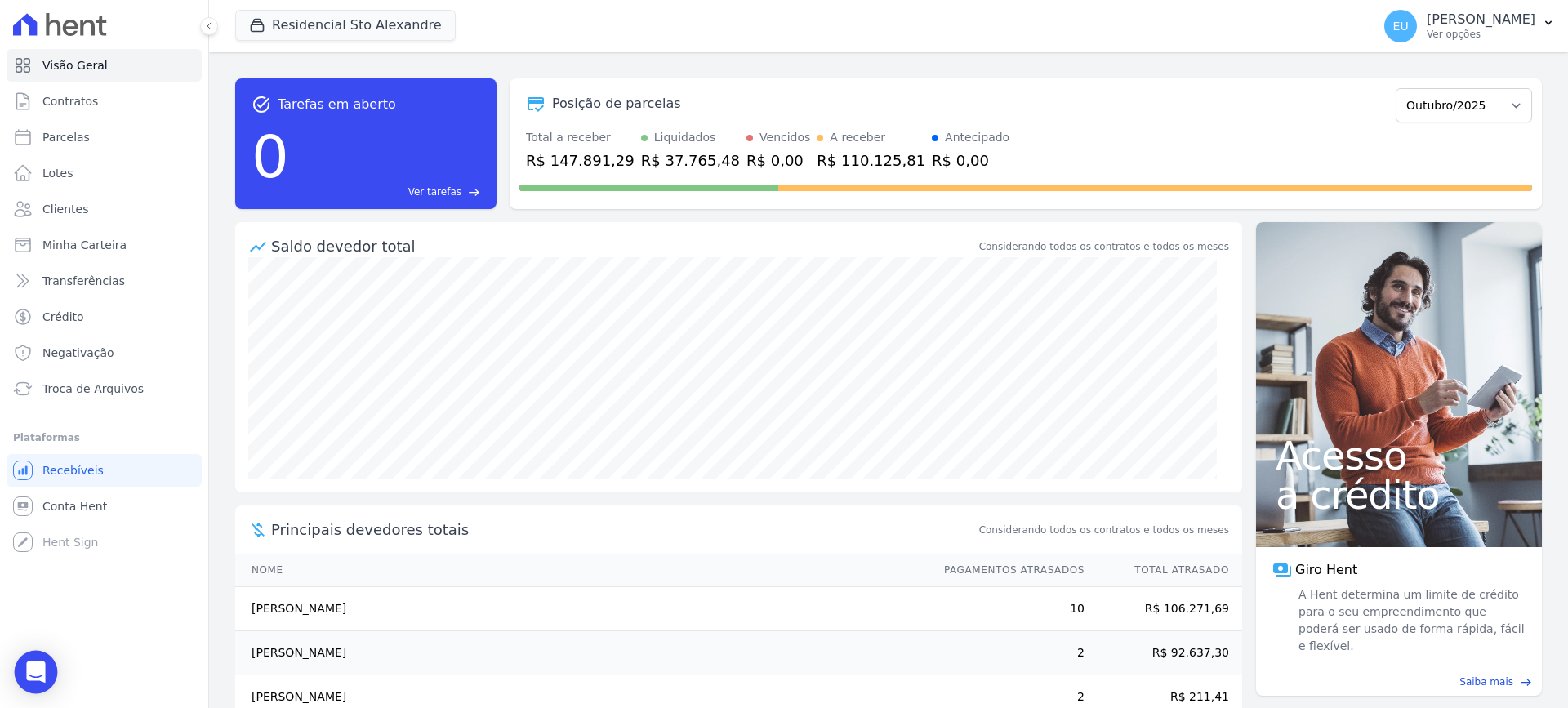
click at [41, 667] on icon "Open Intercom Messenger" at bounding box center [35, 672] width 18 height 21
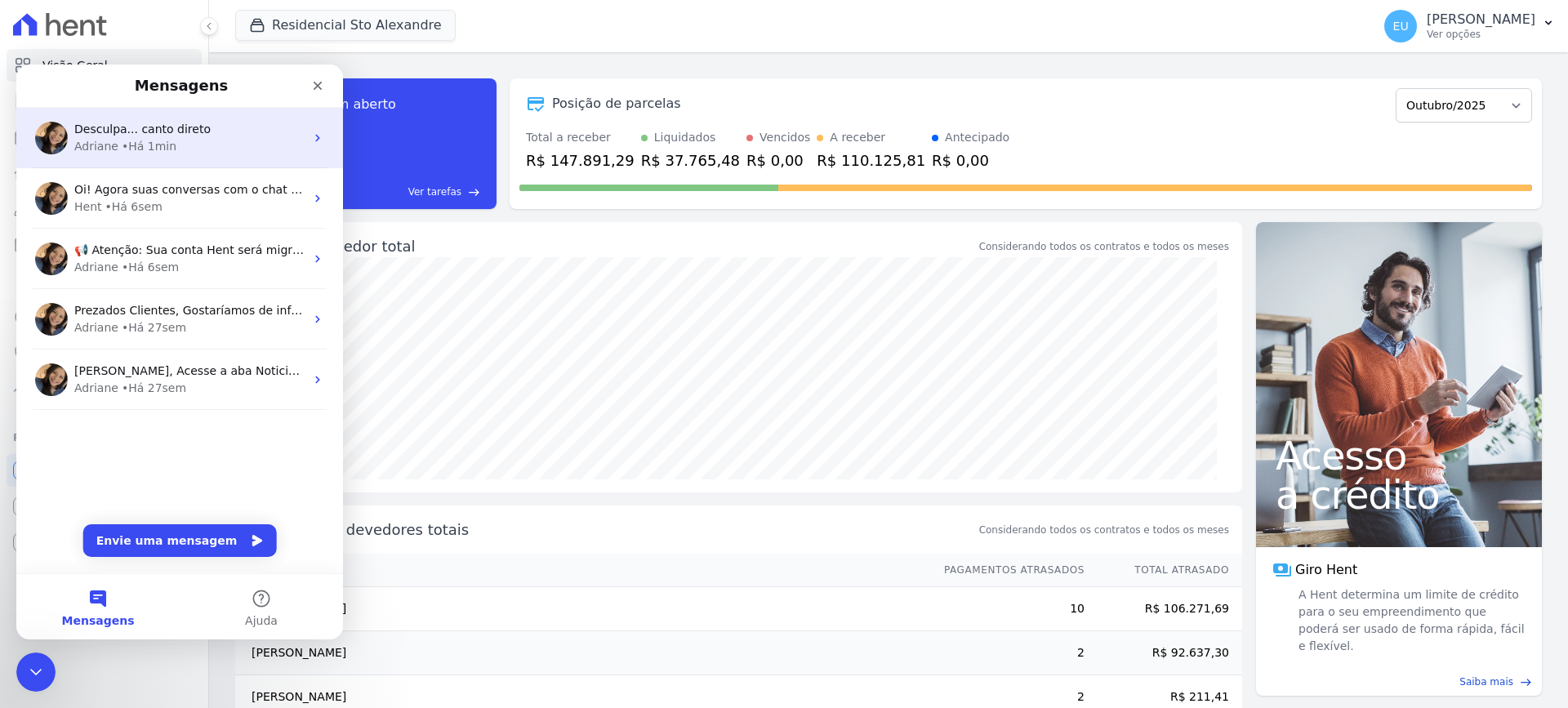
click at [217, 145] on div "Adriane • Há 1min" at bounding box center [189, 147] width 230 height 18
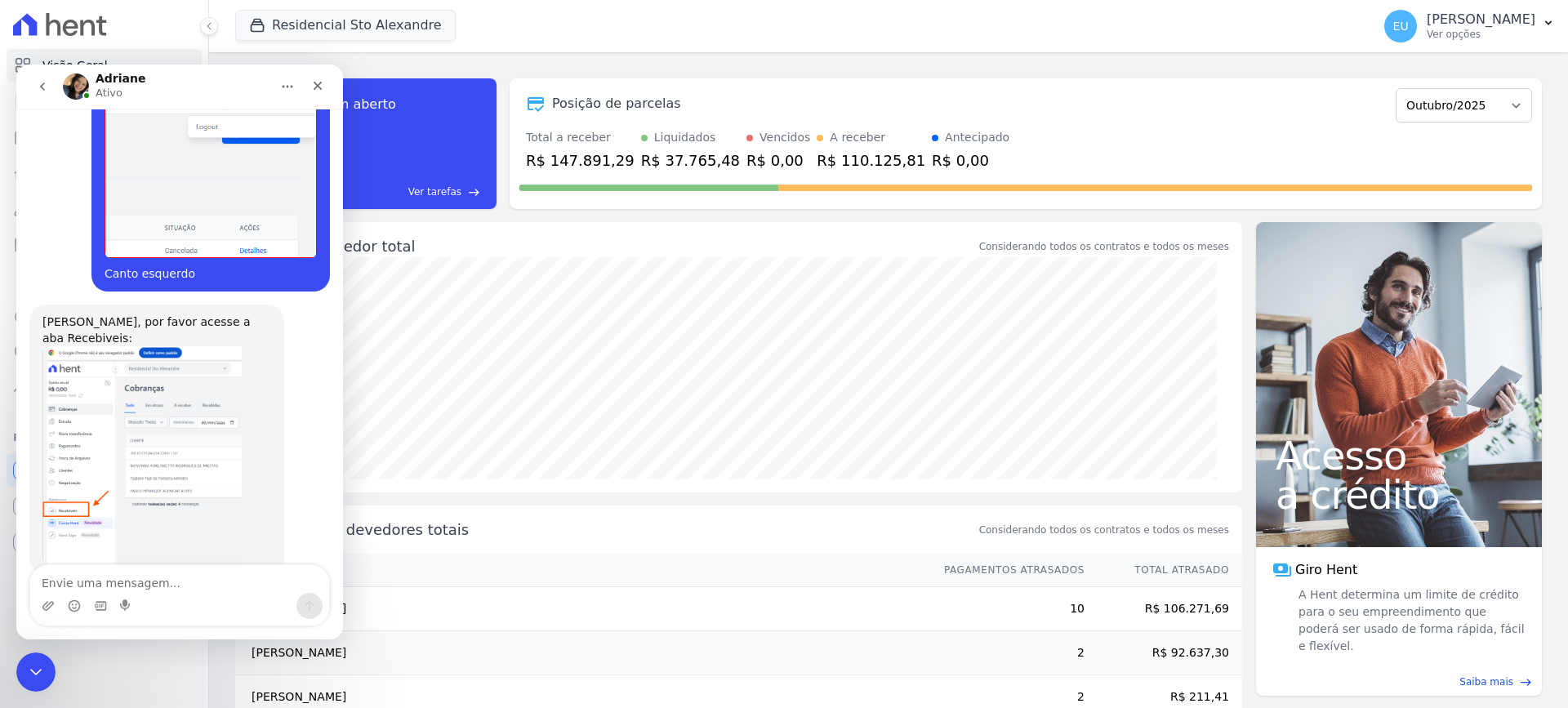
scroll to position [1817, 0]
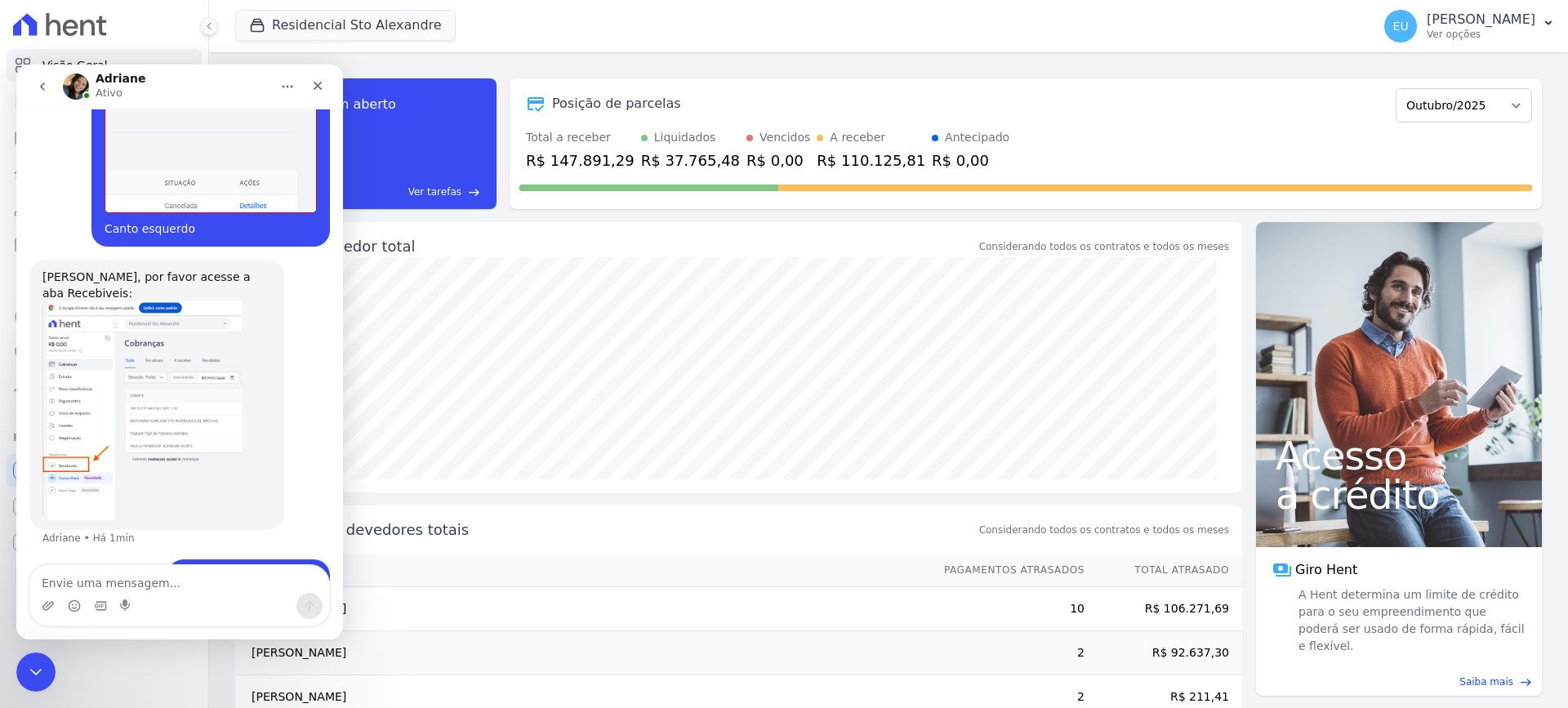
click at [124, 570] on textarea "Envie uma mensagem..." at bounding box center [179, 579] width 299 height 28
type textarea "*Direito*"
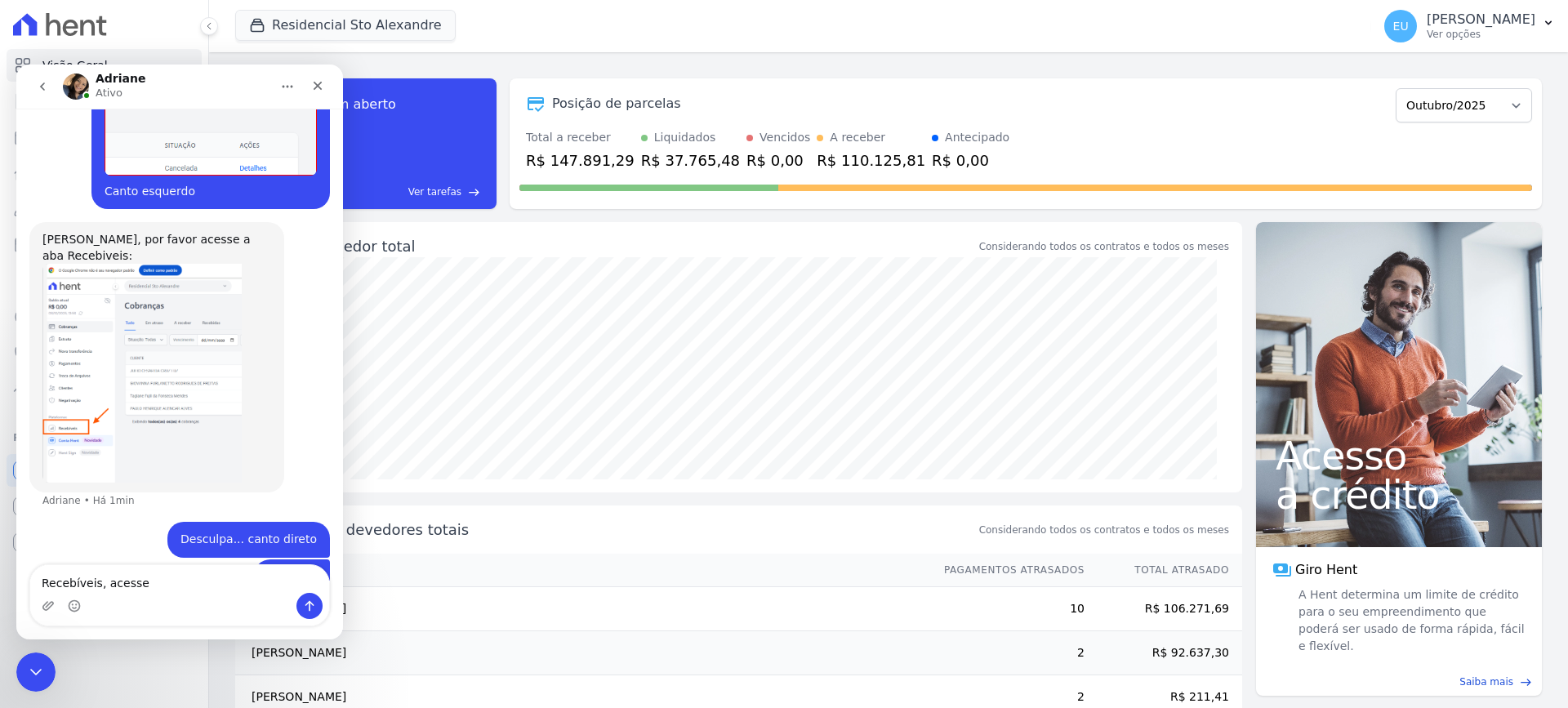
type textarea "Recebíveis, acessei"
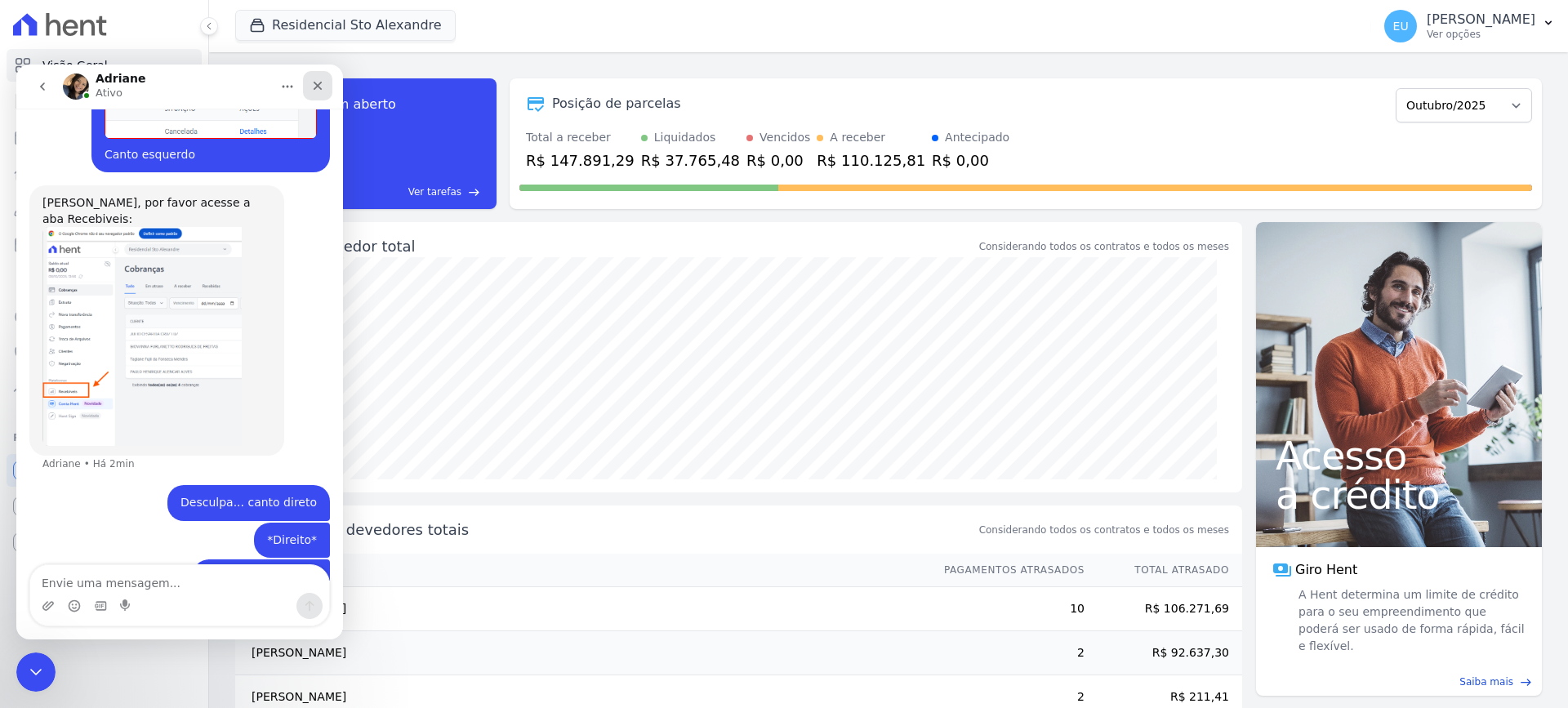
click at [316, 85] on icon "Fechar" at bounding box center [318, 86] width 9 height 9
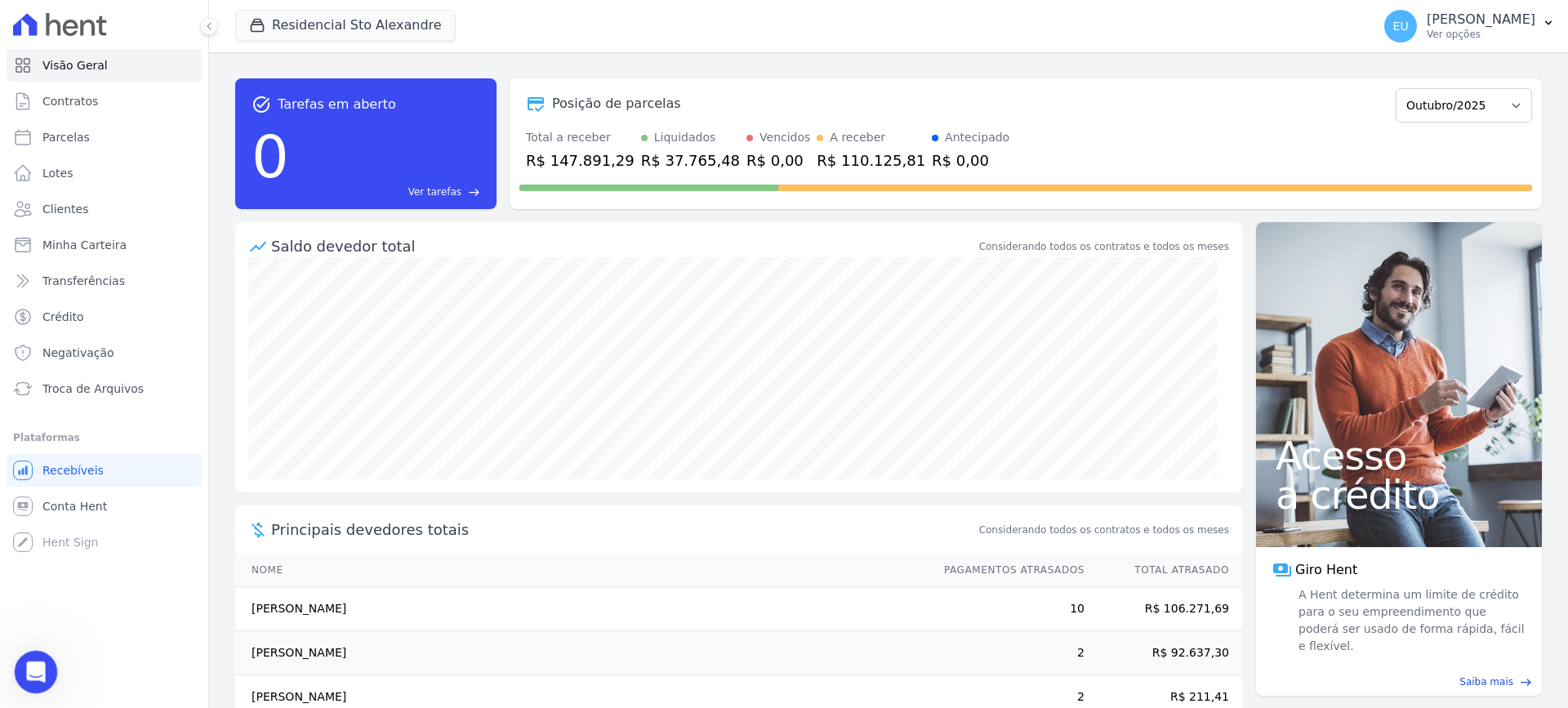
drag, startPoint x: 34, startPoint y: 668, endPoint x: 43, endPoint y: 667, distance: 9.1
click at [36, 667] on icon "Abertura do Messenger da Intercom" at bounding box center [33, 670] width 27 height 27
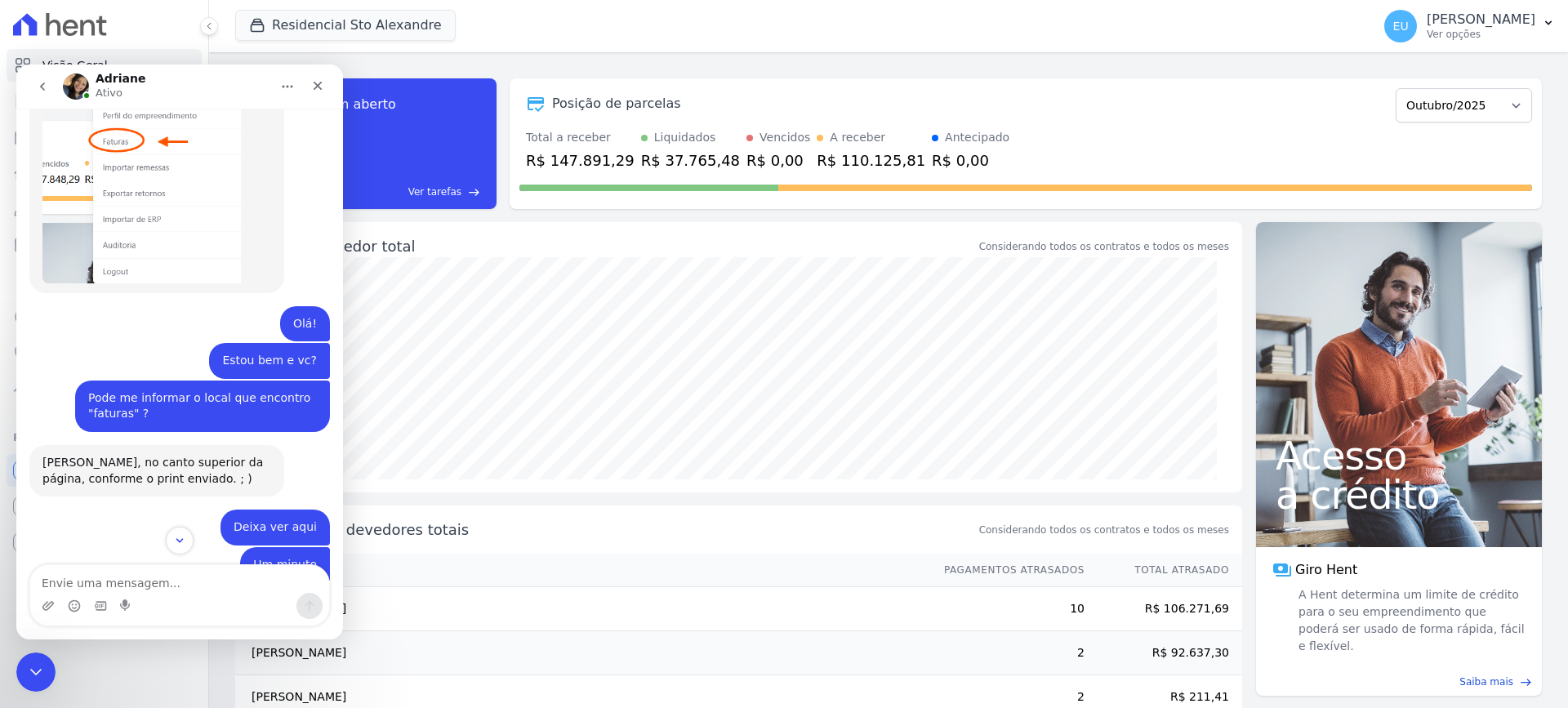
scroll to position [834, 0]
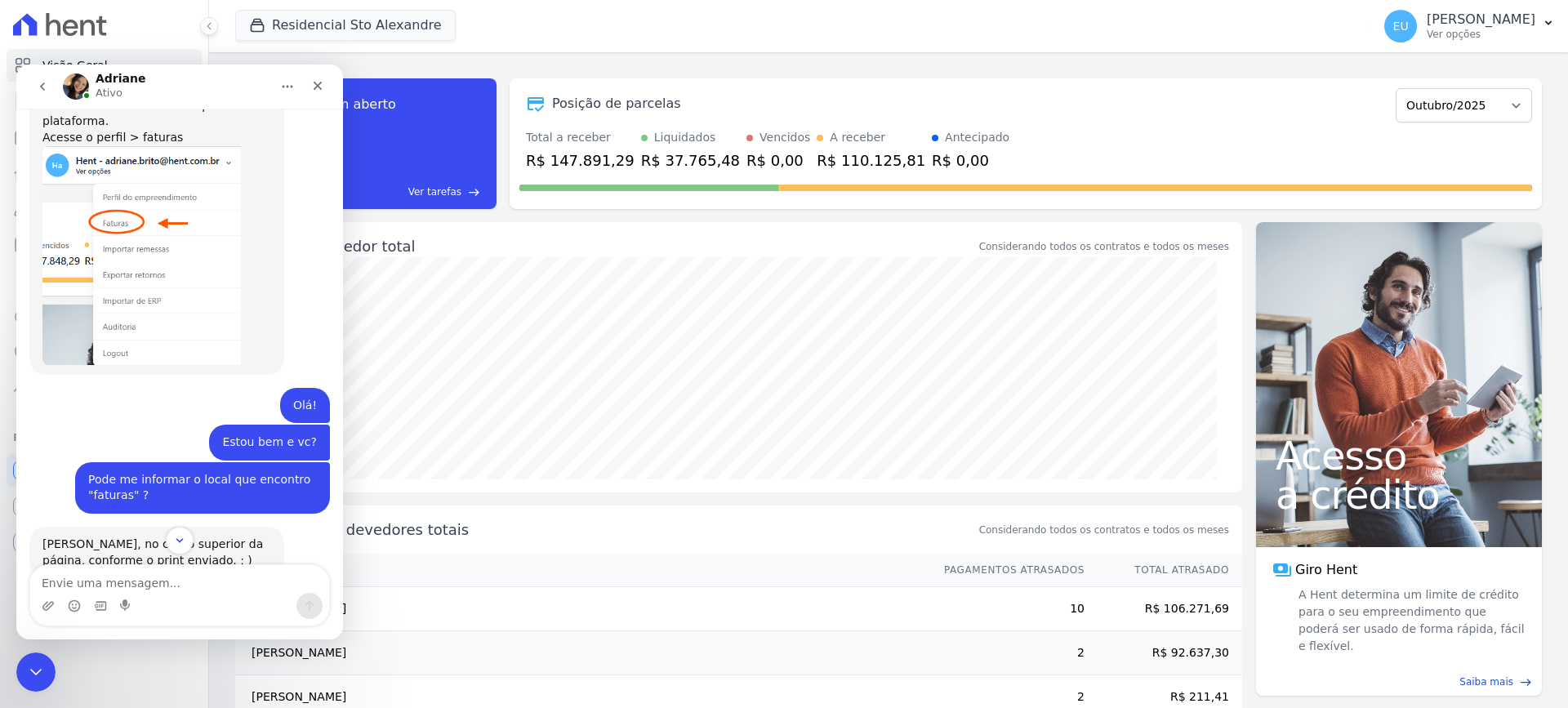
click at [1013, 58] on div "task_alt Tarefas em aberto 0 Ver tarefas east Posição de parcelas Março/2020 Ab…" at bounding box center [888, 380] width 1359 height 656
drag, startPoint x: 317, startPoint y: 83, endPoint x: 381, endPoint y: 244, distance: 173.3
click at [317, 83] on icon "Fechar" at bounding box center [317, 85] width 13 height 13
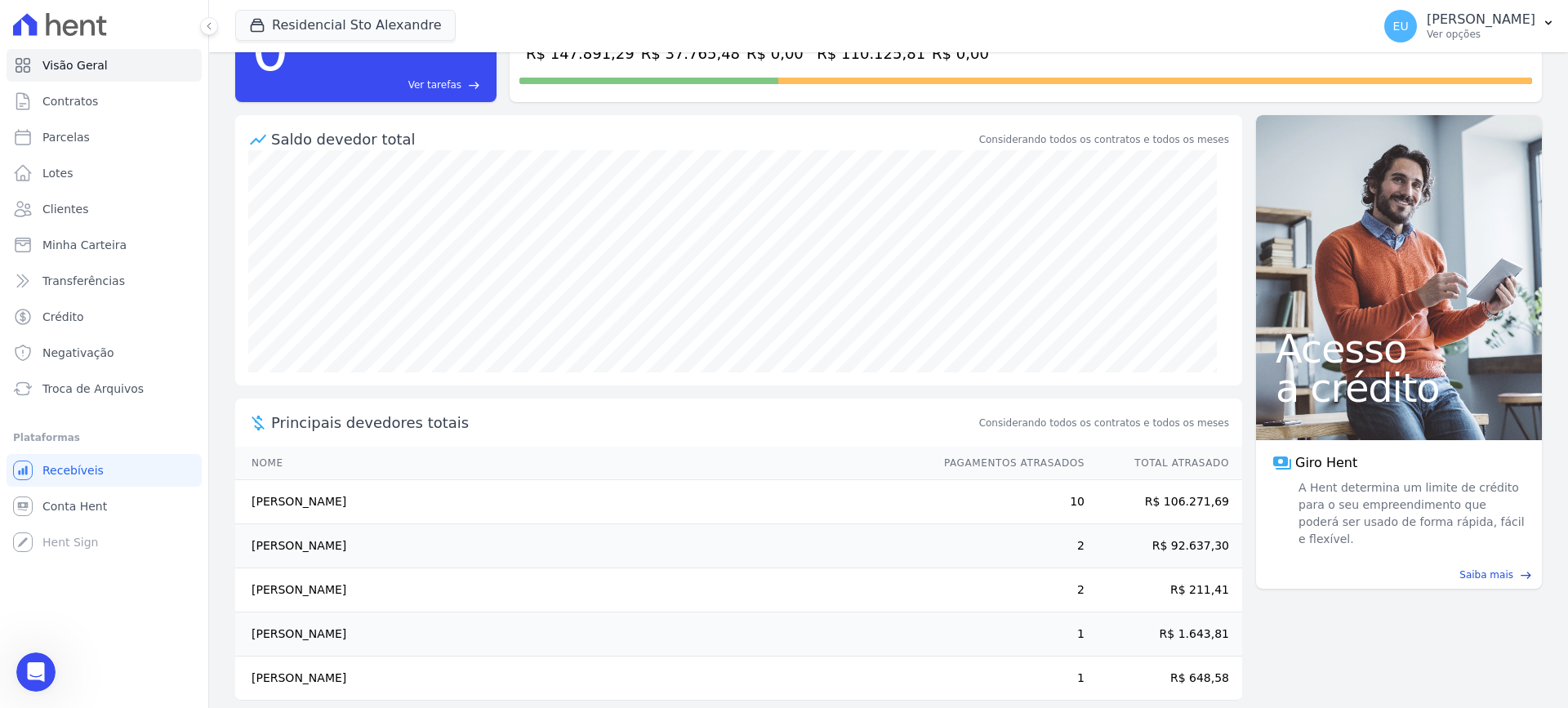
scroll to position [126, 0]
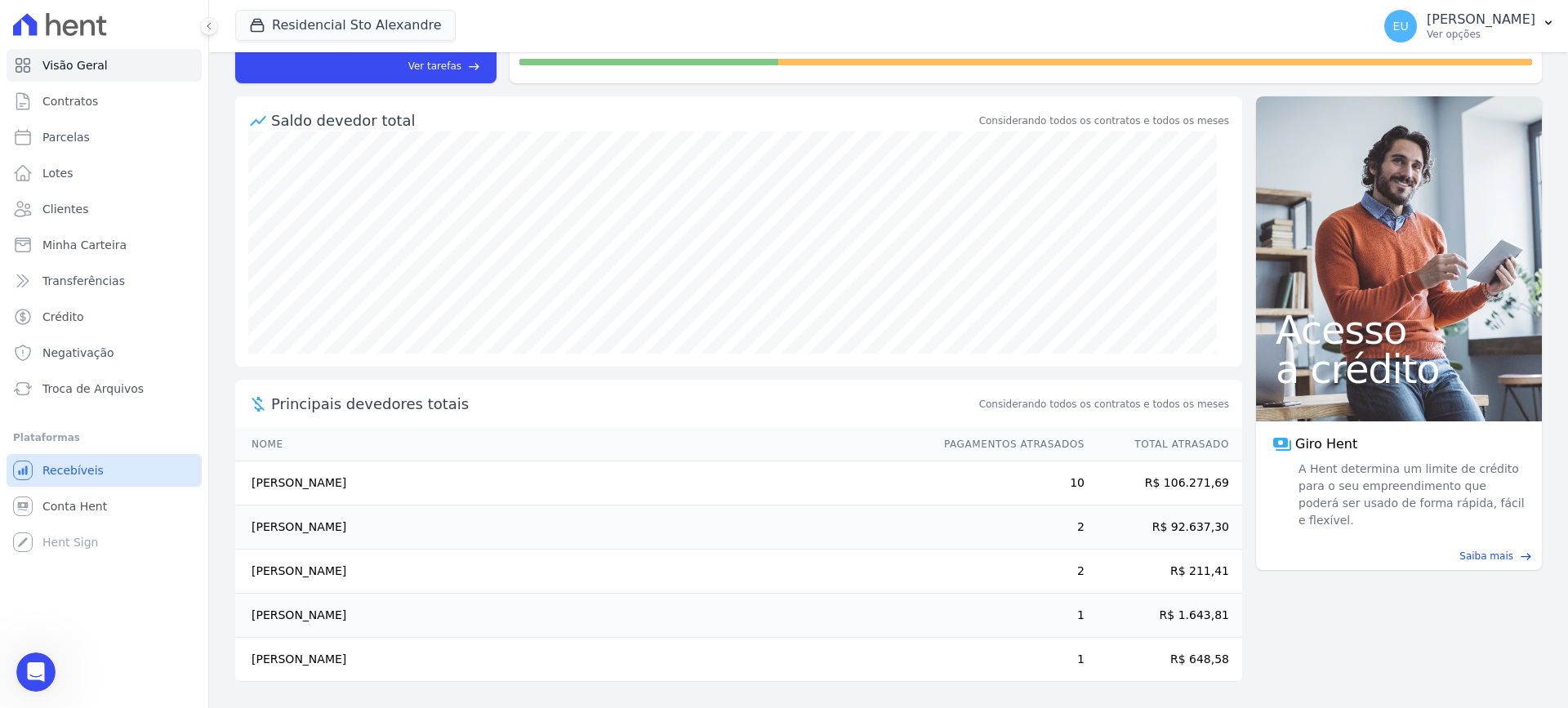
click at [88, 464] on span "Recebíveis" at bounding box center [73, 471] width 61 height 17
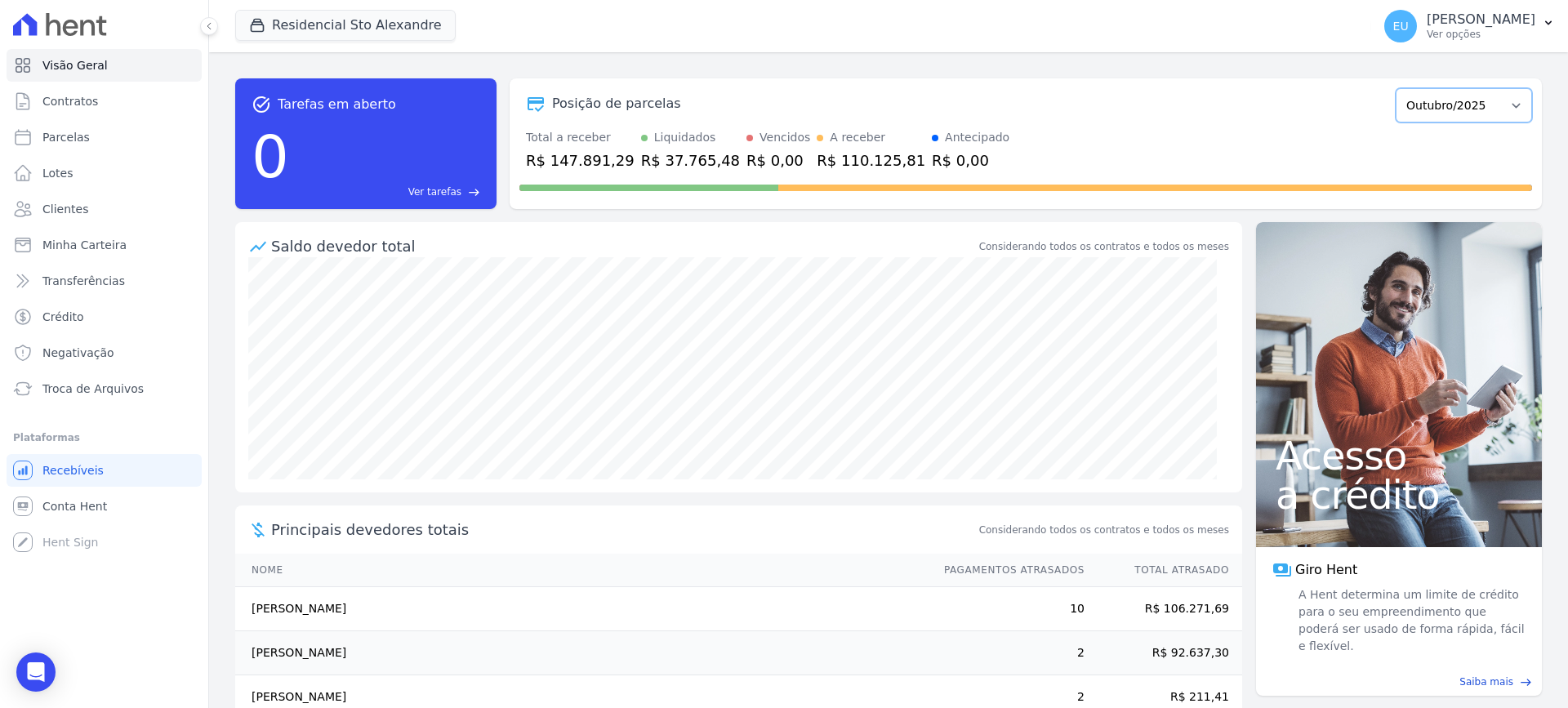
click at [1485, 114] on select "Março/2020 Abril/2020 Maio/2020 Junho/2020 Julho/2020 Agosto/2020 Setembro/2020…" at bounding box center [1464, 105] width 137 height 34
click at [1282, 110] on div "Posição de parcelas" at bounding box center [954, 103] width 870 height 19
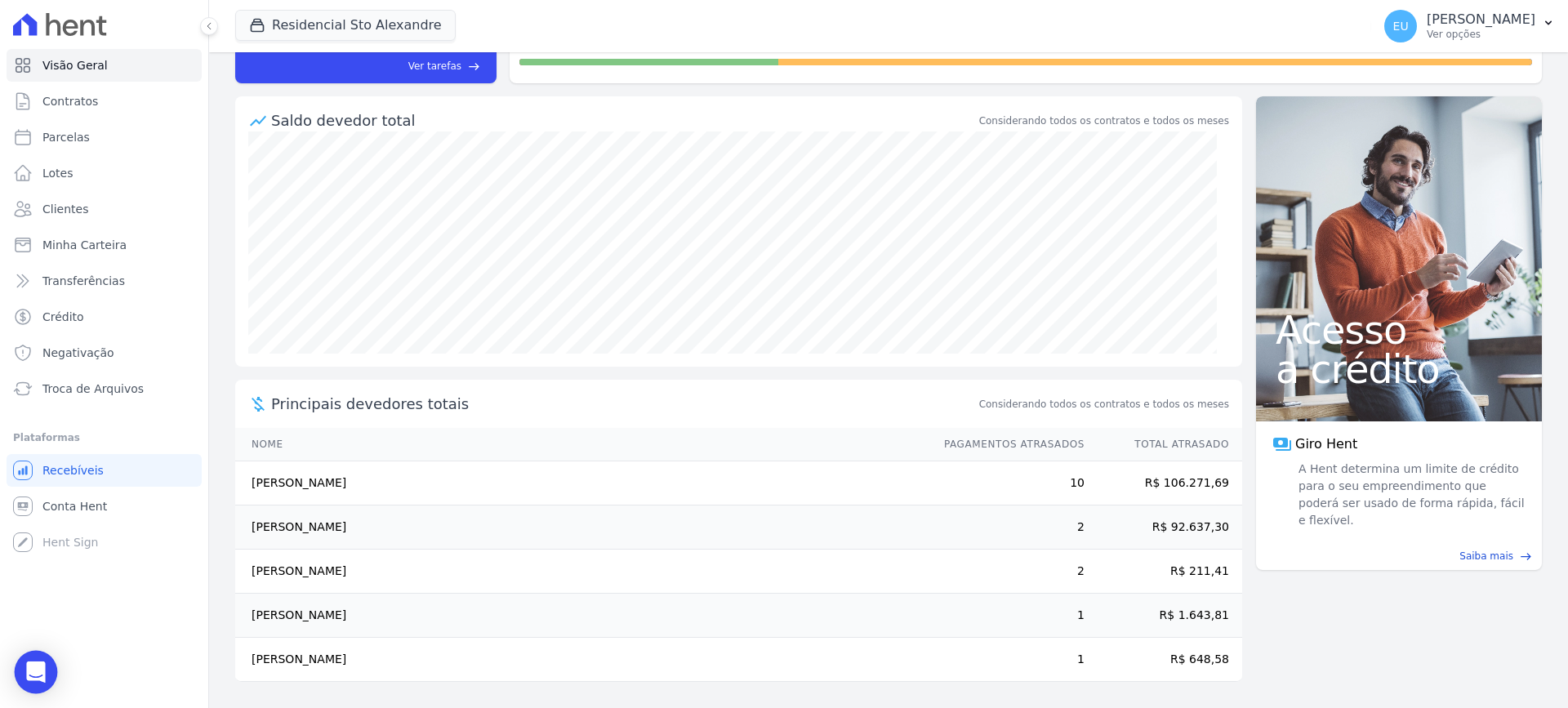
drag, startPoint x: 386, startPoint y: 453, endPoint x: 46, endPoint y: 661, distance: 398.6
click at [46, 661] on div "Open Intercom Messenger" at bounding box center [36, 672] width 43 height 43
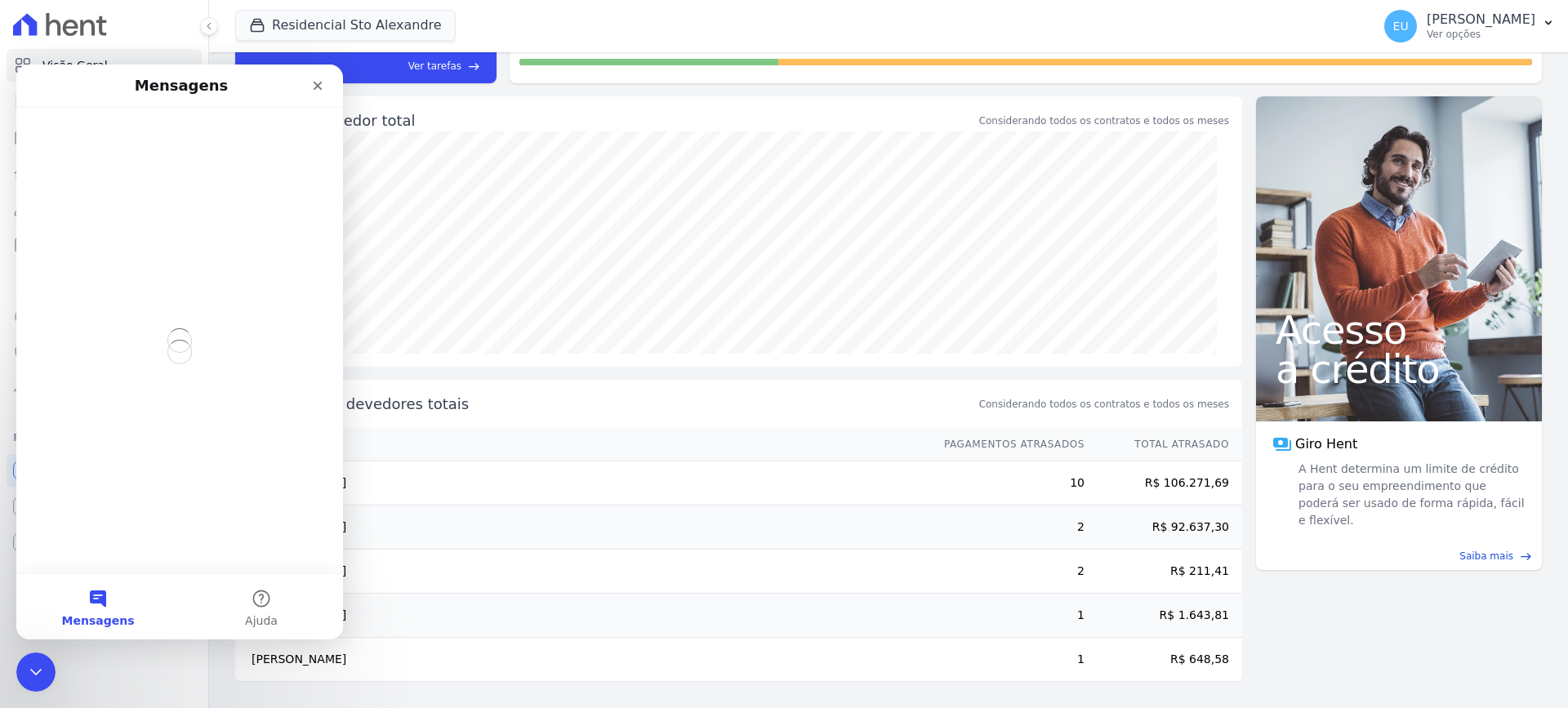
scroll to position [0, 0]
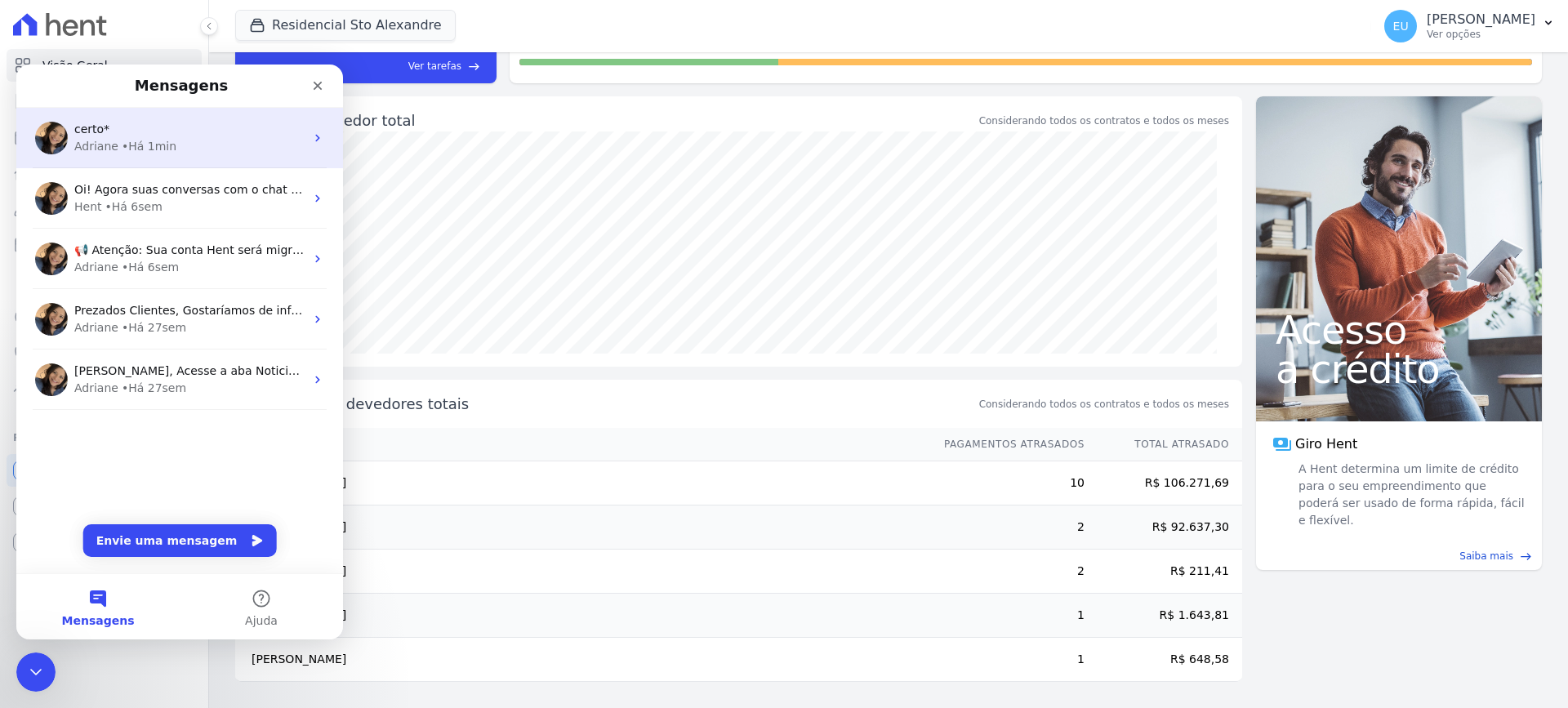
click at [187, 131] on div "certo*" at bounding box center [189, 130] width 230 height 18
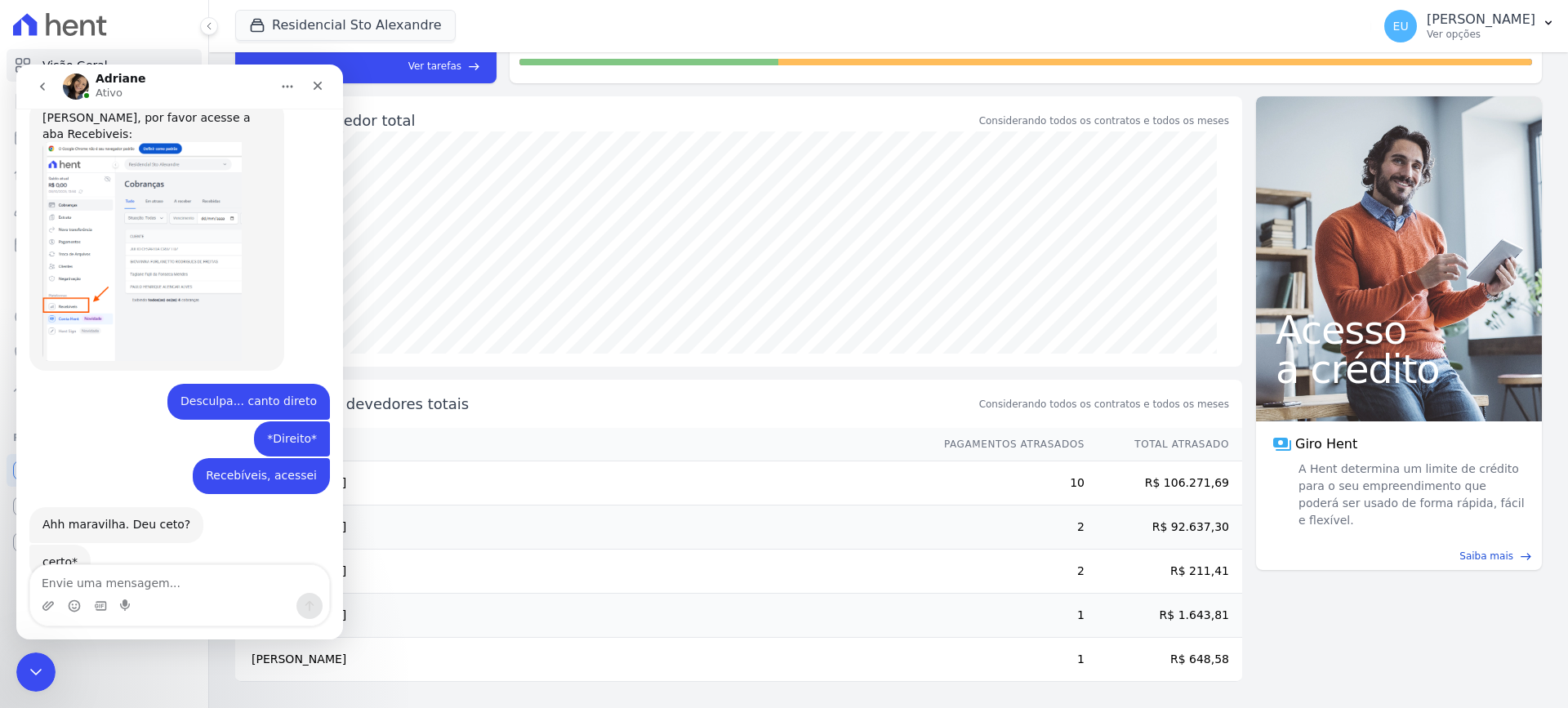
scroll to position [1978, 0]
click at [108, 573] on textarea "Envie uma mensagem..." at bounding box center [179, 579] width 299 height 28
type textarea "Recebíveis e o que mais? rsrs"
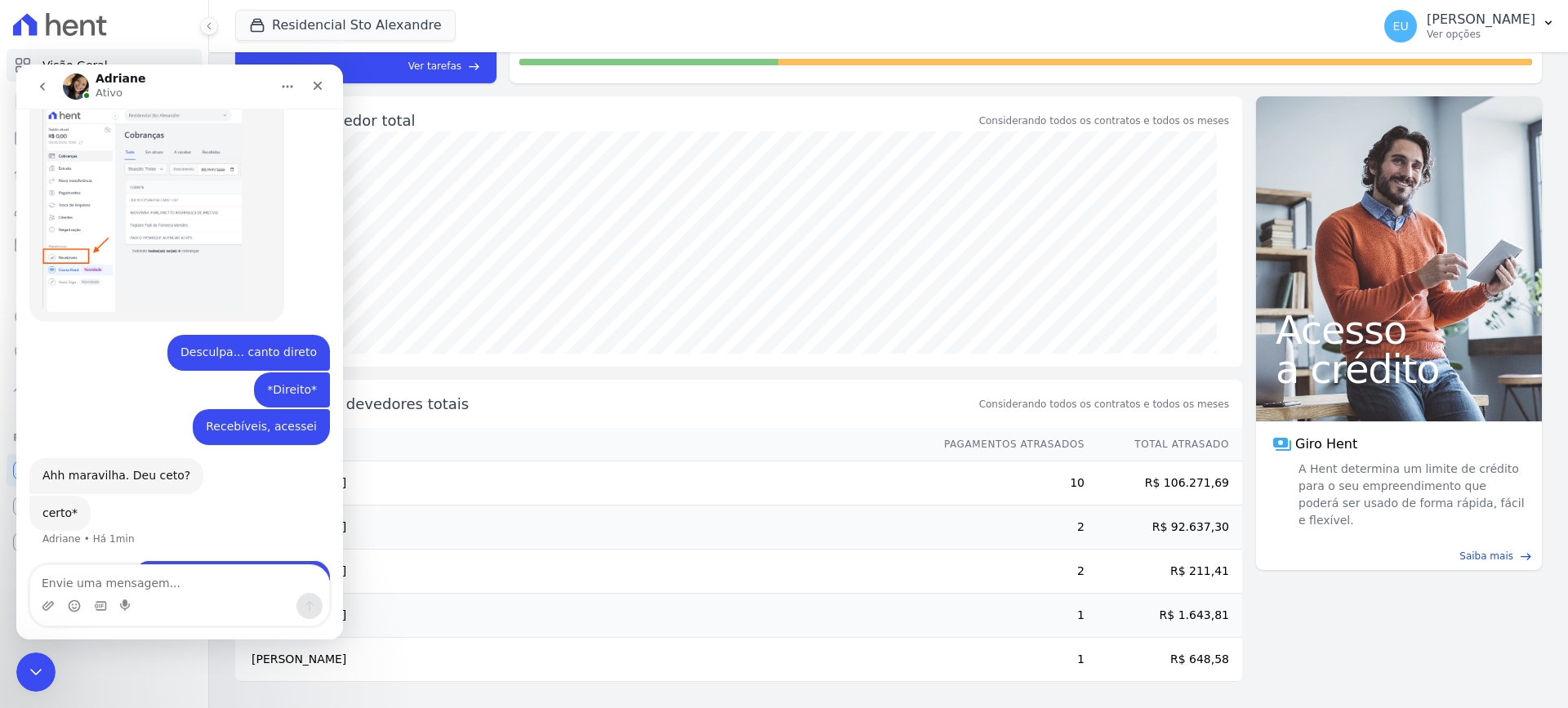
scroll to position [2027, 0]
click at [318, 85] on icon "Fechar" at bounding box center [318, 86] width 9 height 9
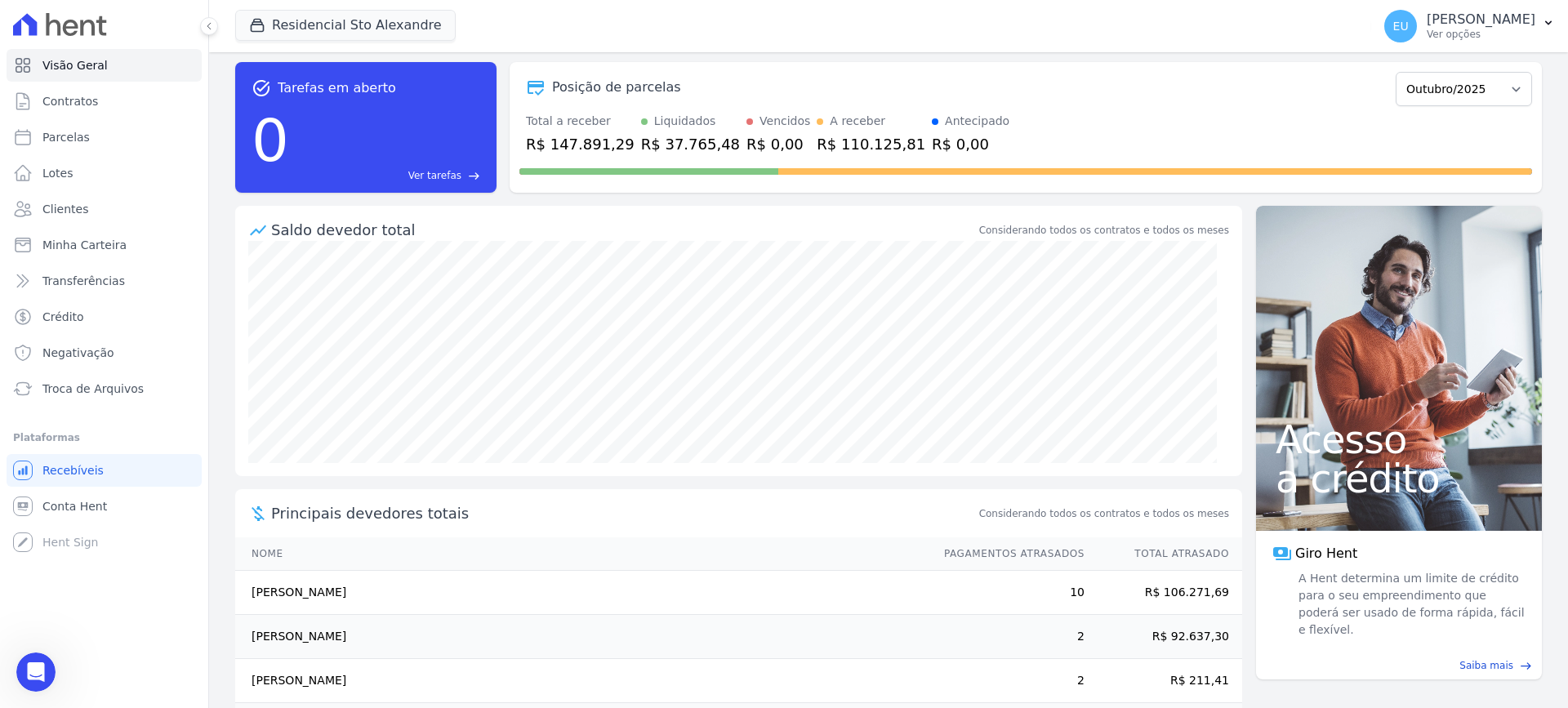
scroll to position [0, 0]
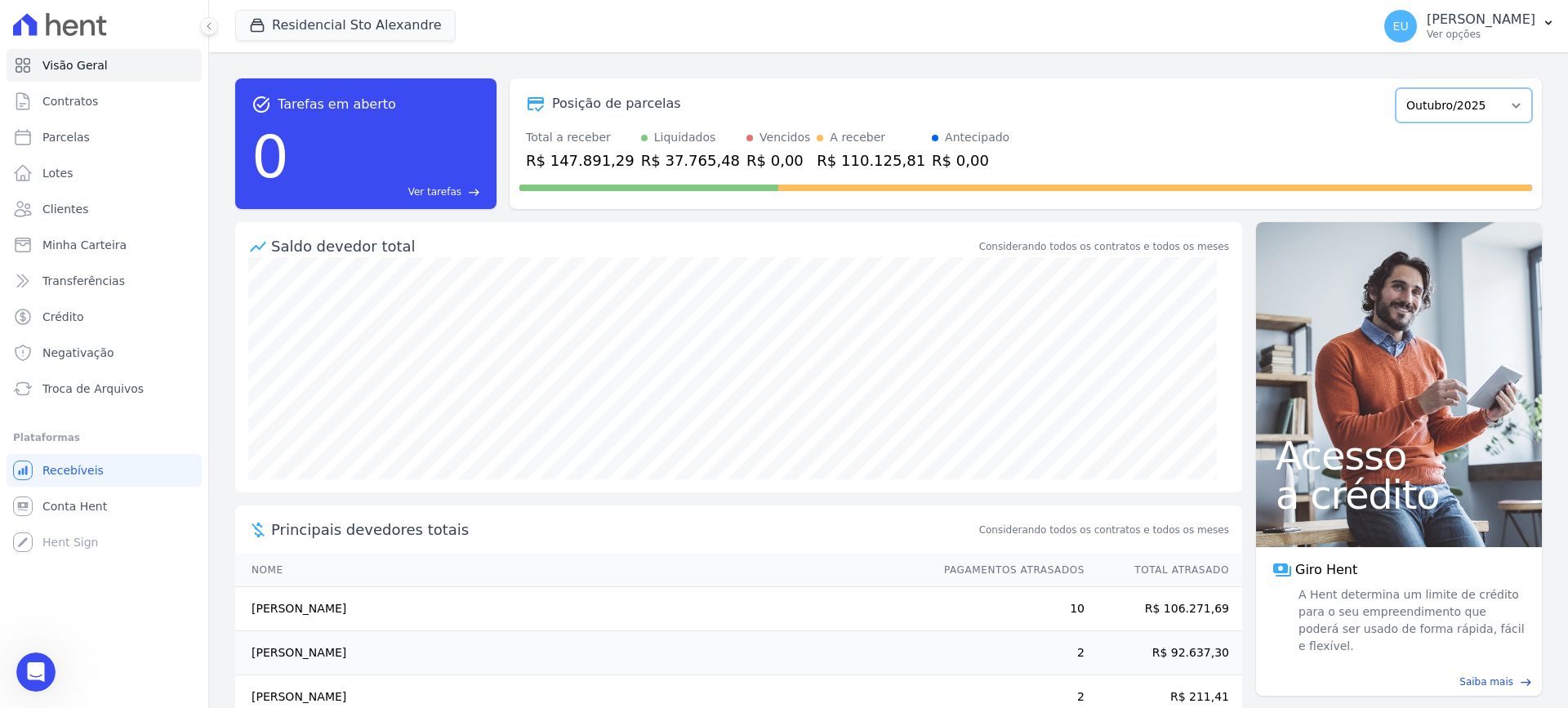
click at [1501, 107] on select "Março/2020 Abril/2020 Maio/2020 Junho/2020 Julho/2020 Agosto/2020 Setembro/2020…" at bounding box center [1464, 105] width 137 height 34
click at [1262, 107] on div "Posição de parcelas" at bounding box center [954, 103] width 870 height 19
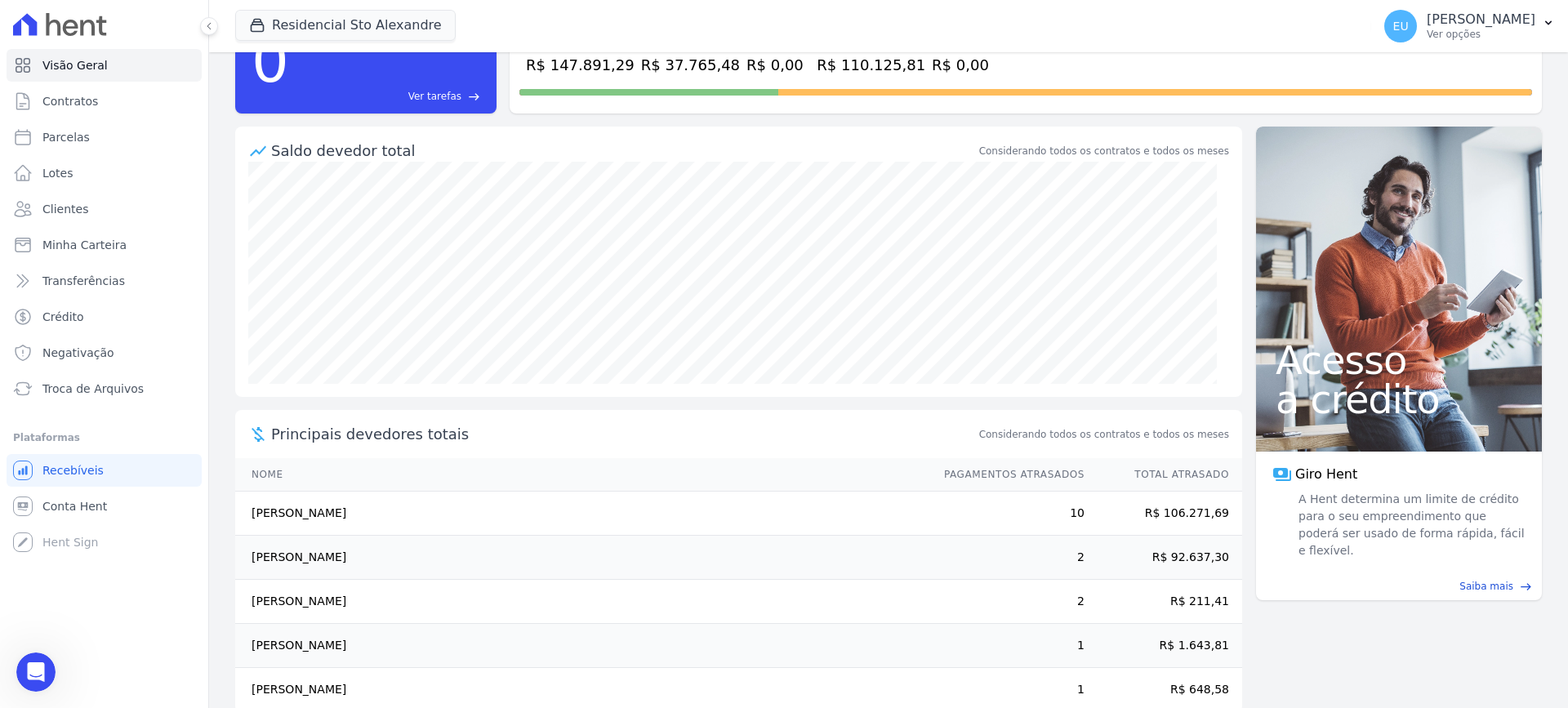
scroll to position [126, 0]
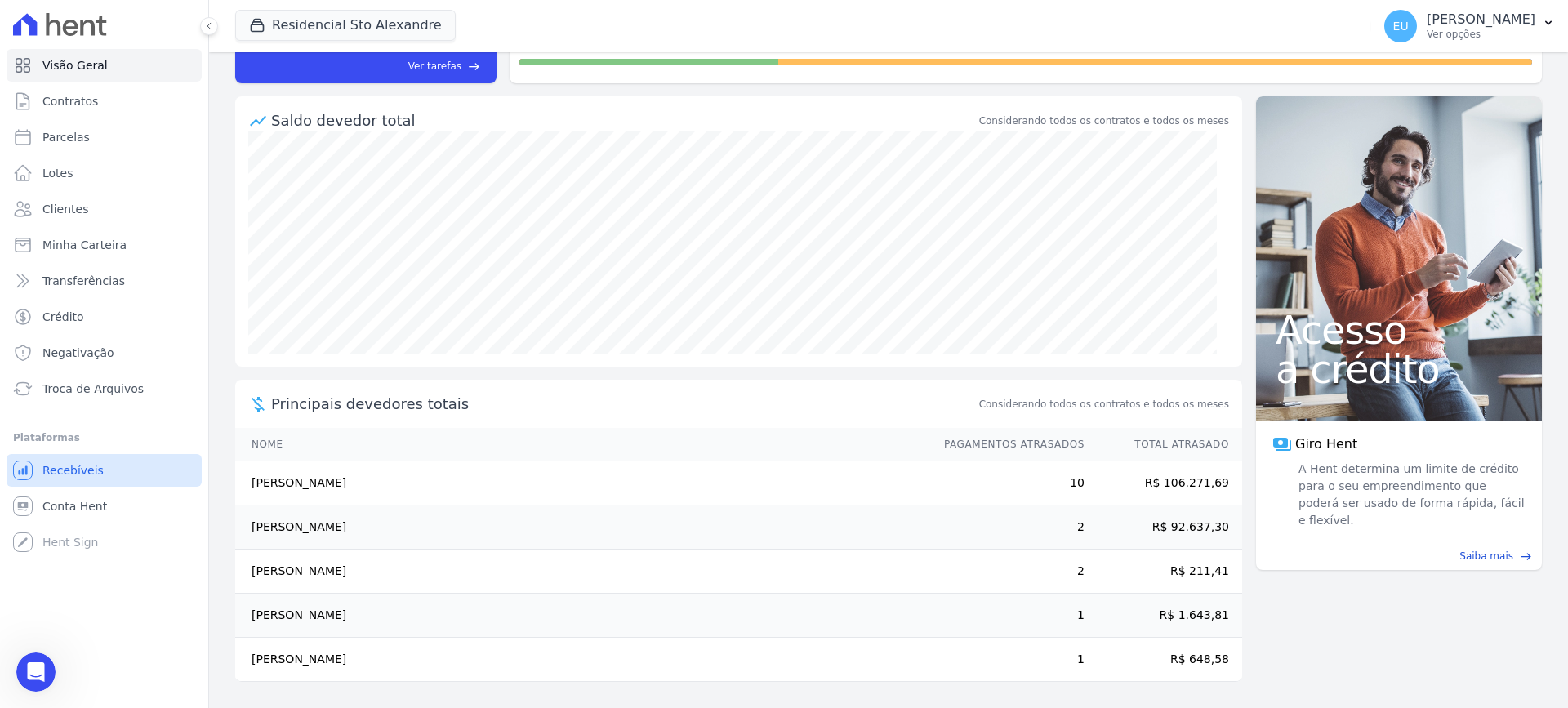
click at [101, 475] on link "Recebíveis" at bounding box center [103, 470] width 195 height 32
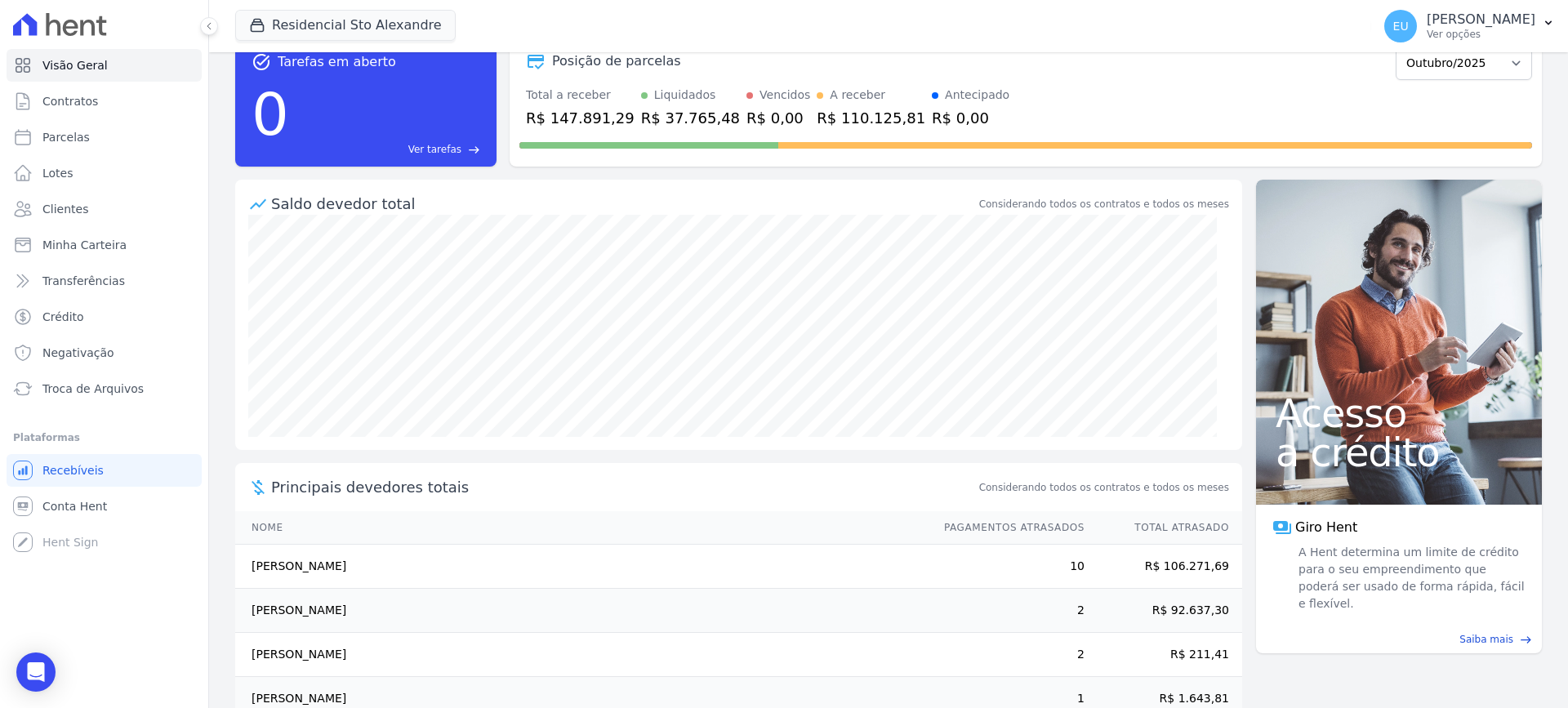
scroll to position [0, 0]
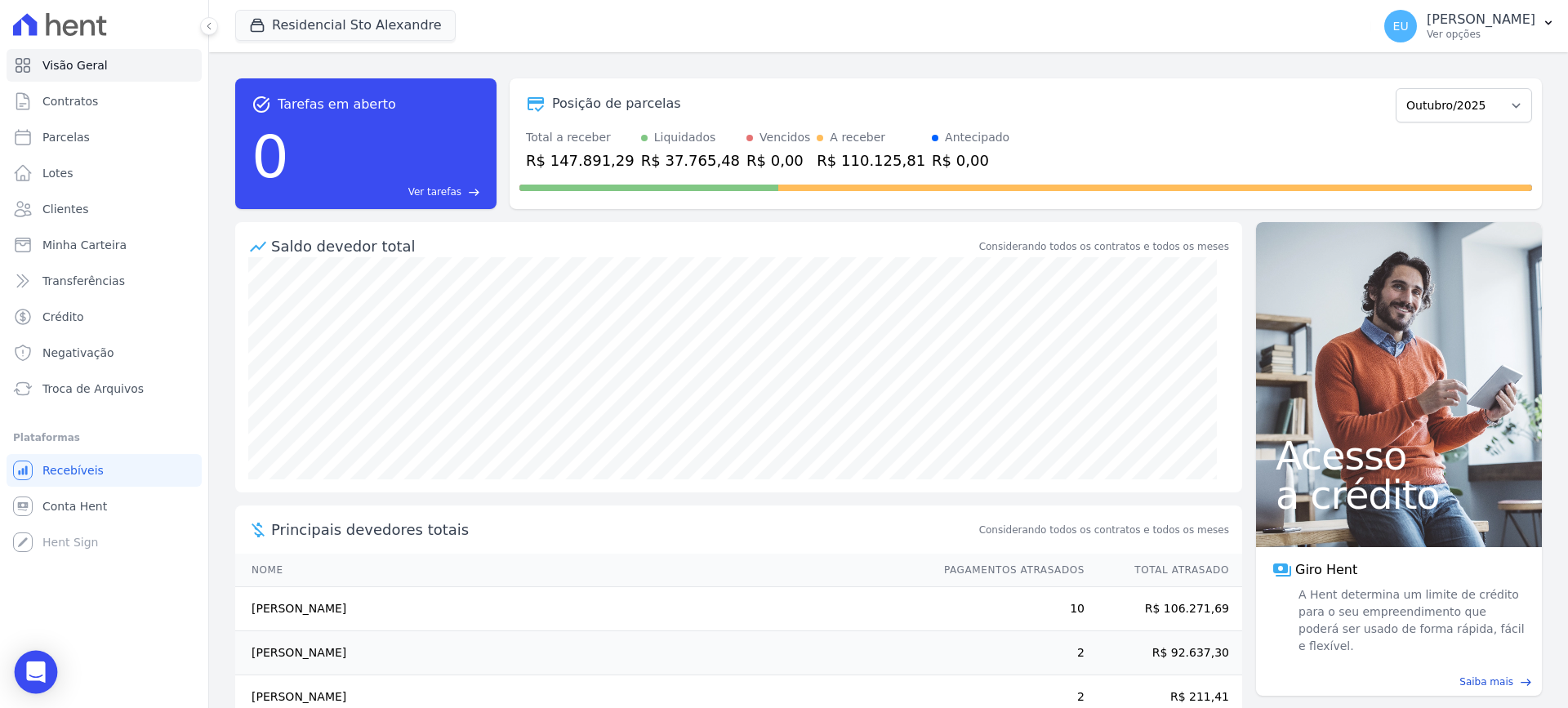
click at [33, 669] on icon "Open Intercom Messenger" at bounding box center [35, 672] width 18 height 21
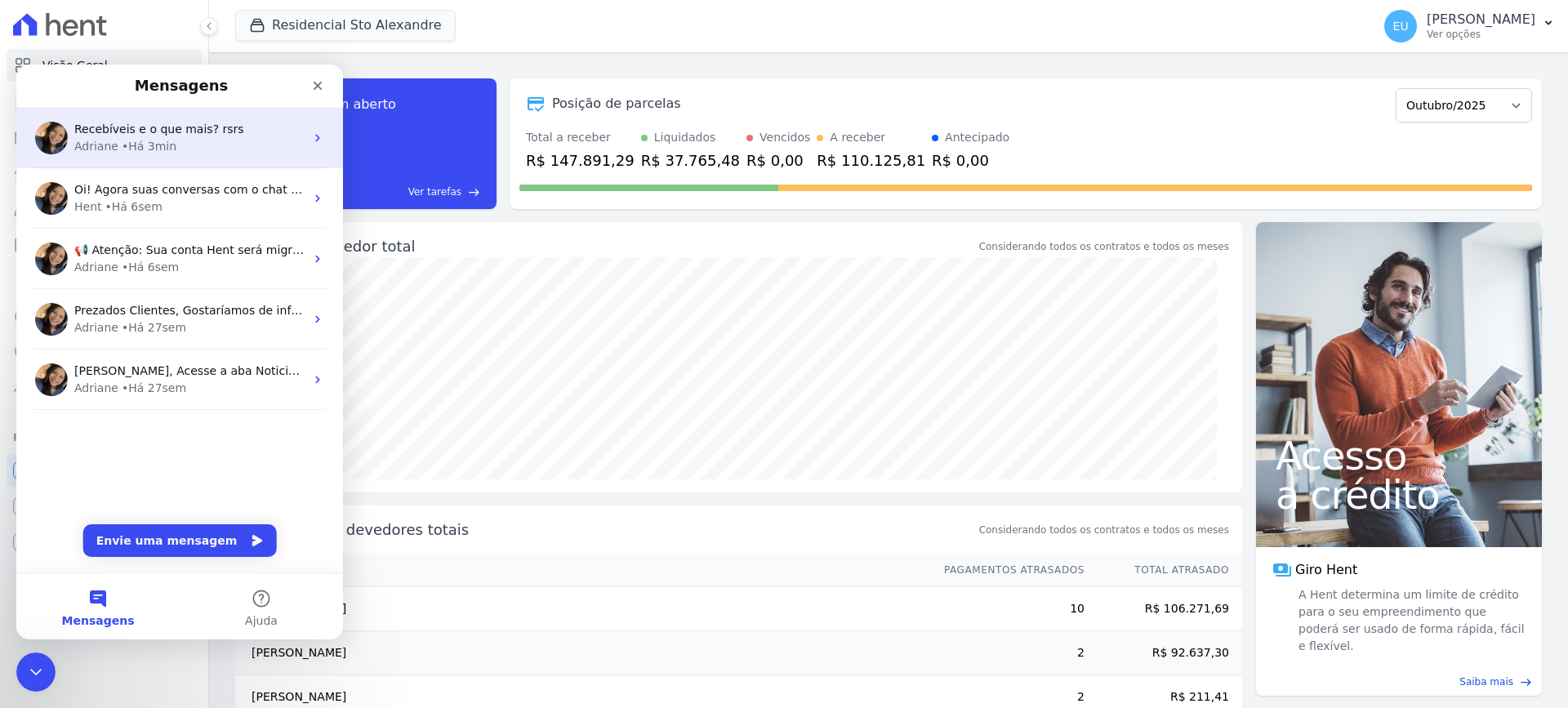
click at [206, 145] on div "Adriane • Há 3min" at bounding box center [189, 147] width 230 height 18
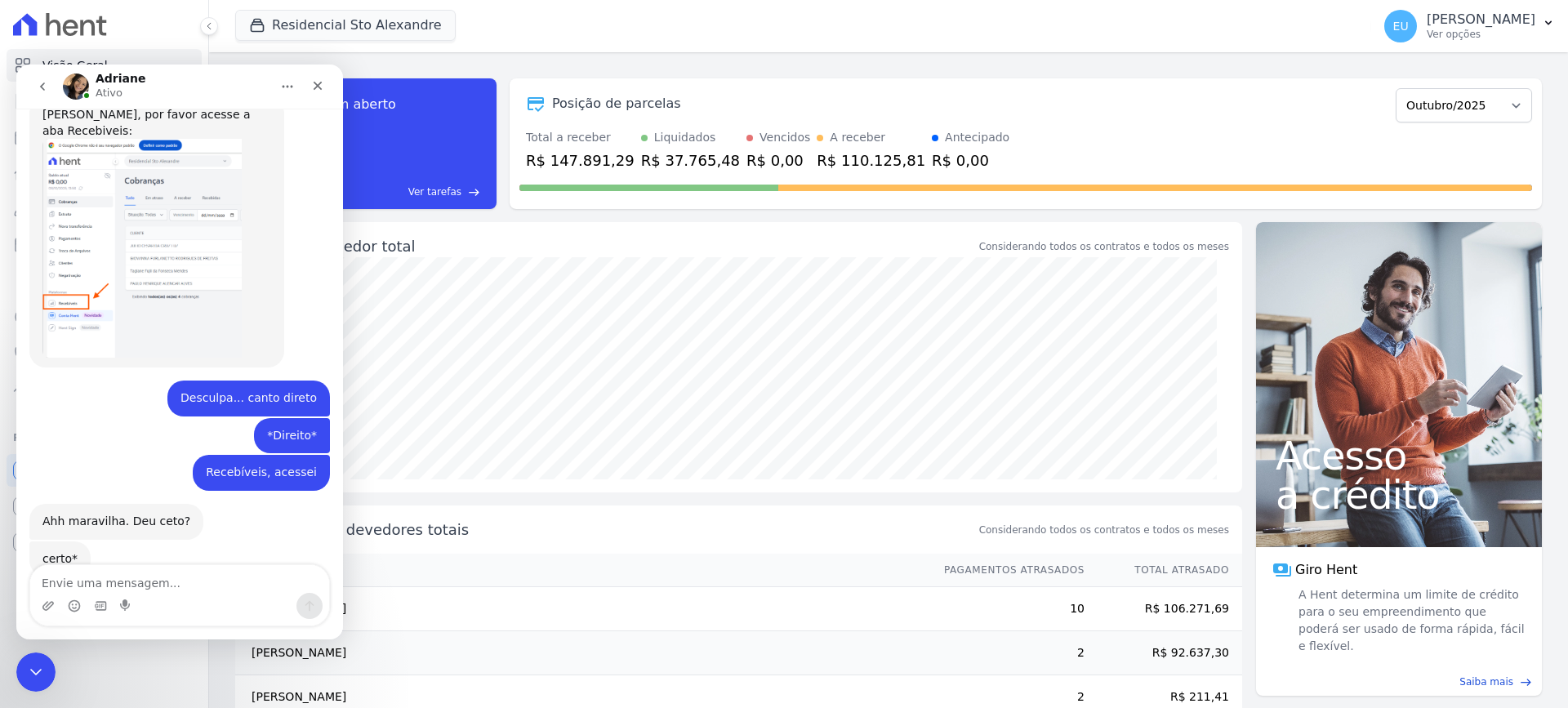
scroll to position [2027, 0]
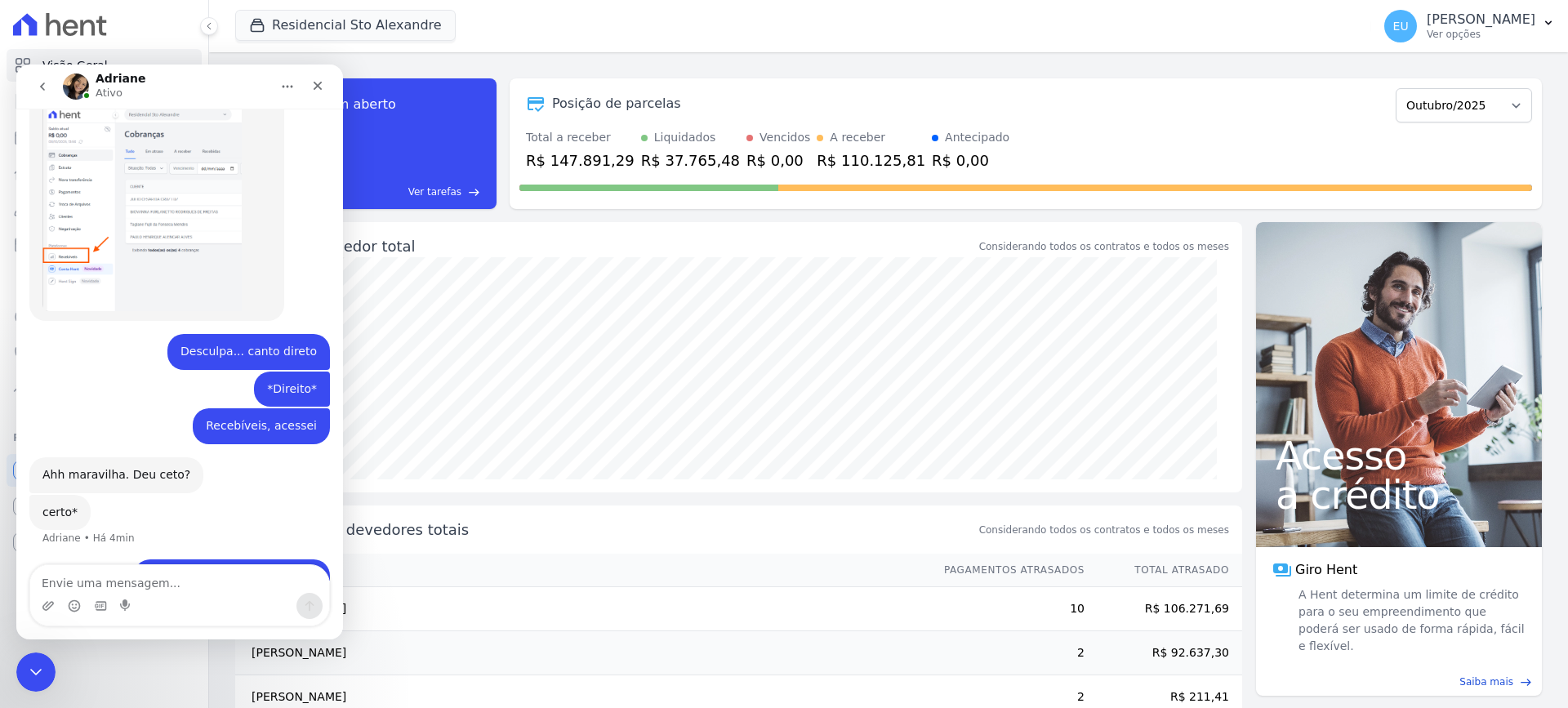
click at [166, 576] on textarea "Envie uma mensagem..." at bounding box center [179, 579] width 299 height 28
type textarea "Ainda não deu certo..."
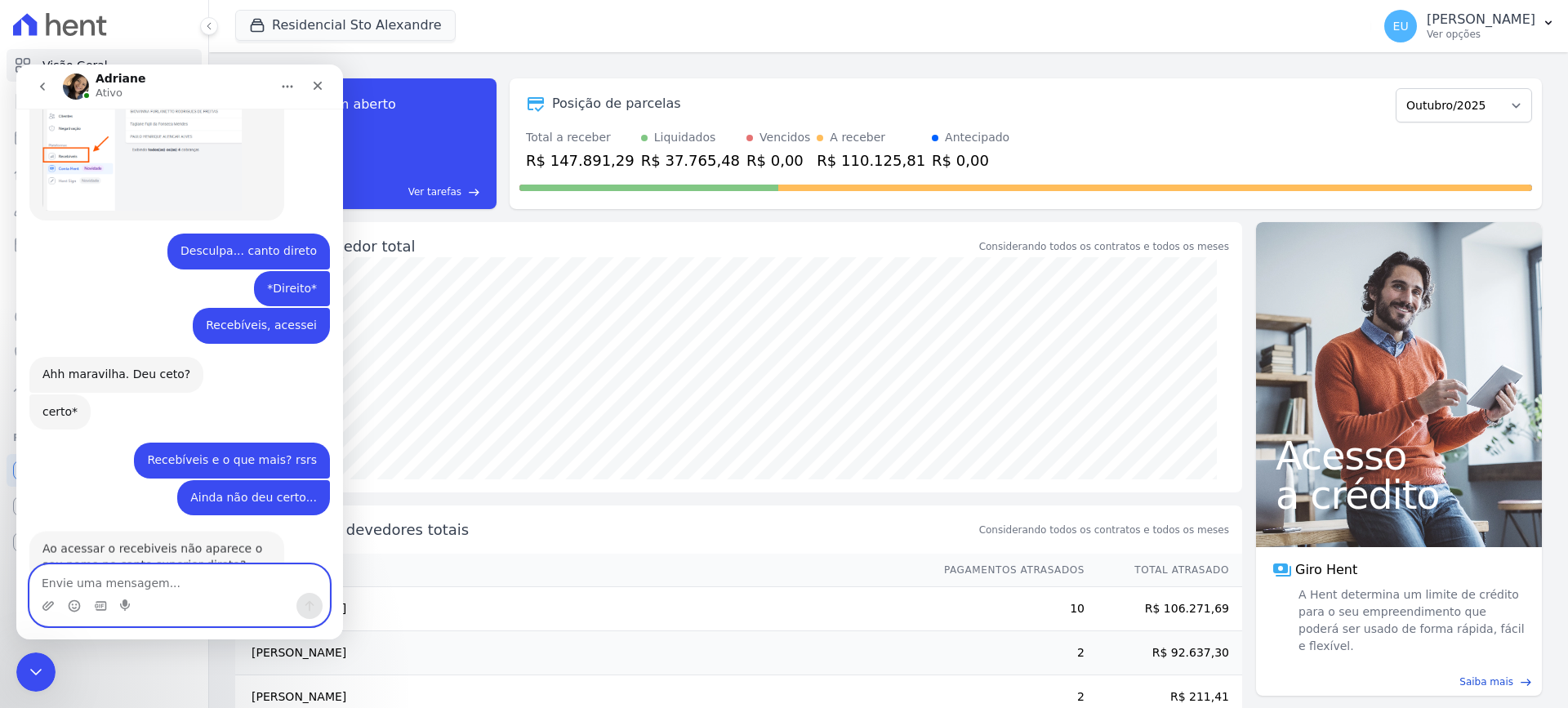
scroll to position [2129, 0]
